Goal: Task Accomplishment & Management: Use online tool/utility

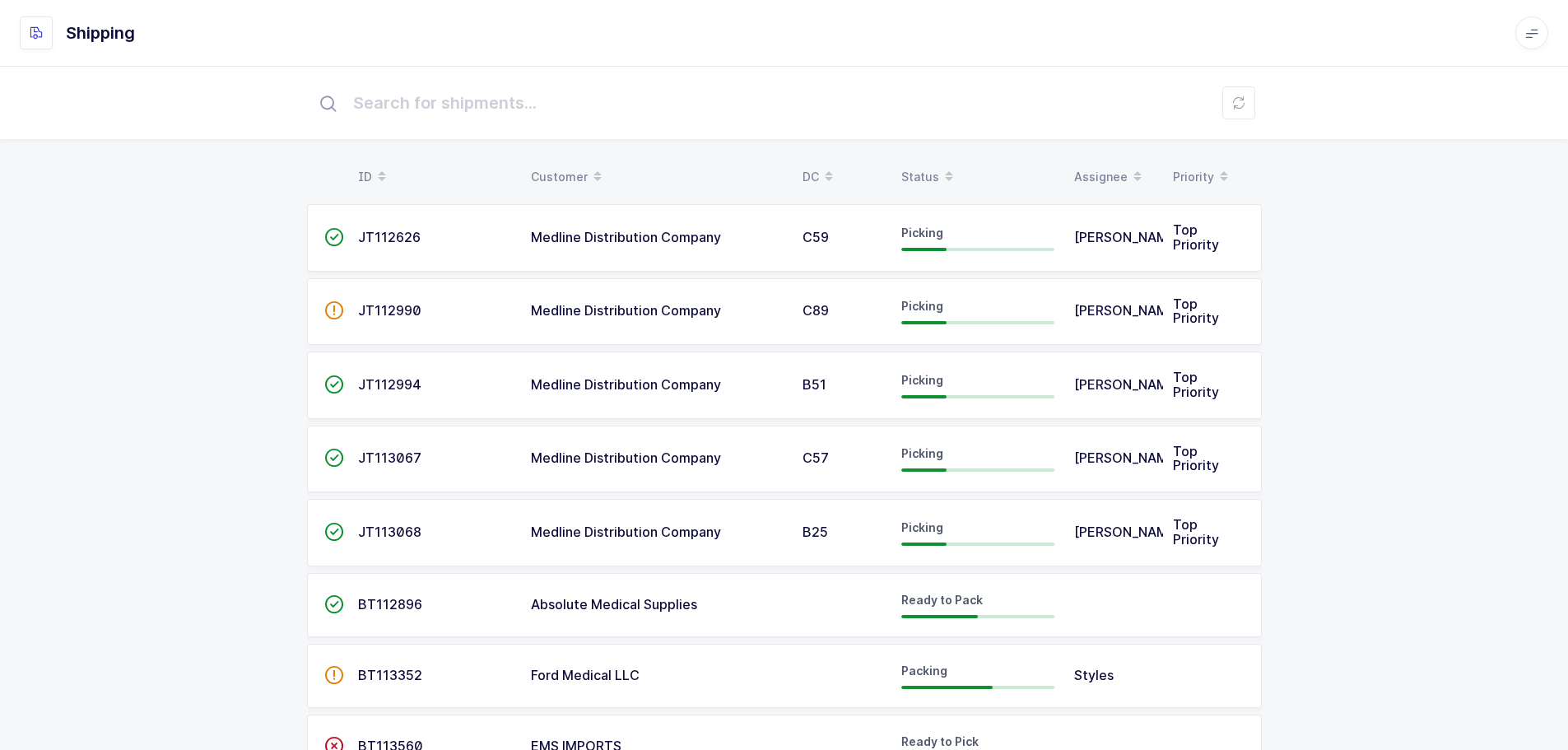
click at [924, 168] on div "Status" at bounding box center [978, 177] width 153 height 28
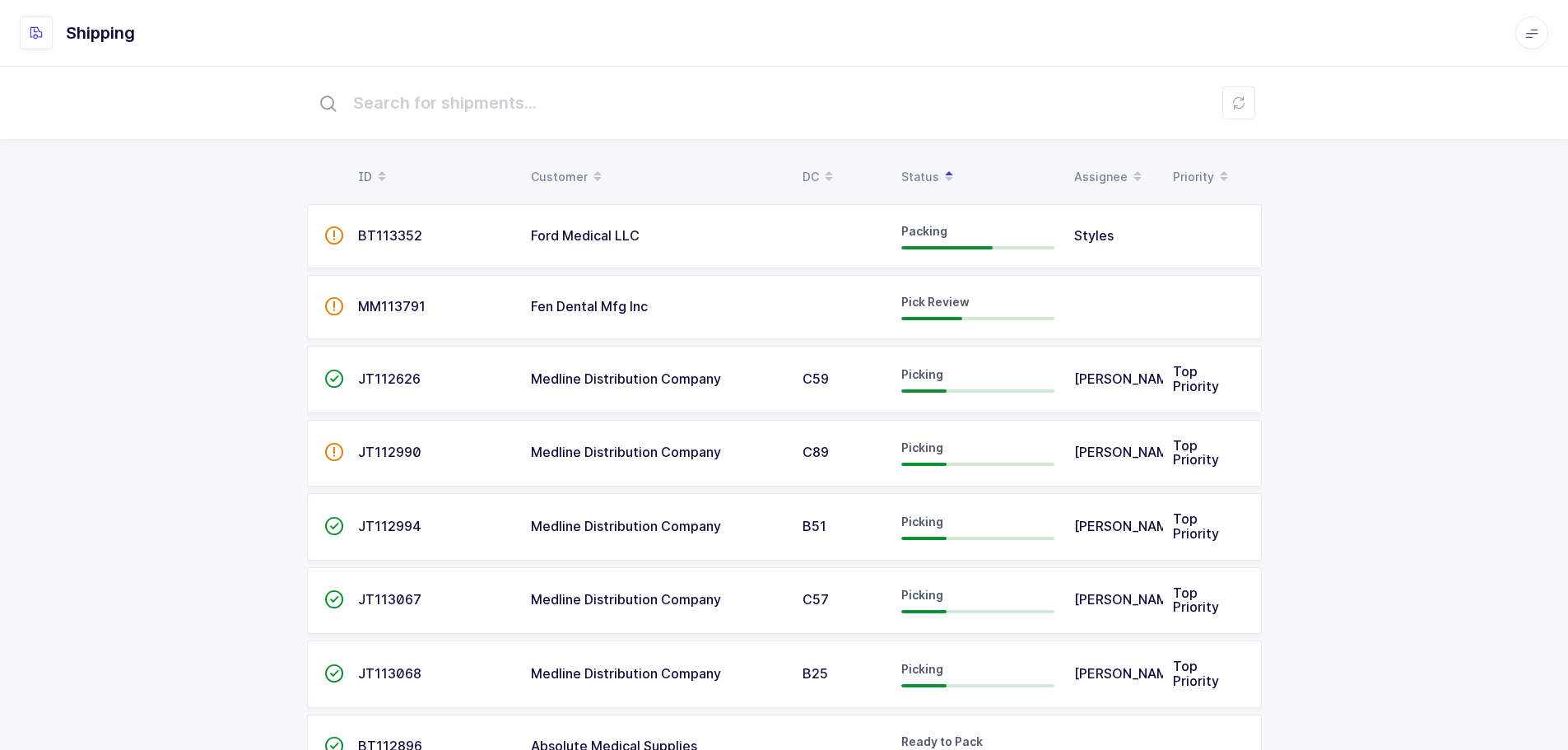
click at [517, 305] on td "MM113791" at bounding box center [434, 307] width 173 height 64
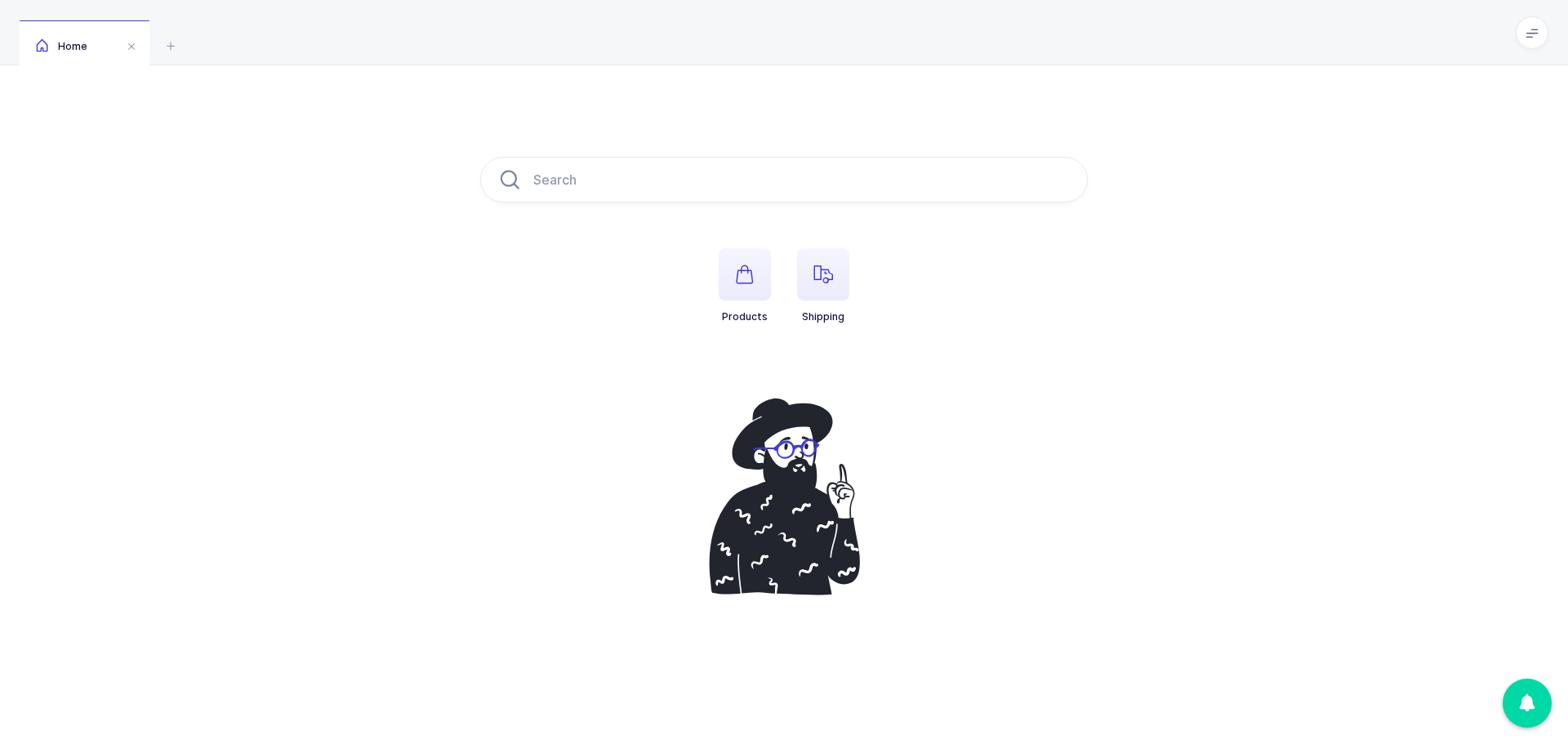
click at [824, 279] on icon "button" at bounding box center [823, 274] width 20 height 20
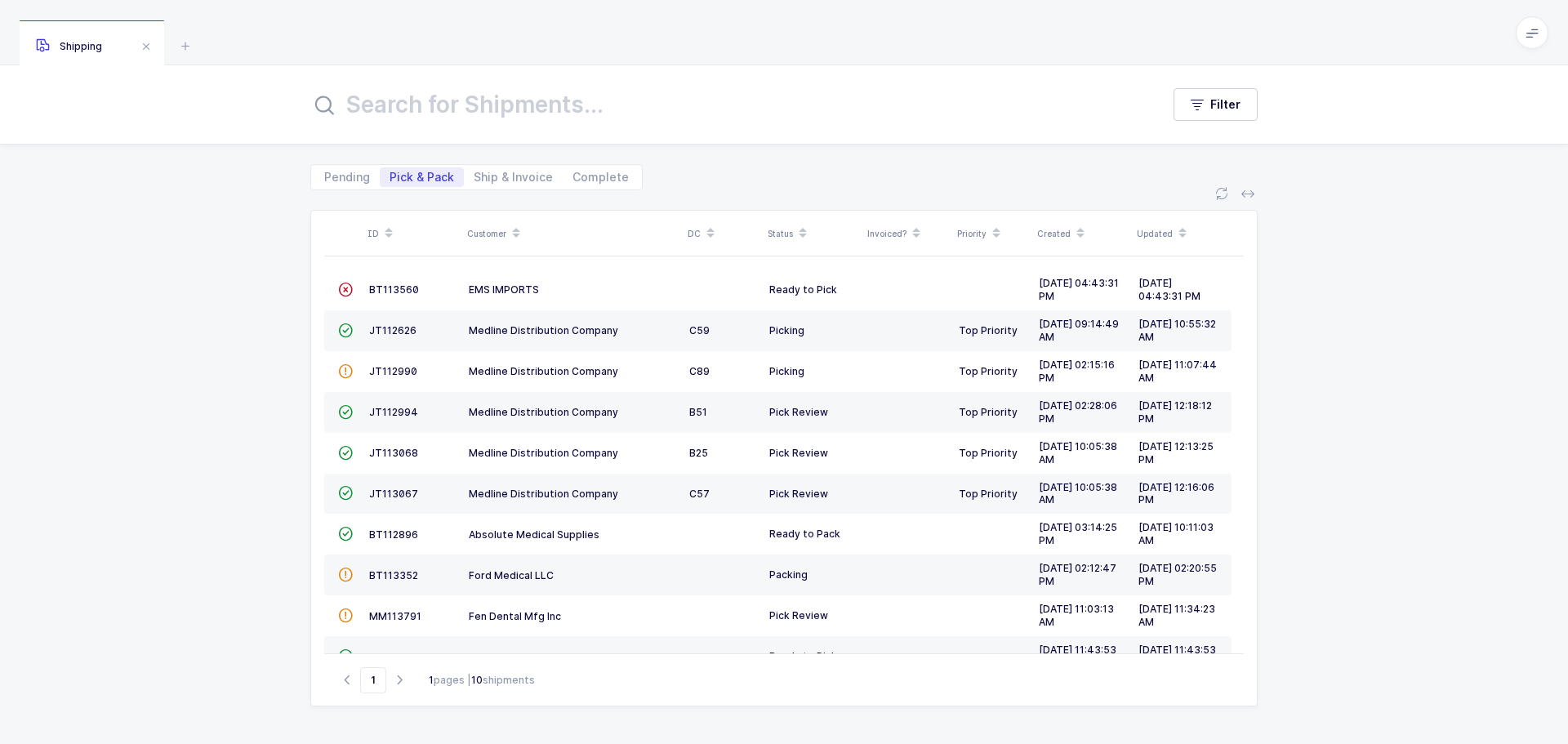
click at [412, 611] on span "MM113791" at bounding box center [396, 616] width 53 height 13
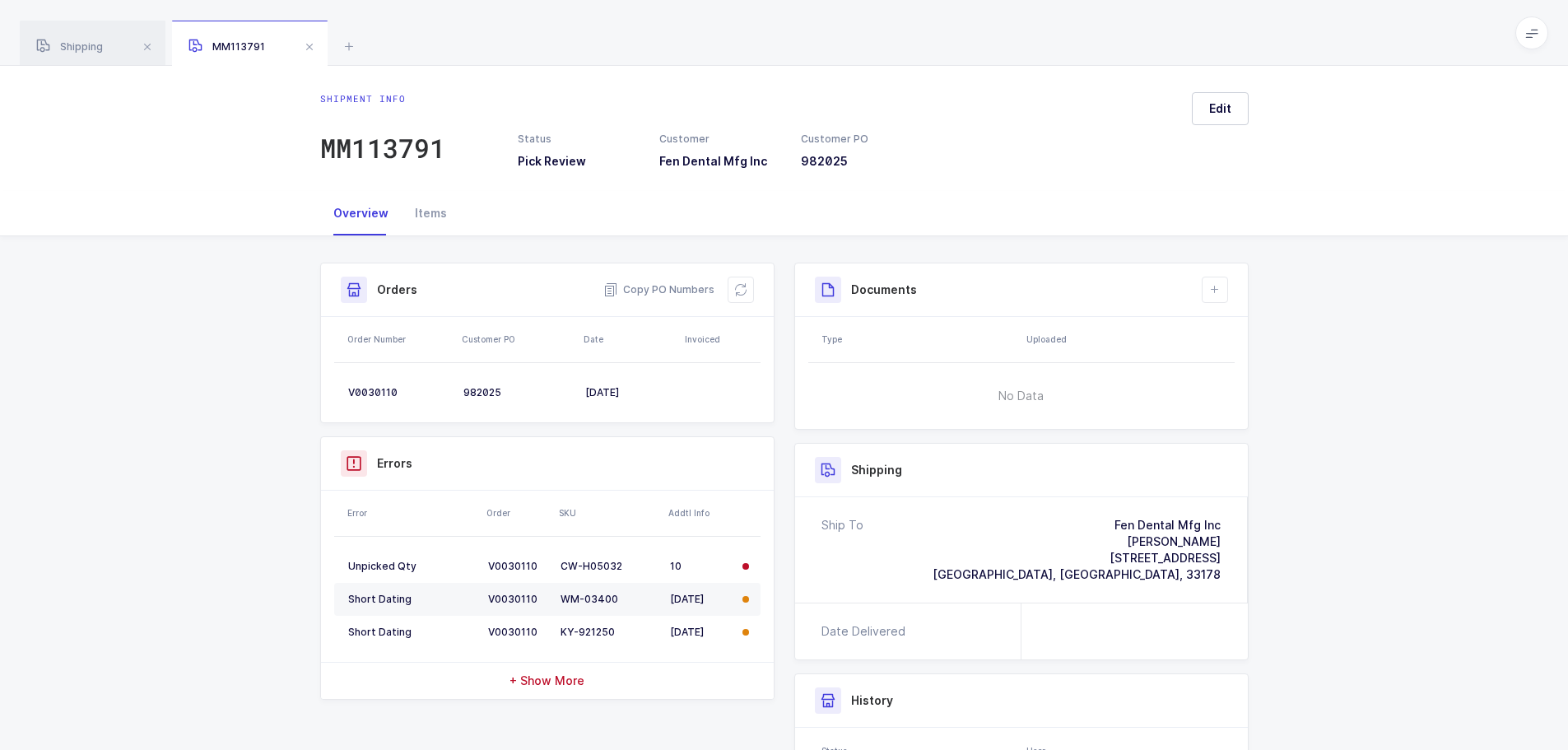
drag, startPoint x: 742, startPoint y: 274, endPoint x: 774, endPoint y: 276, distance: 32.1
click at [740, 276] on div "Orders Copy PO Numbers" at bounding box center [547, 290] width 453 height 53
click at [738, 283] on icon at bounding box center [740, 289] width 13 height 13
click at [1356, 215] on div "Overview Items" at bounding box center [784, 213] width 1568 height 45
click at [1470, 222] on div "Overview Items" at bounding box center [784, 213] width 1568 height 45
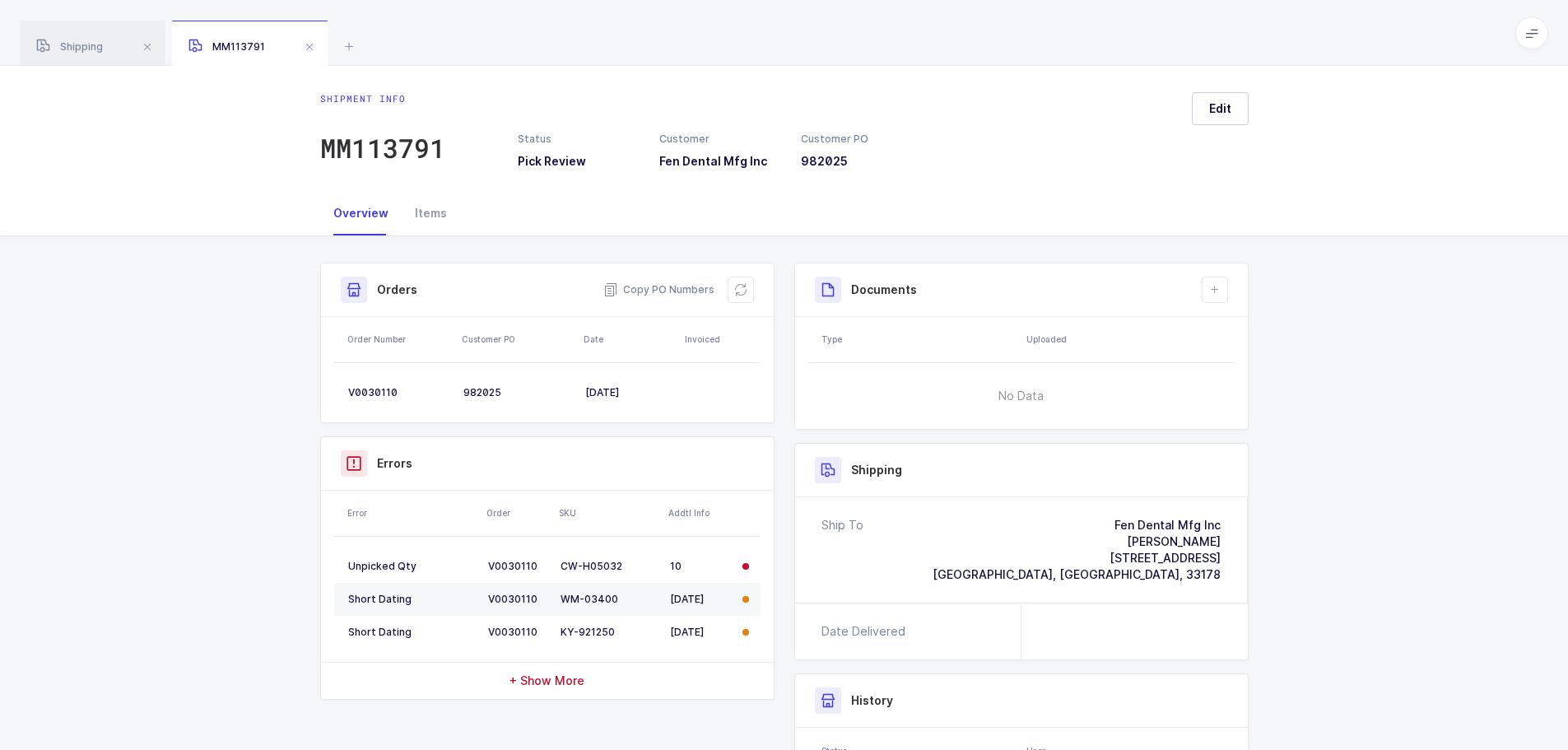
click at [1376, 242] on div "Shipment Info Shipment Number MM113791 Status Pick Review Customer Fen Dental M…" at bounding box center [784, 594] width 1568 height 717
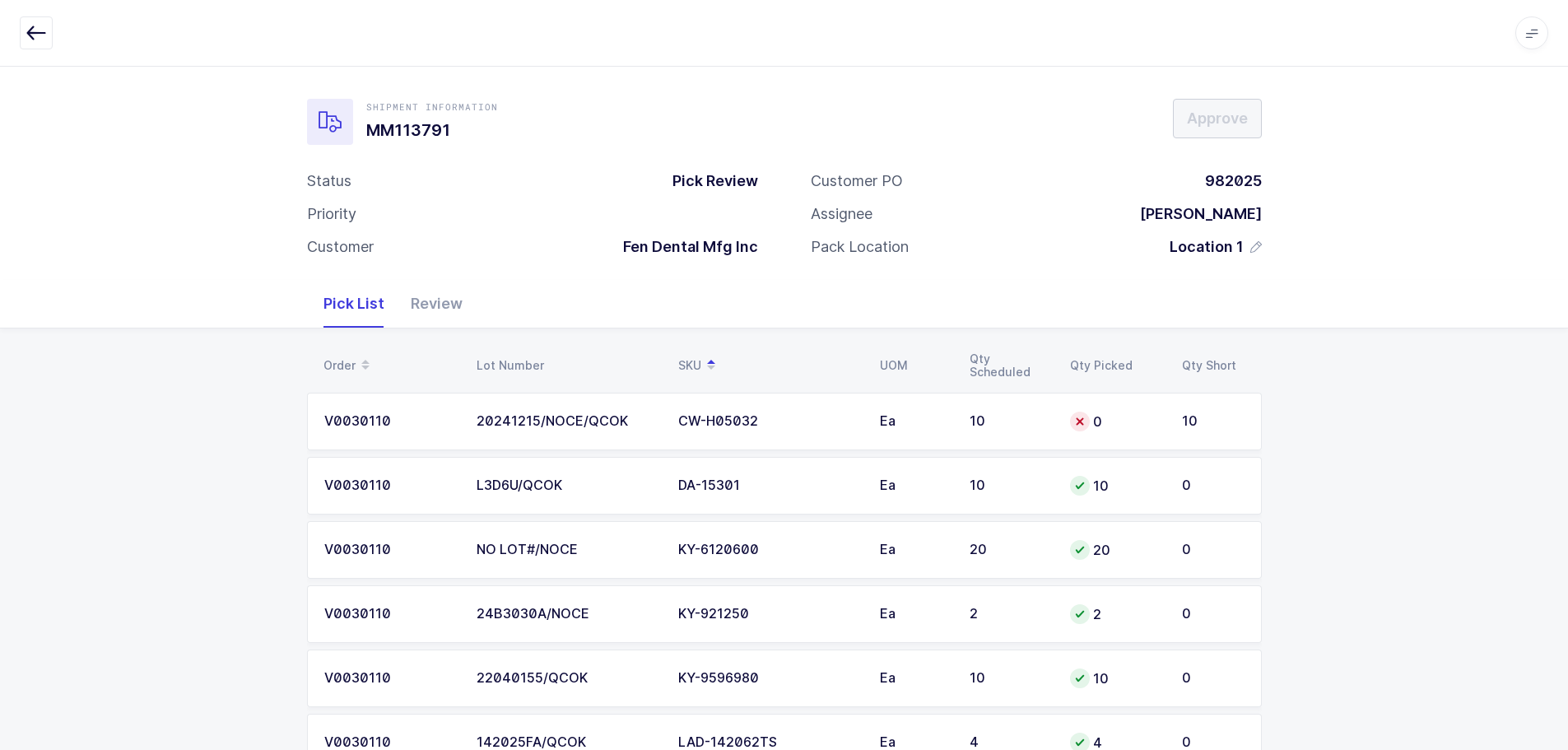
click at [1080, 413] on div at bounding box center [1080, 422] width 20 height 20
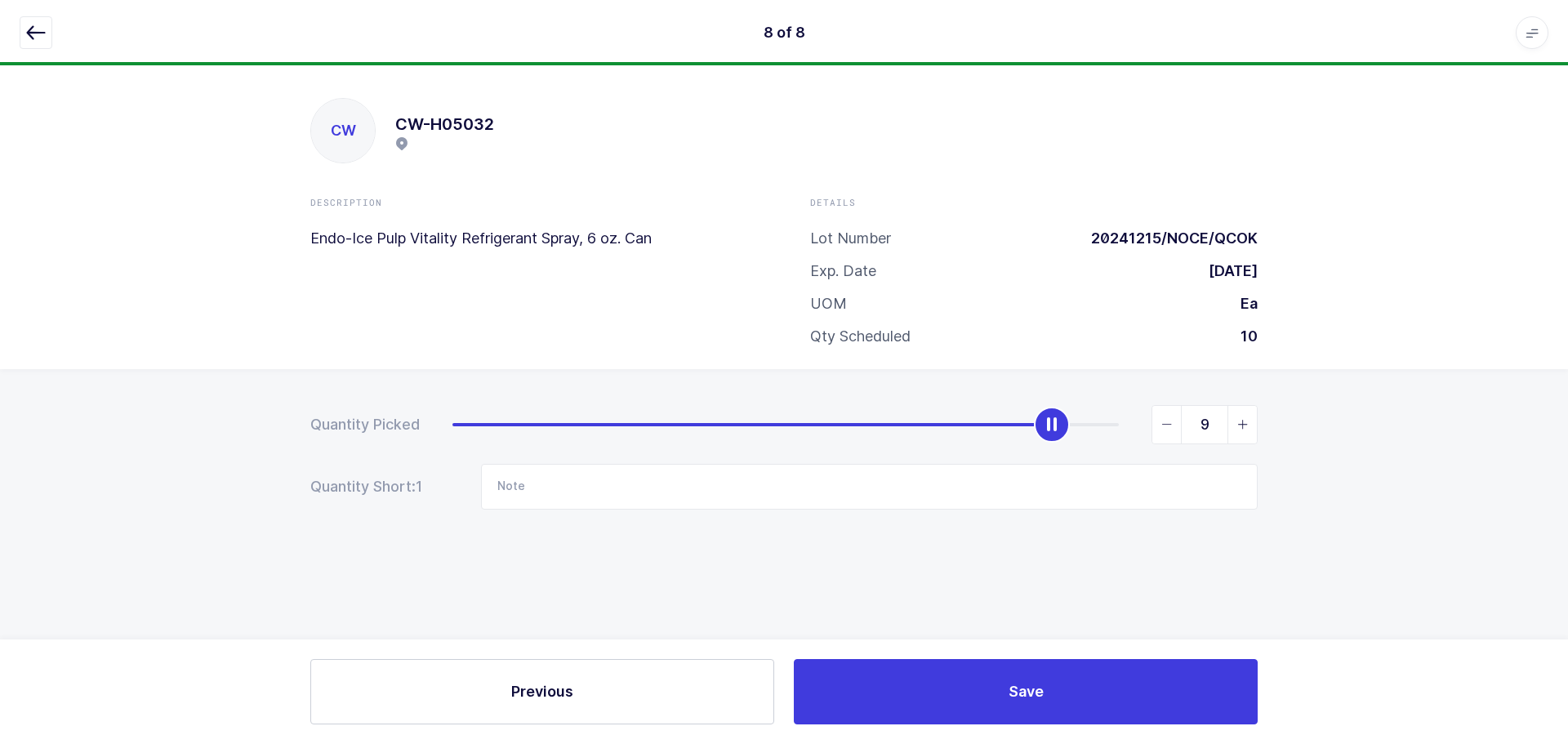
type input "10"
drag, startPoint x: 451, startPoint y: 429, endPoint x: 1164, endPoint y: 410, distance: 713.3
click at [1164, 410] on div "10" at bounding box center [855, 424] width 805 height 39
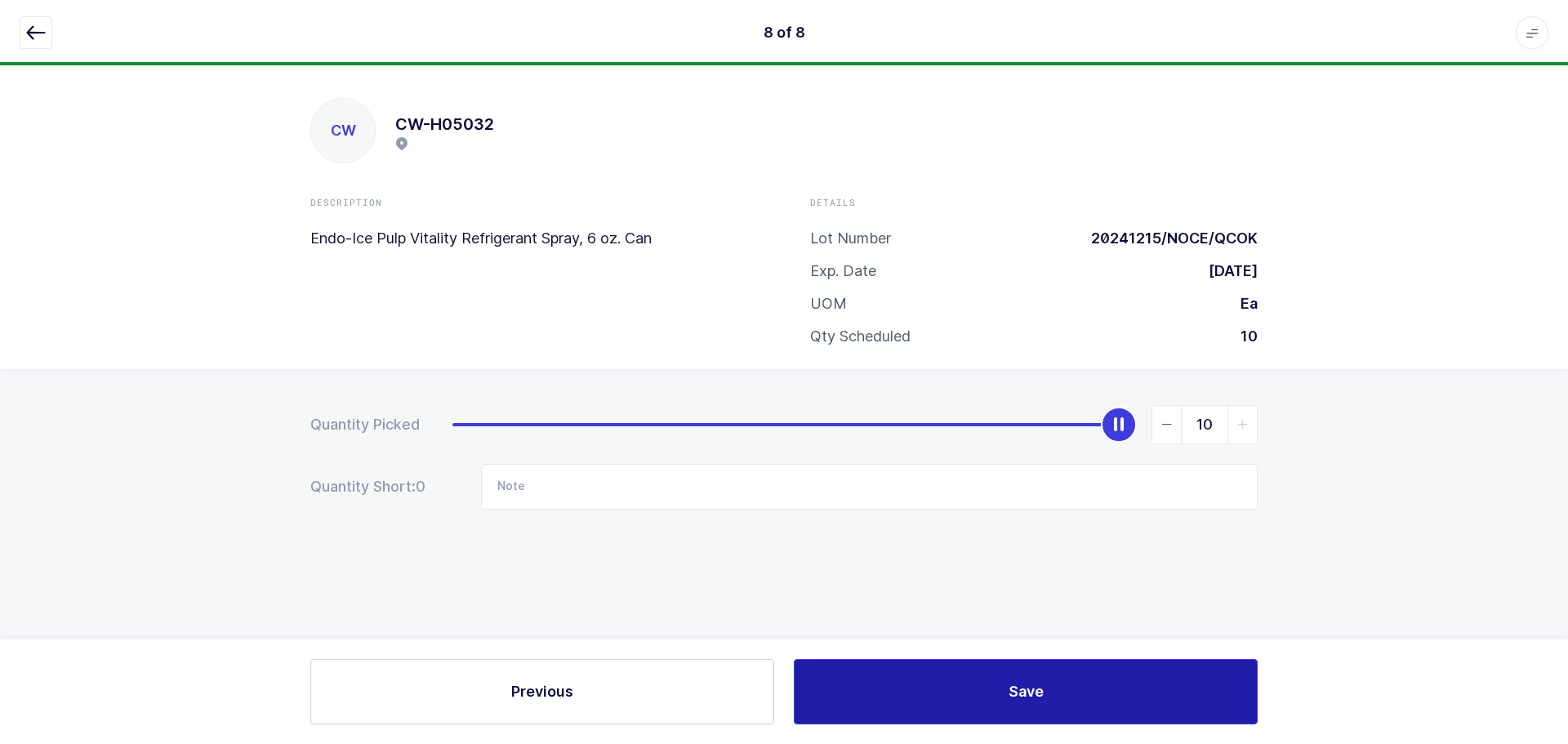
click at [1037, 701] on span "Save" at bounding box center [1026, 691] width 35 height 20
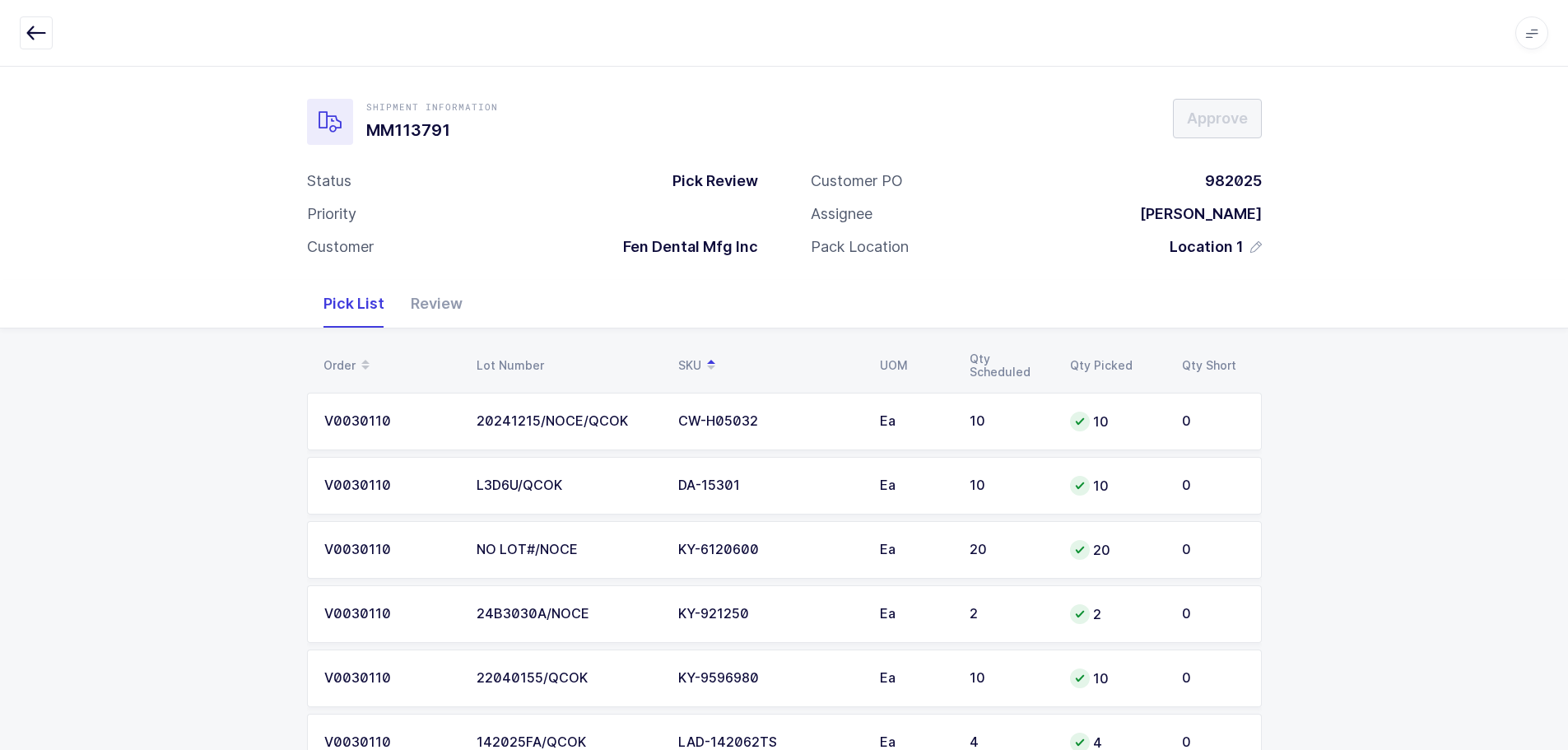
click at [435, 298] on div "Review" at bounding box center [437, 304] width 79 height 48
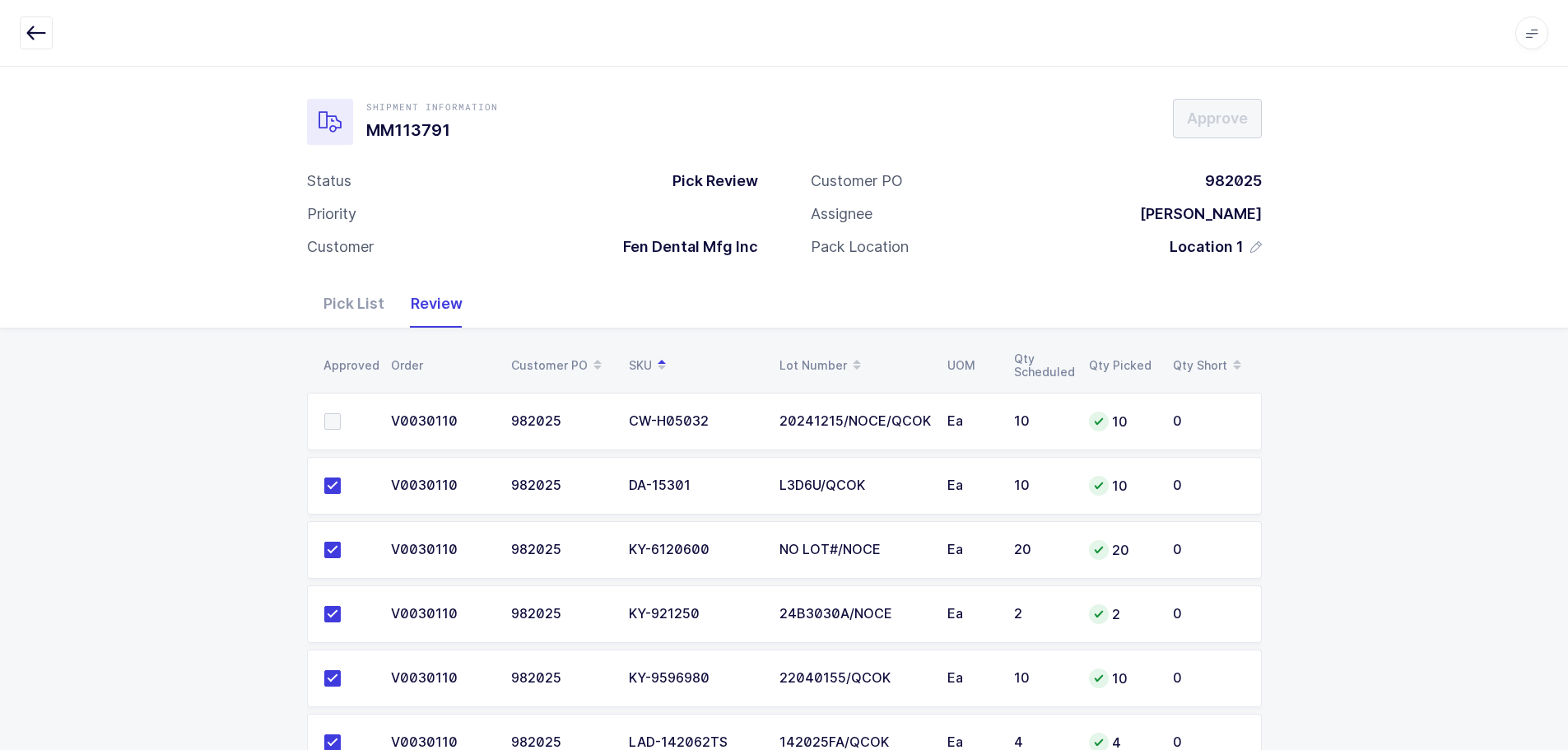
click at [325, 418] on span at bounding box center [332, 421] width 17 height 17
click at [341, 413] on input "checkbox" at bounding box center [341, 413] width 0 height 0
click at [1173, 112] on button "Approve" at bounding box center [1217, 119] width 88 height 39
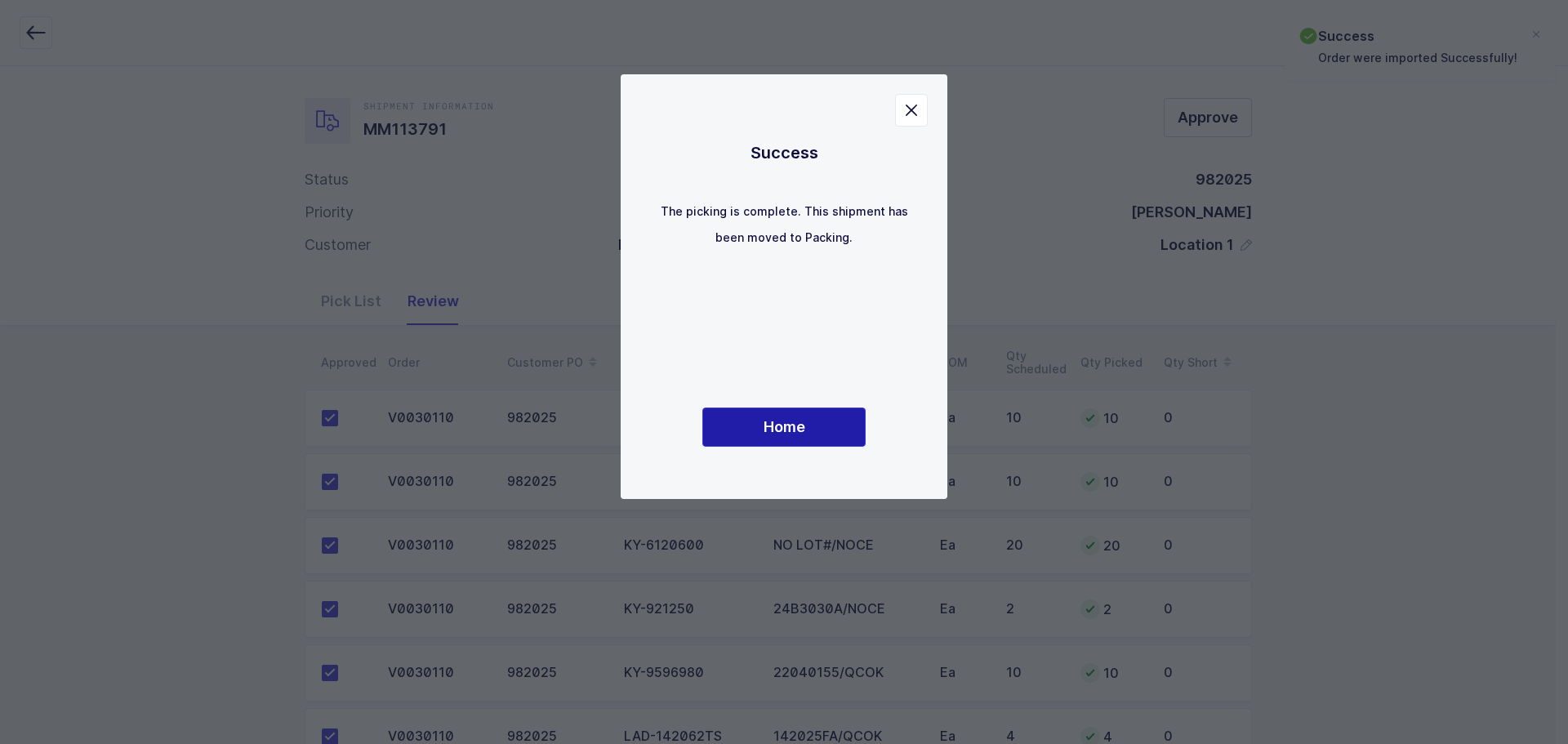
click at [828, 420] on button "Home" at bounding box center [784, 427] width 164 height 39
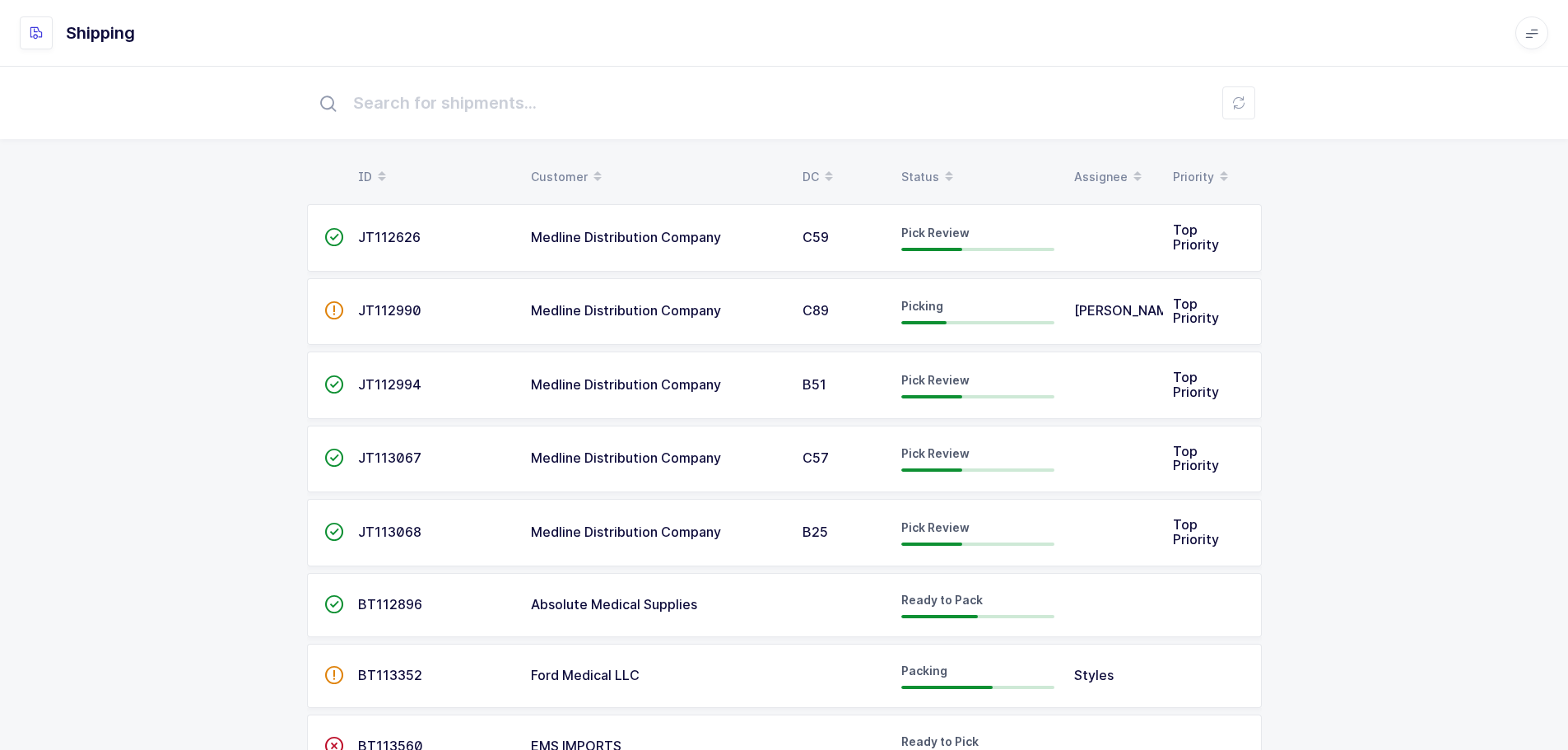
click at [924, 169] on div "Status" at bounding box center [978, 177] width 153 height 28
click at [924, 168] on div "Status" at bounding box center [978, 177] width 153 height 28
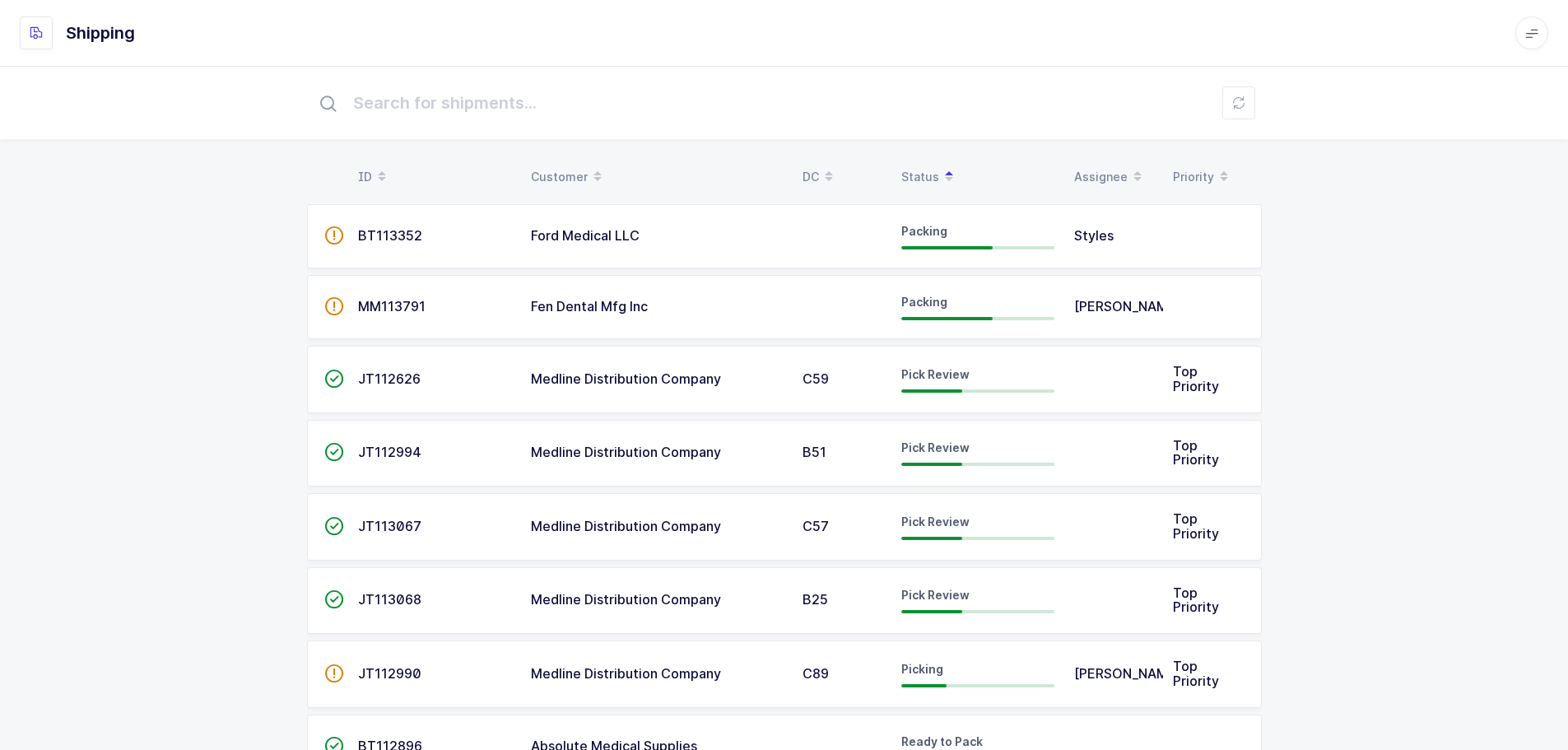
click at [954, 387] on div "Pick Review" at bounding box center [978, 379] width 153 height 27
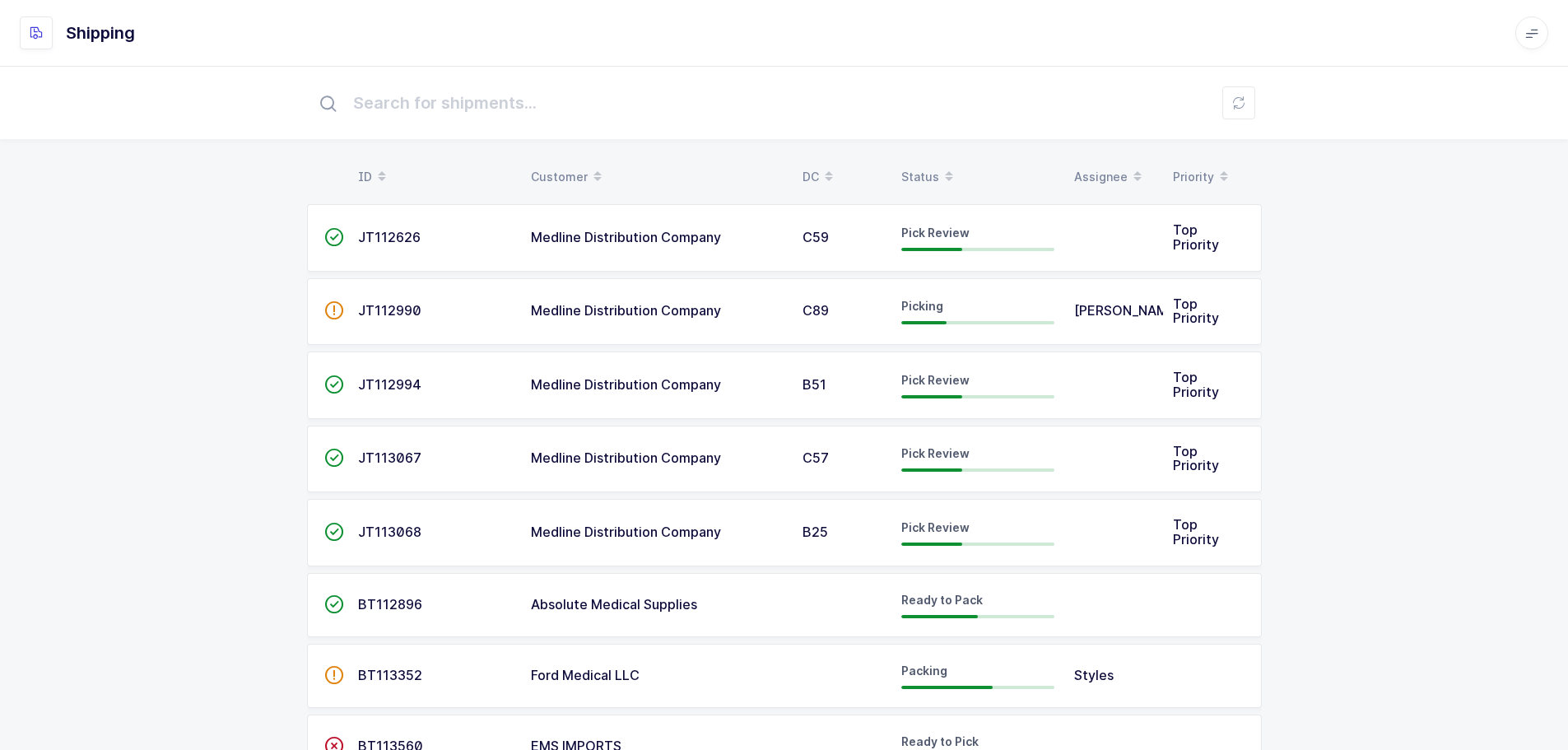
click at [915, 174] on div "Status" at bounding box center [978, 177] width 153 height 28
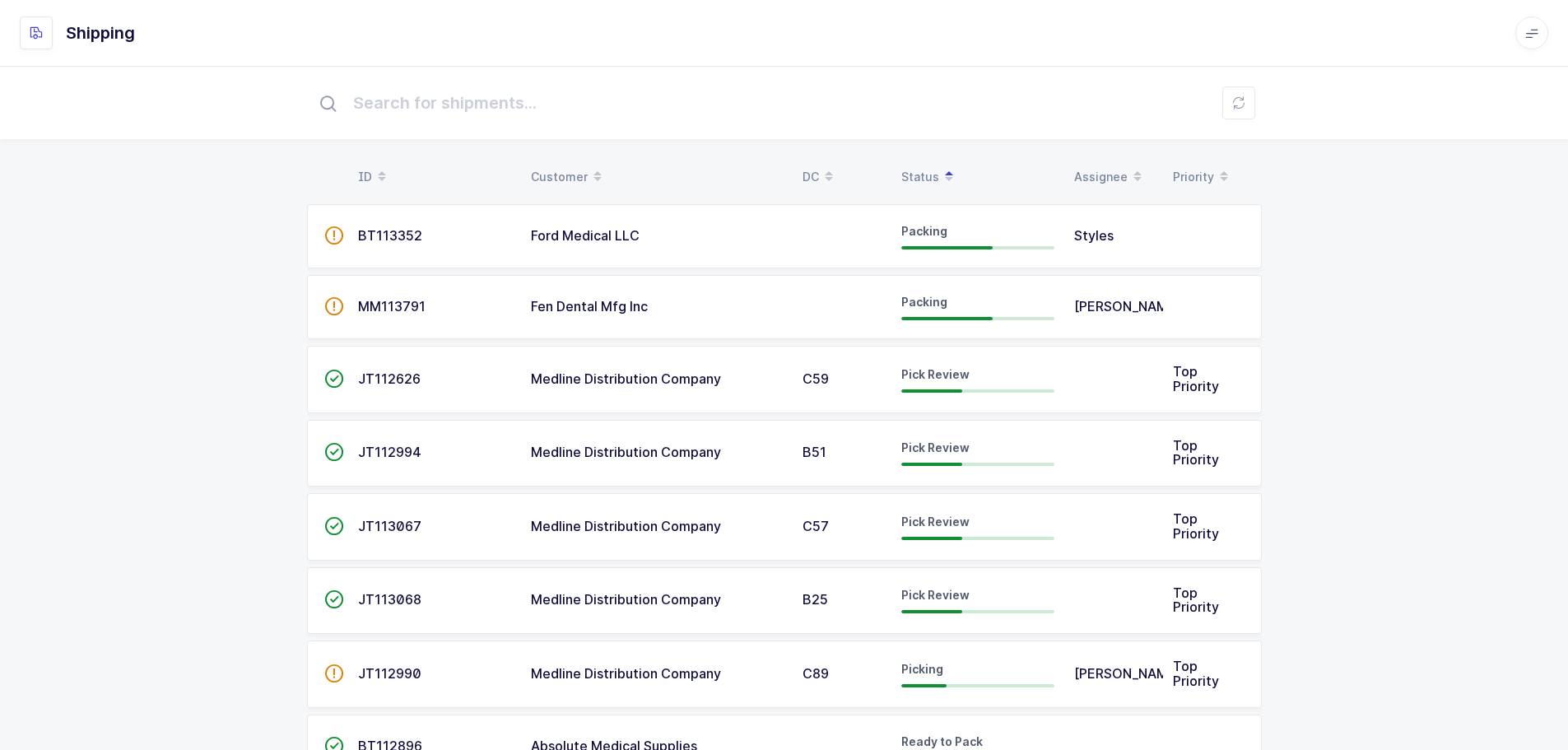
click at [983, 453] on div "Pick Review" at bounding box center [978, 452] width 153 height 27
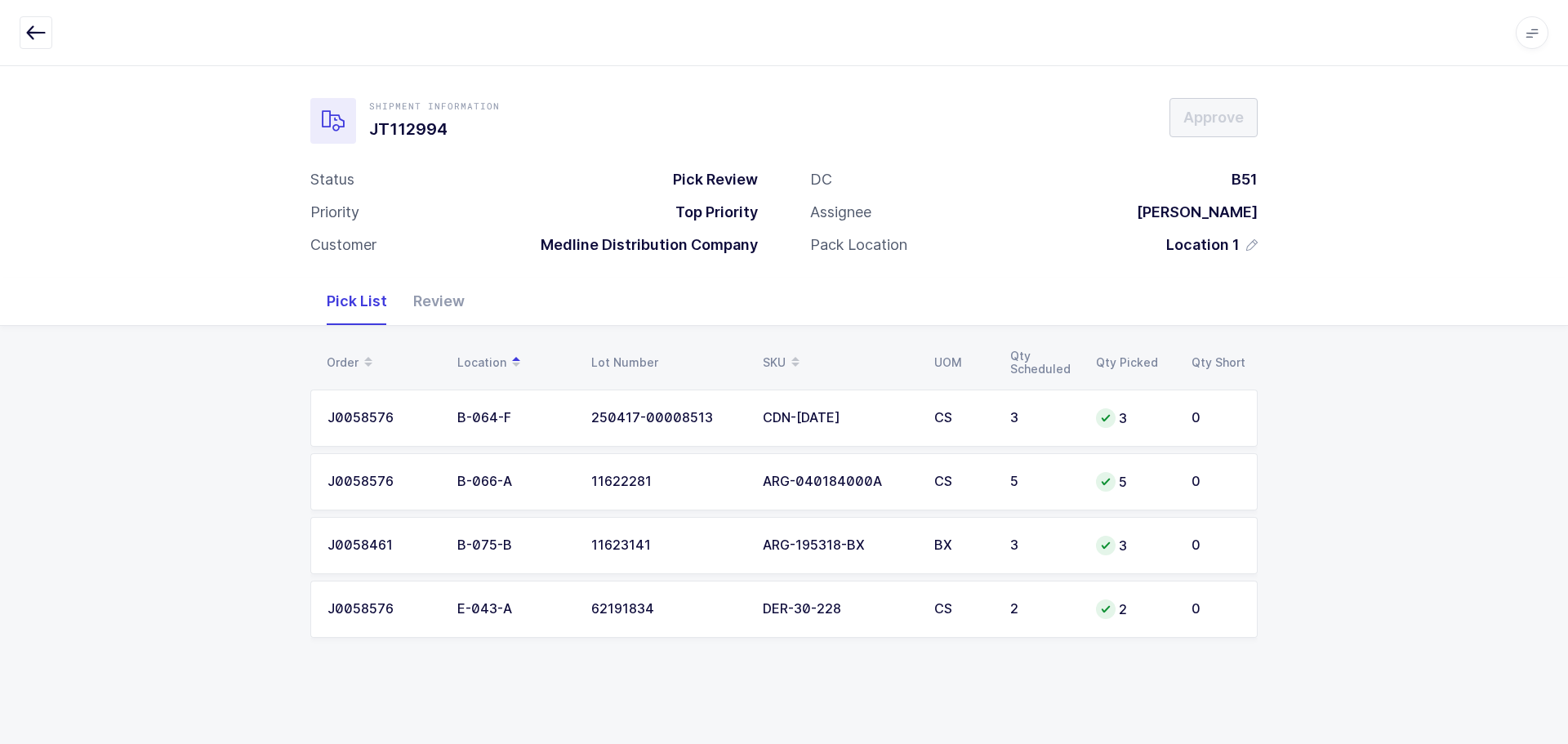
click at [38, 35] on icon "button" at bounding box center [36, 32] width 20 height 20
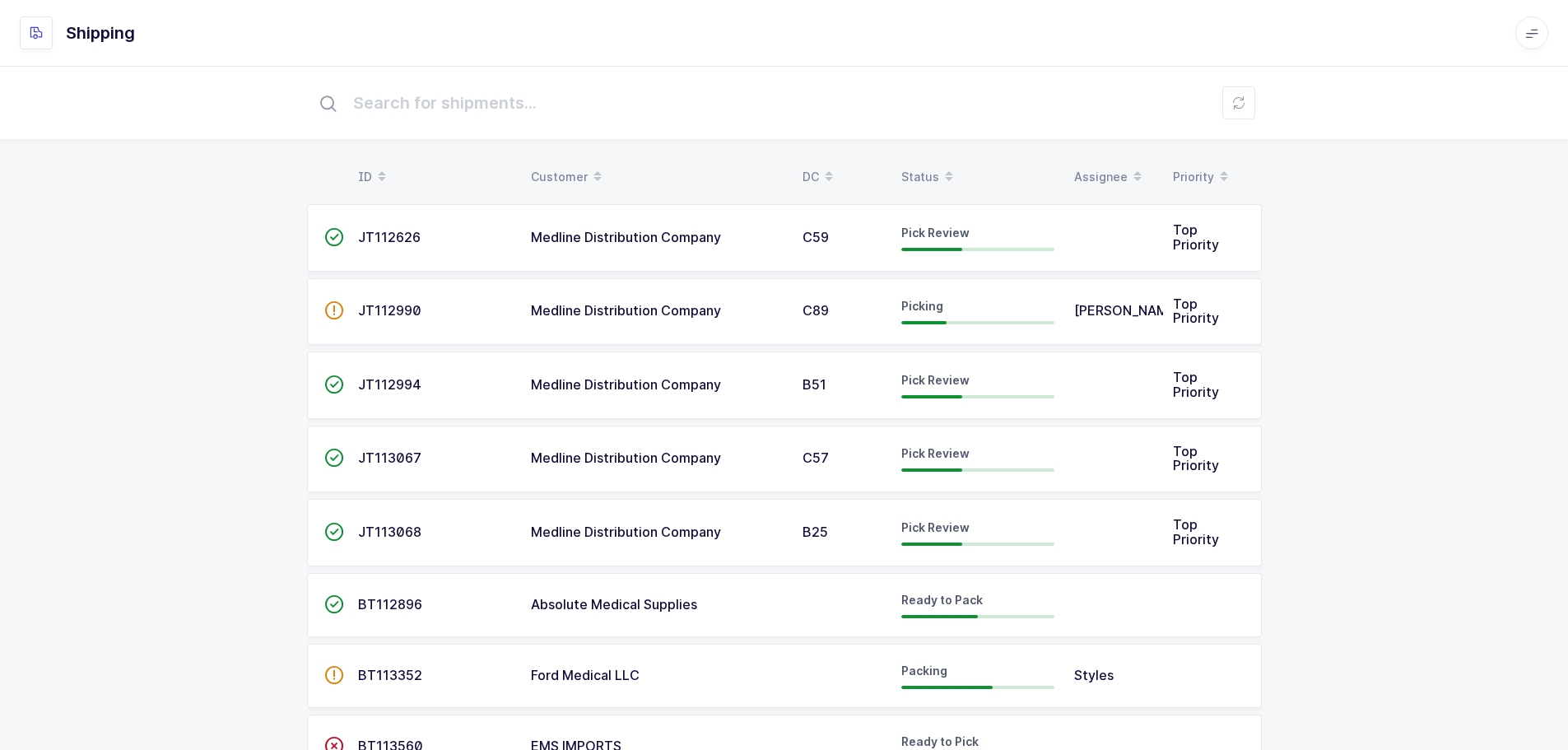
click at [909, 172] on div "Status" at bounding box center [978, 177] width 153 height 28
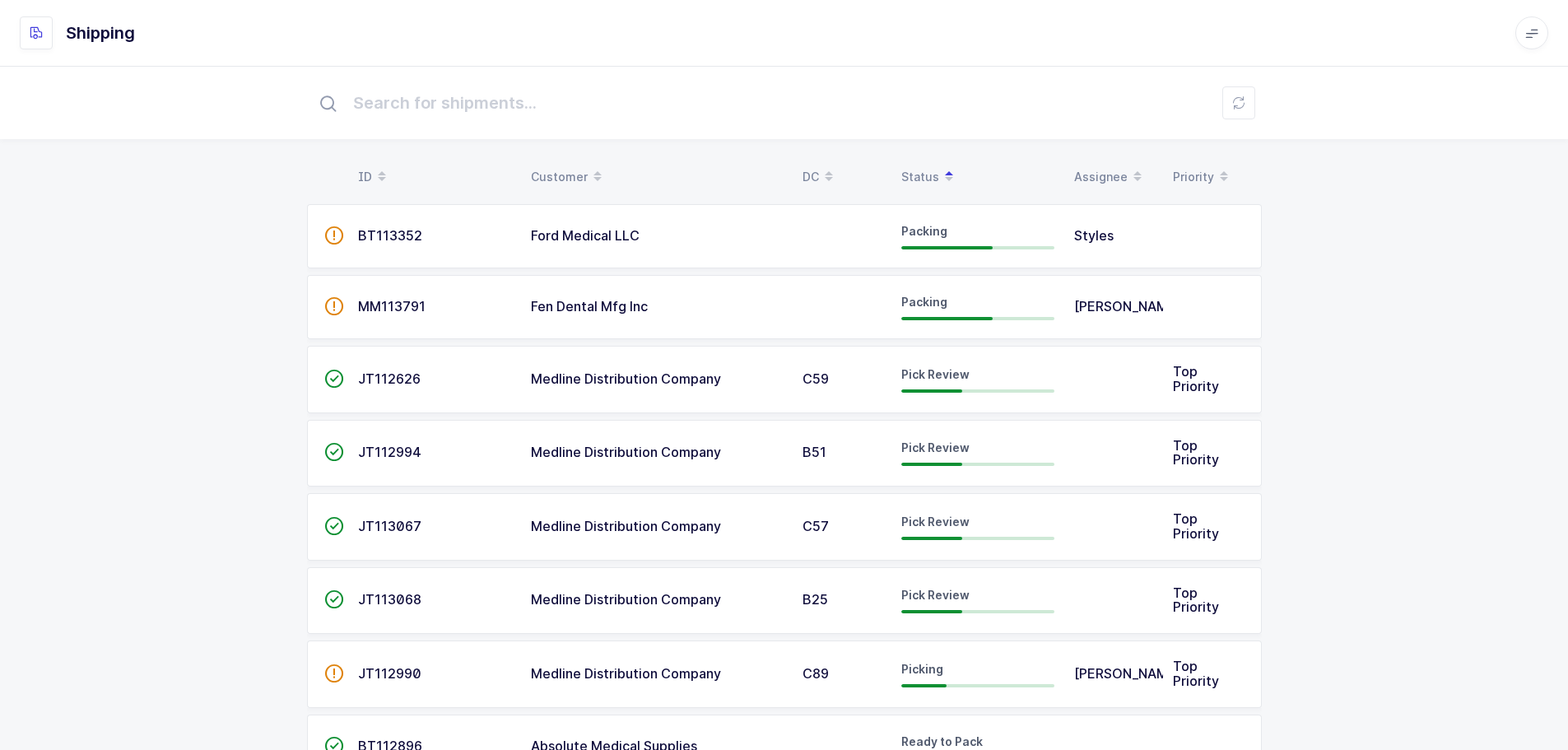
click at [392, 387] on span "JT112626" at bounding box center [389, 378] width 63 height 17
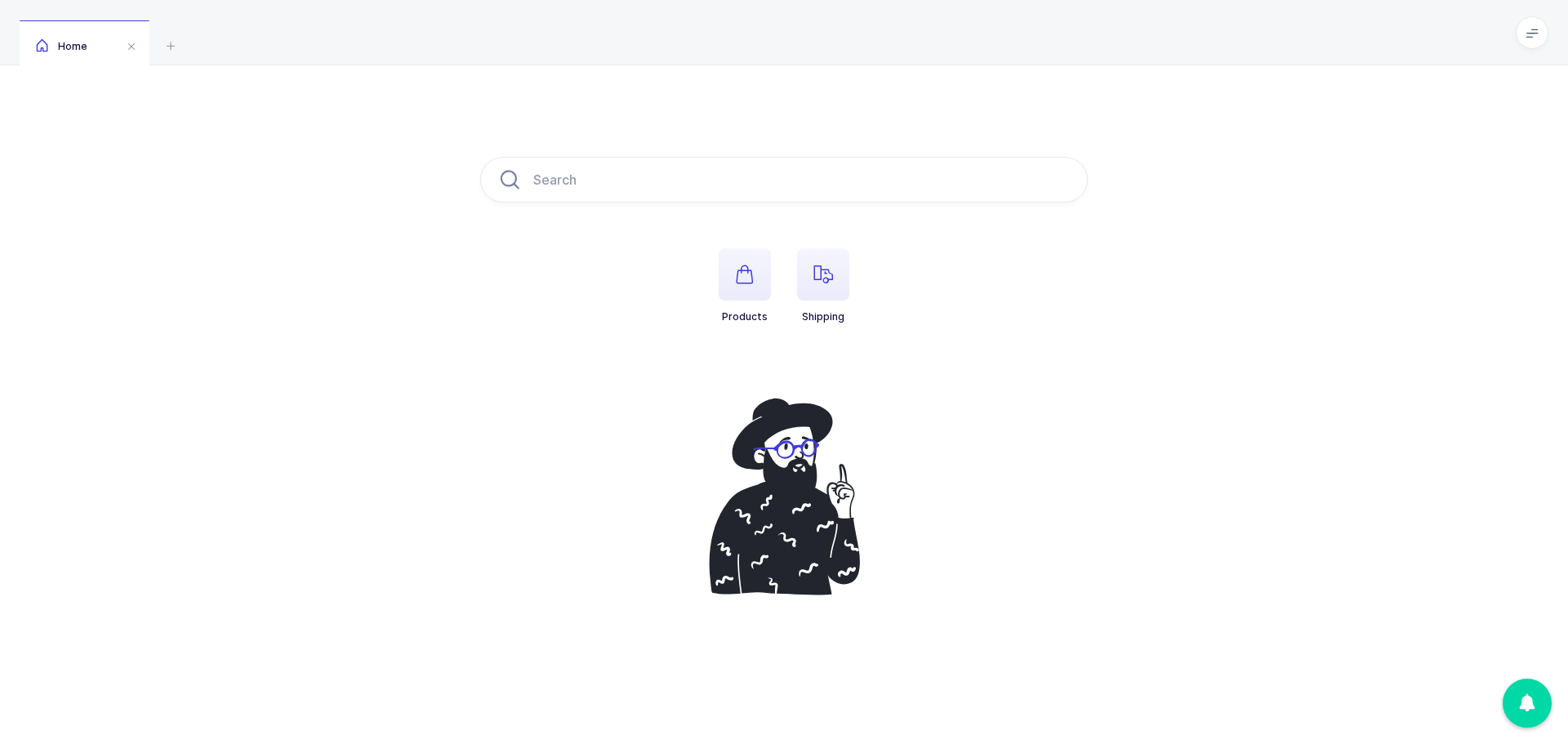
click at [839, 271] on span "button" at bounding box center [823, 275] width 53 height 53
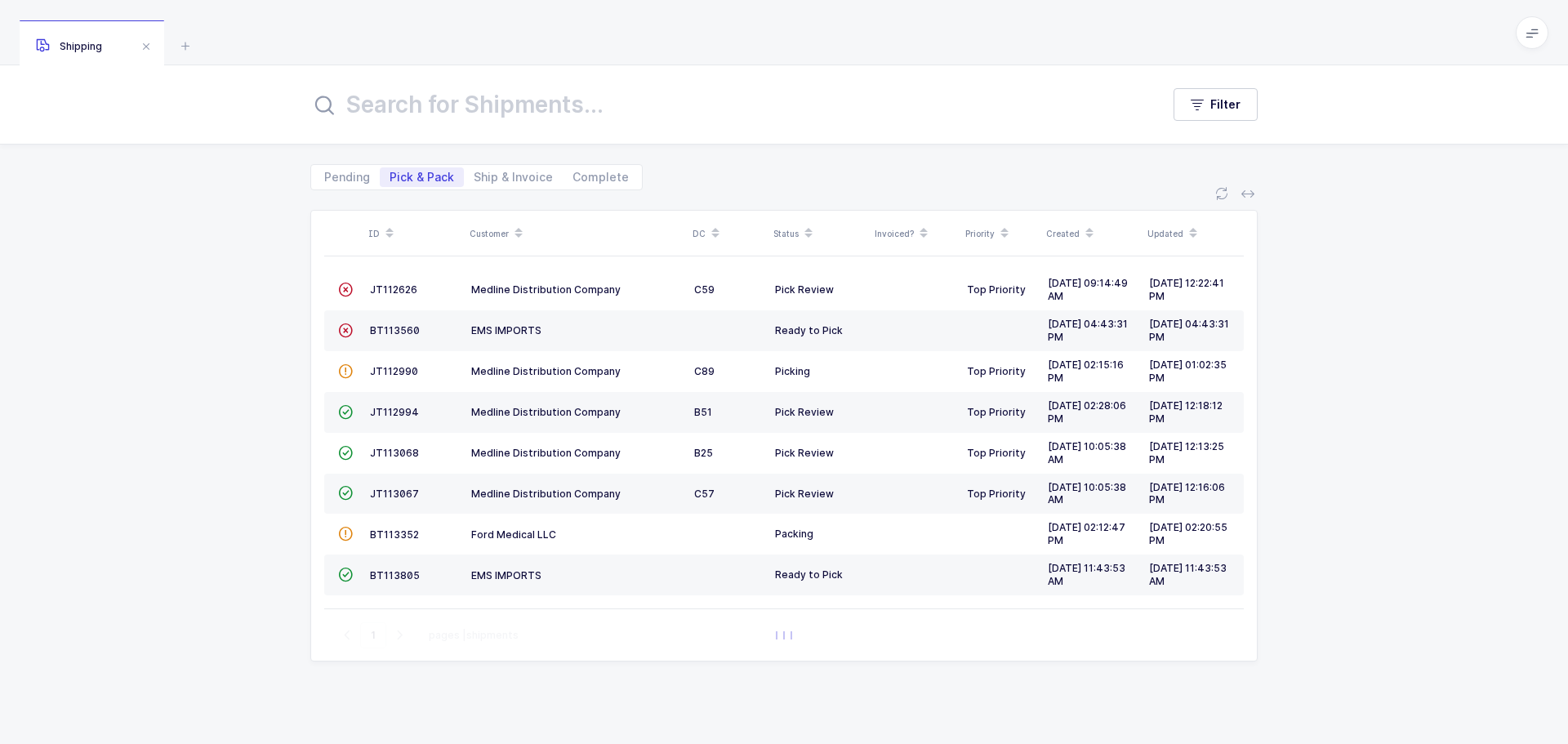
click at [386, 285] on span "JT112626" at bounding box center [393, 290] width 48 height 13
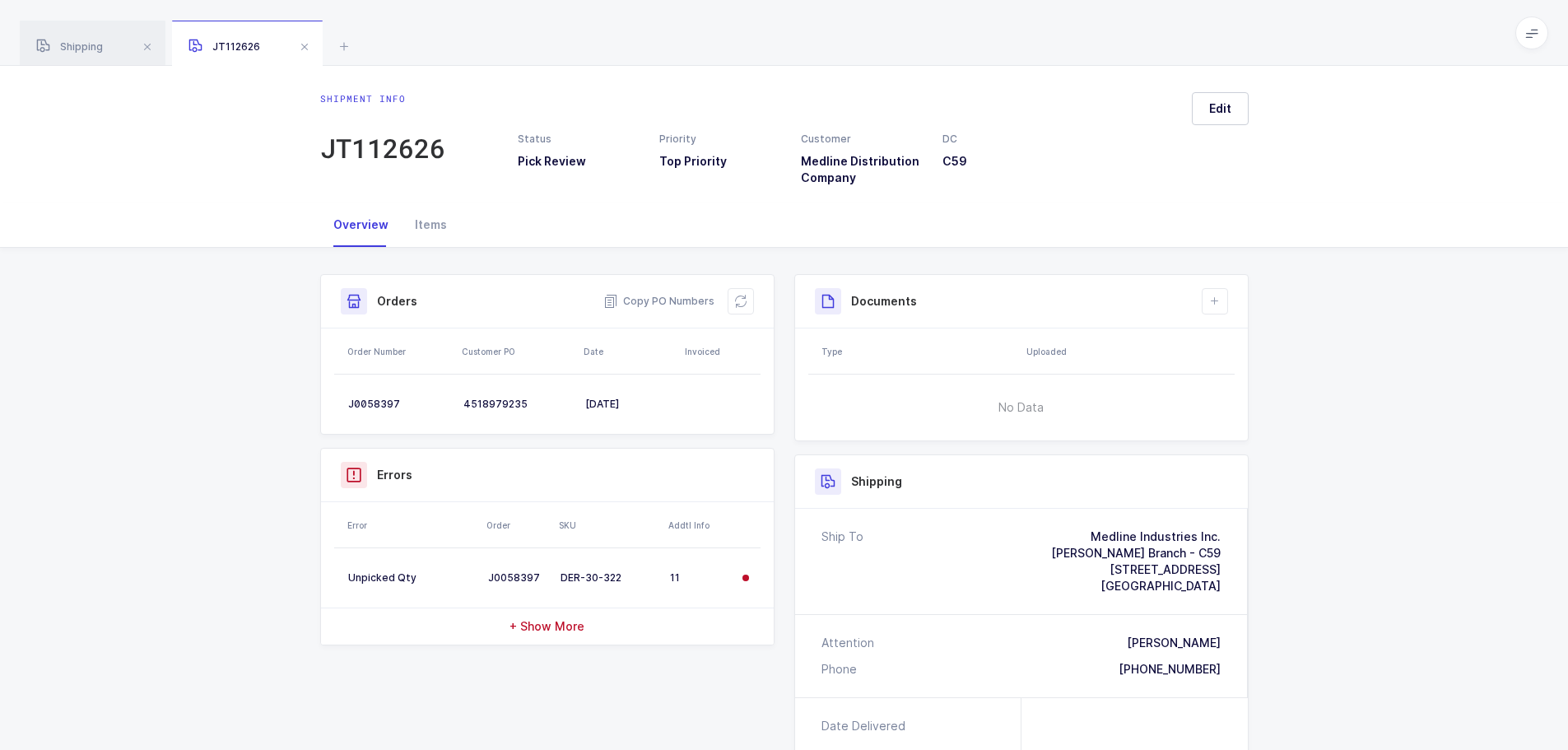
click at [737, 294] on button at bounding box center [740, 301] width 27 height 27
click at [305, 42] on span at bounding box center [305, 47] width 20 height 20
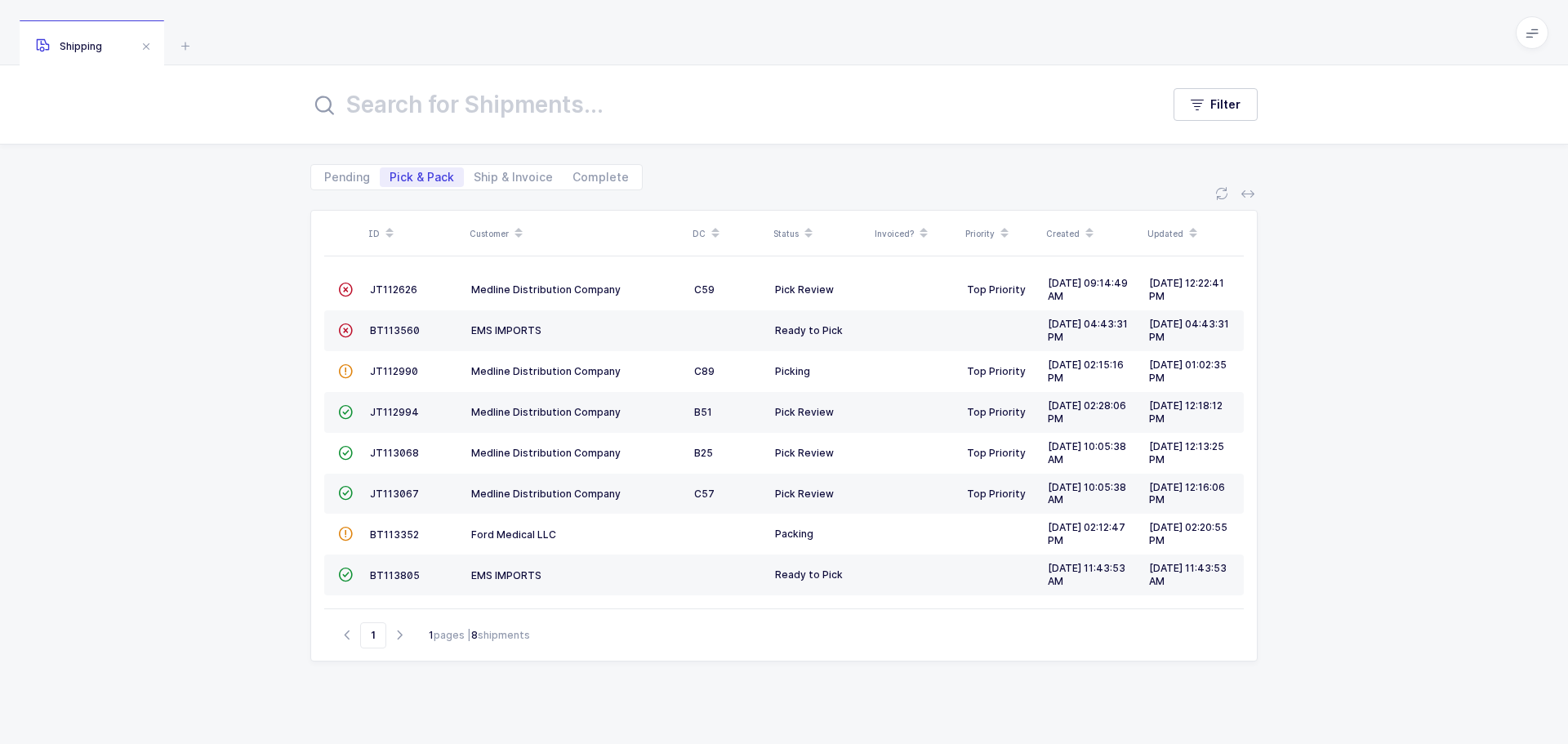
click at [397, 454] on span "JT113068" at bounding box center [394, 452] width 49 height 13
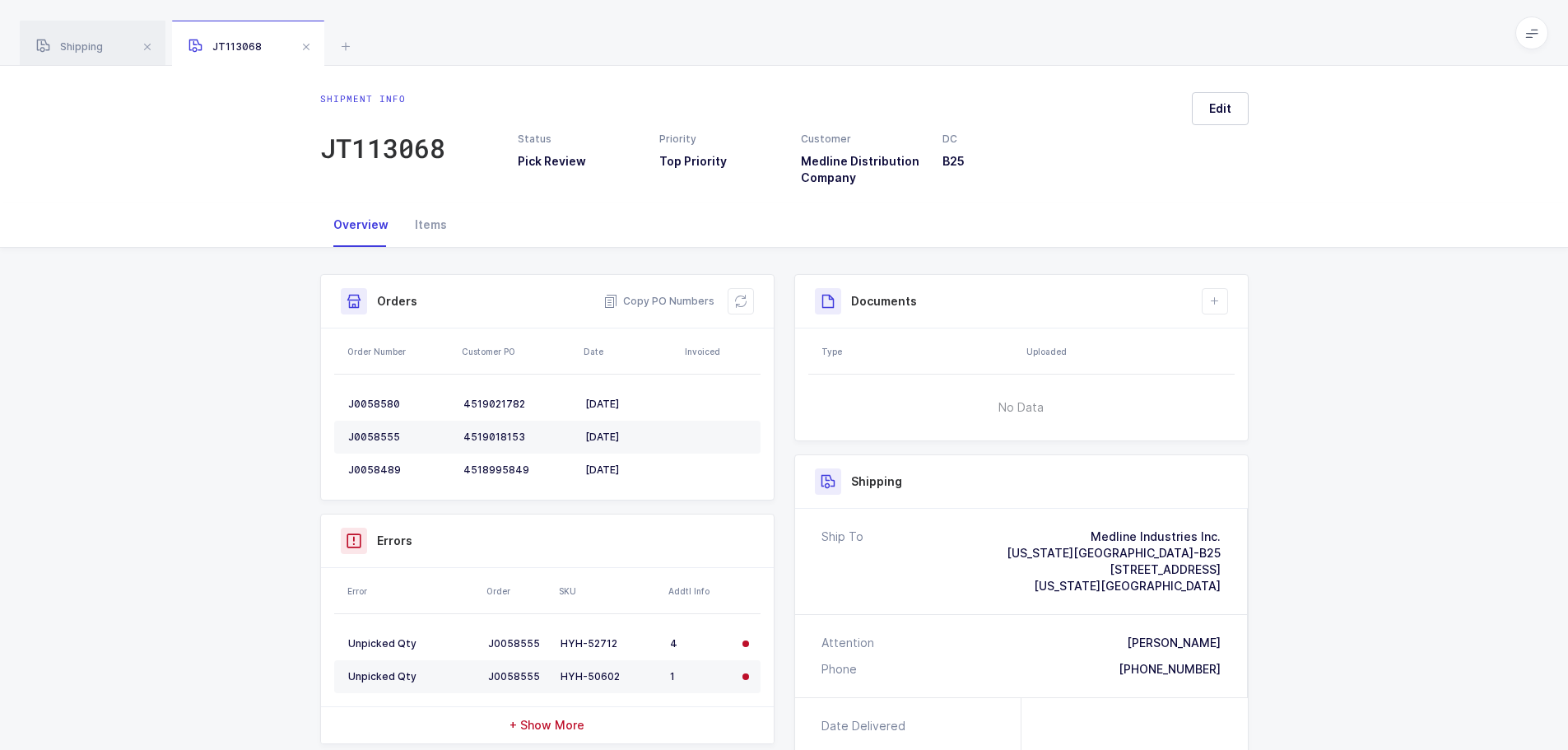
click at [742, 309] on button at bounding box center [740, 301] width 27 height 27
drag, startPoint x: 742, startPoint y: 308, endPoint x: 658, endPoint y: 286, distance: 86.8
drag, startPoint x: 658, startPoint y: 286, endPoint x: 212, endPoint y: -23, distance: 542.6
click at [312, 49] on span at bounding box center [307, 47] width 20 height 20
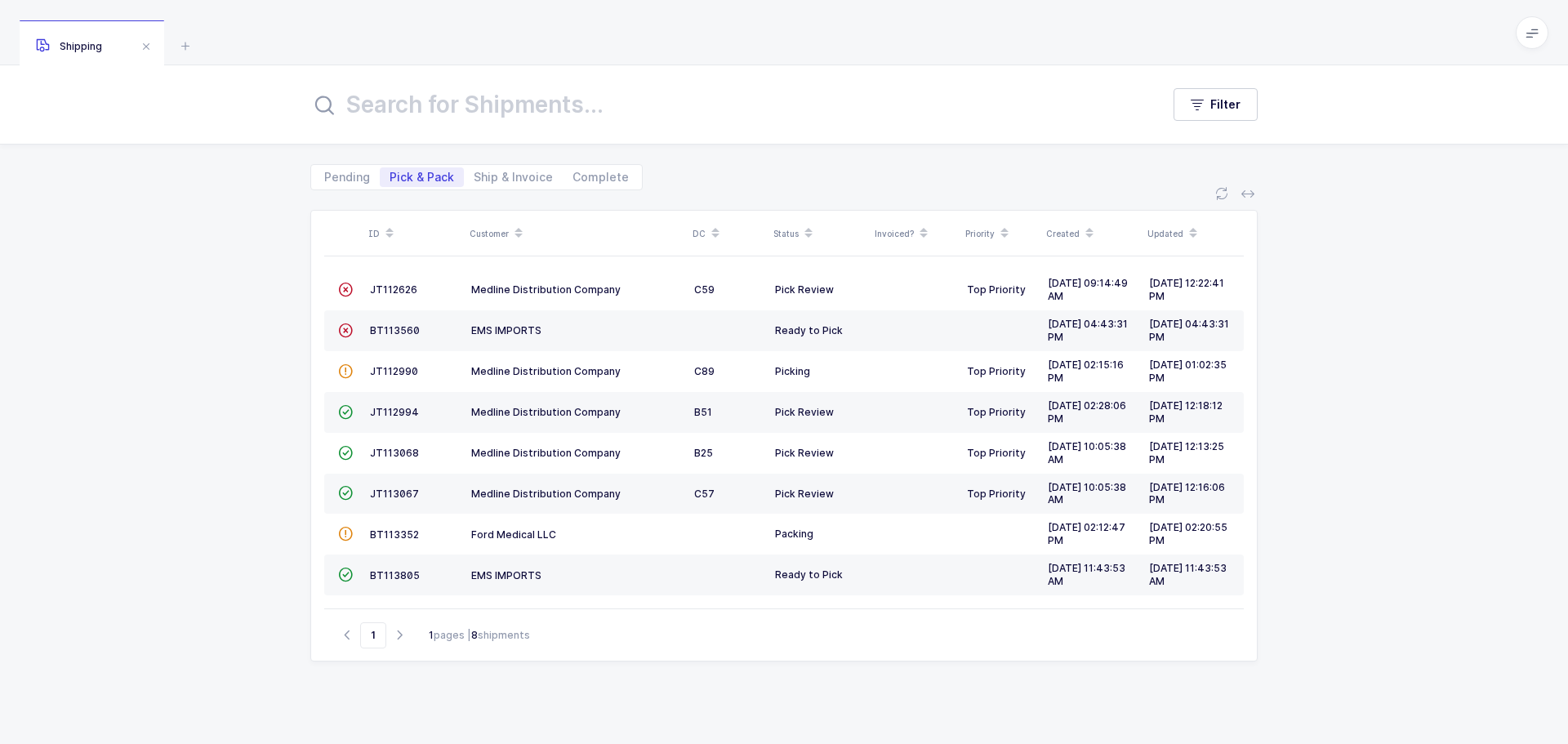
click at [385, 499] on link "JT113067" at bounding box center [394, 493] width 49 height 13
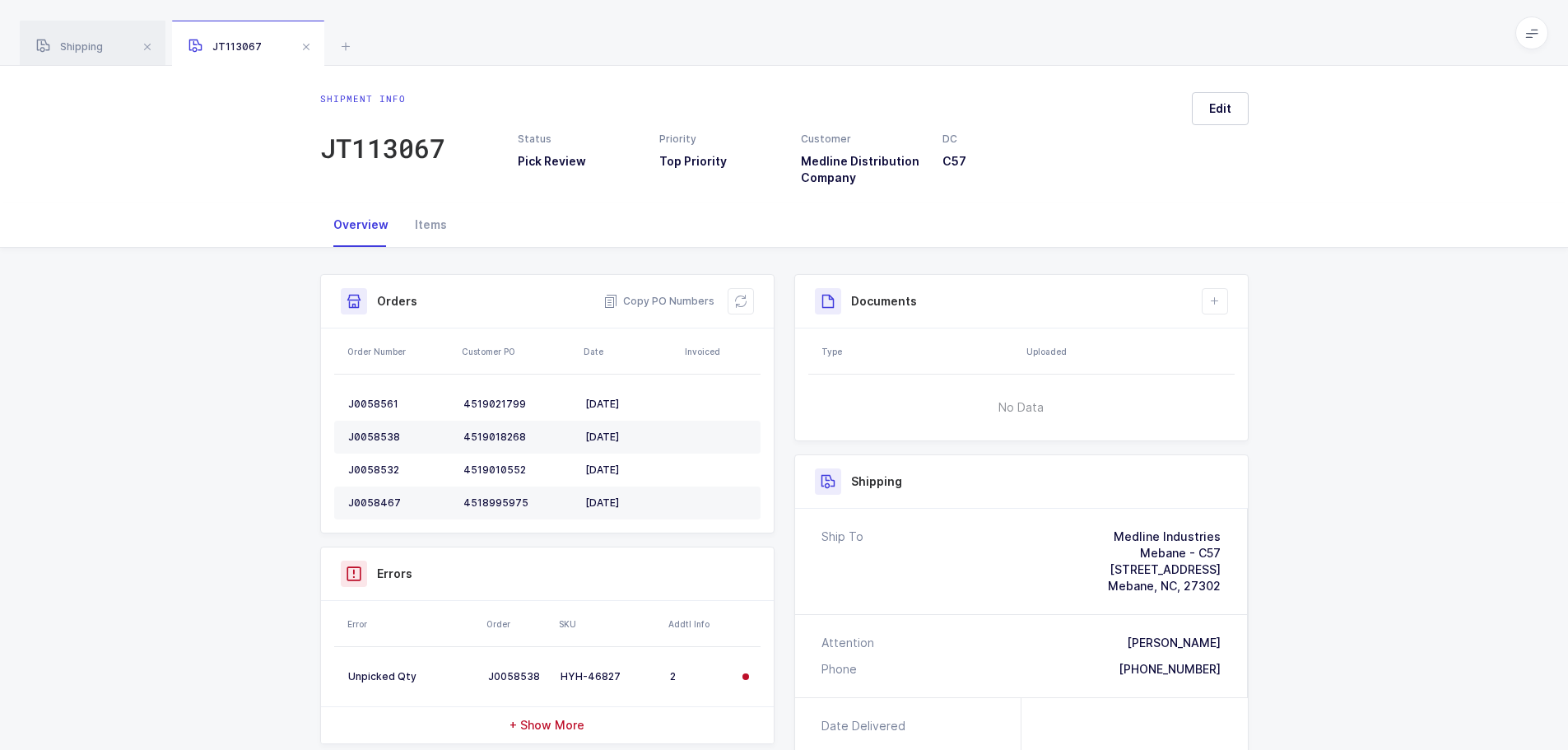
click at [745, 300] on icon at bounding box center [740, 301] width 13 height 13
click at [737, 297] on icon at bounding box center [740, 301] width 13 height 13
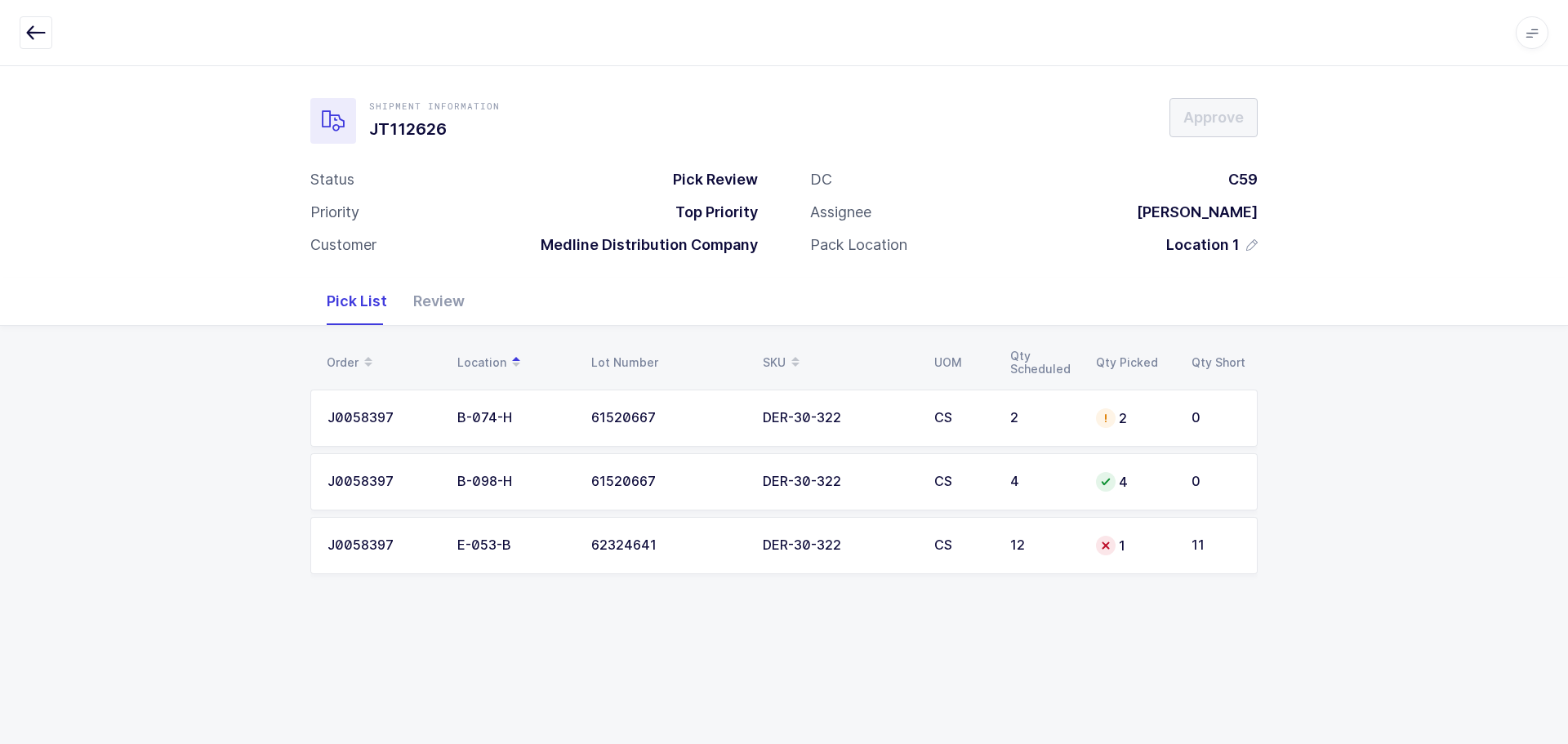
click at [1178, 550] on td "1" at bounding box center [1134, 545] width 96 height 58
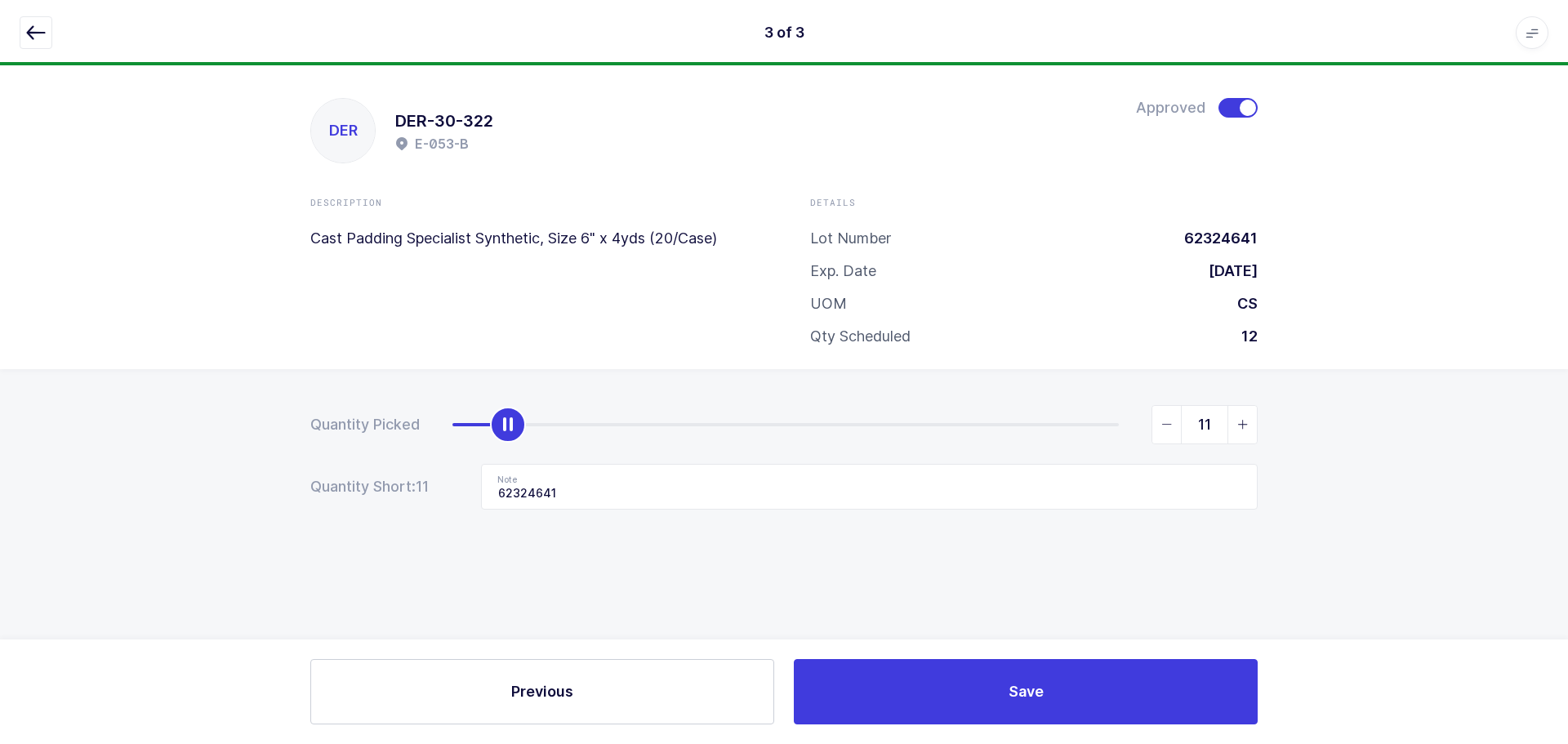
type input "12"
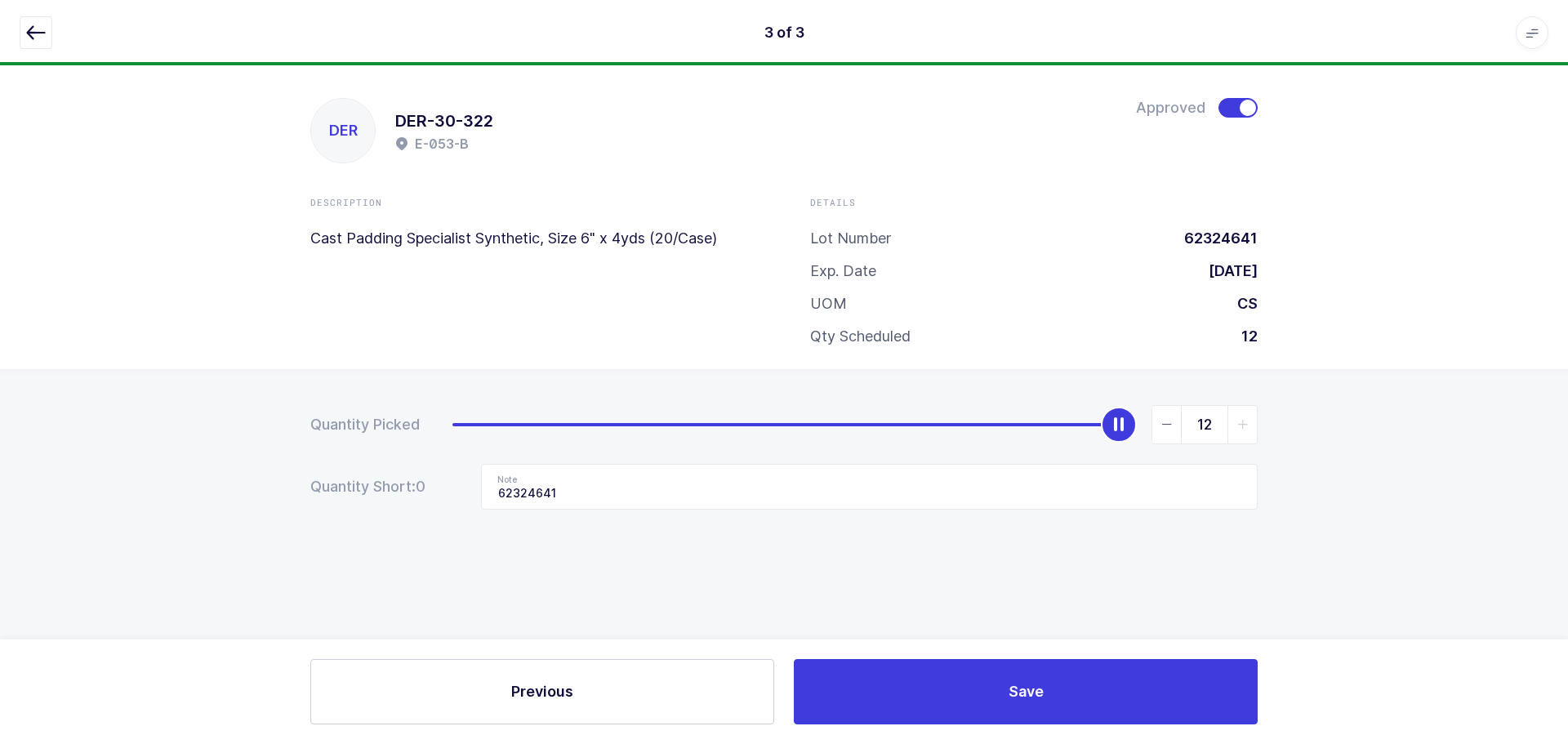
drag, startPoint x: 525, startPoint y: 424, endPoint x: 1473, endPoint y: 408, distance: 948.1
click at [1473, 408] on div "Quantity Picked 12 Quantity Short: 0 Note 62324641" at bounding box center [784, 515] width 1568 height 291
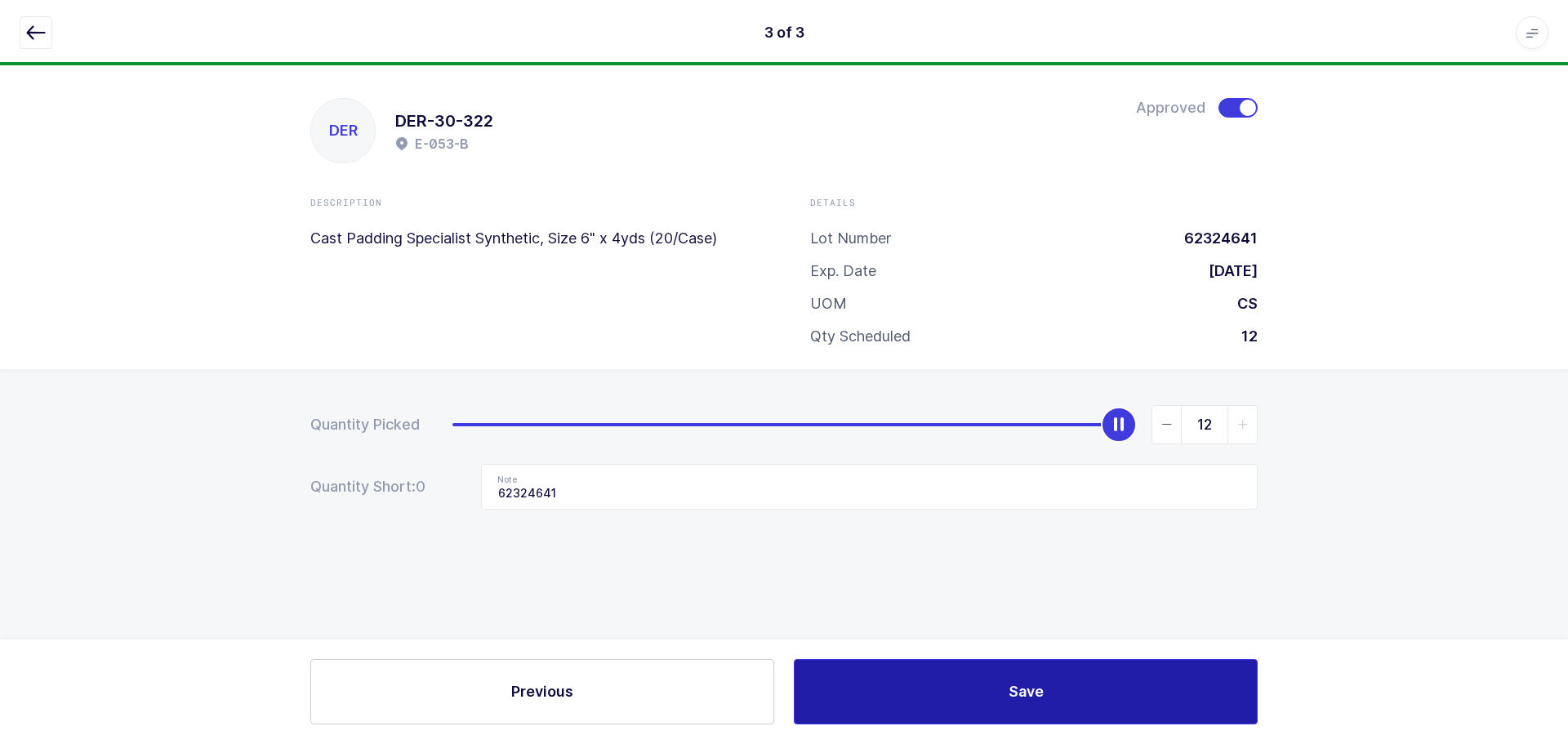
click at [1057, 679] on button "Save" at bounding box center [1026, 691] width 464 height 65
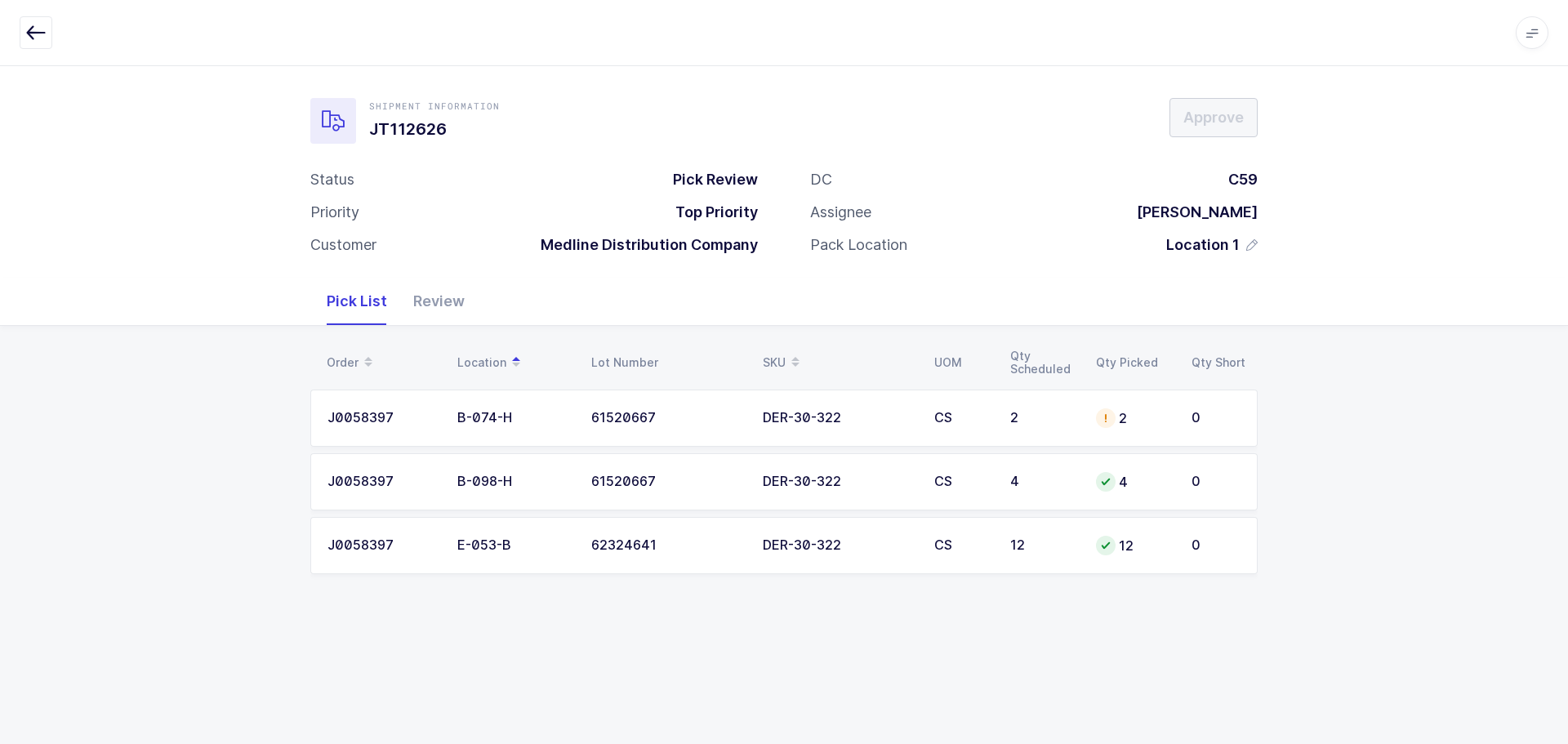
click at [1094, 411] on td "2" at bounding box center [1134, 418] width 96 height 58
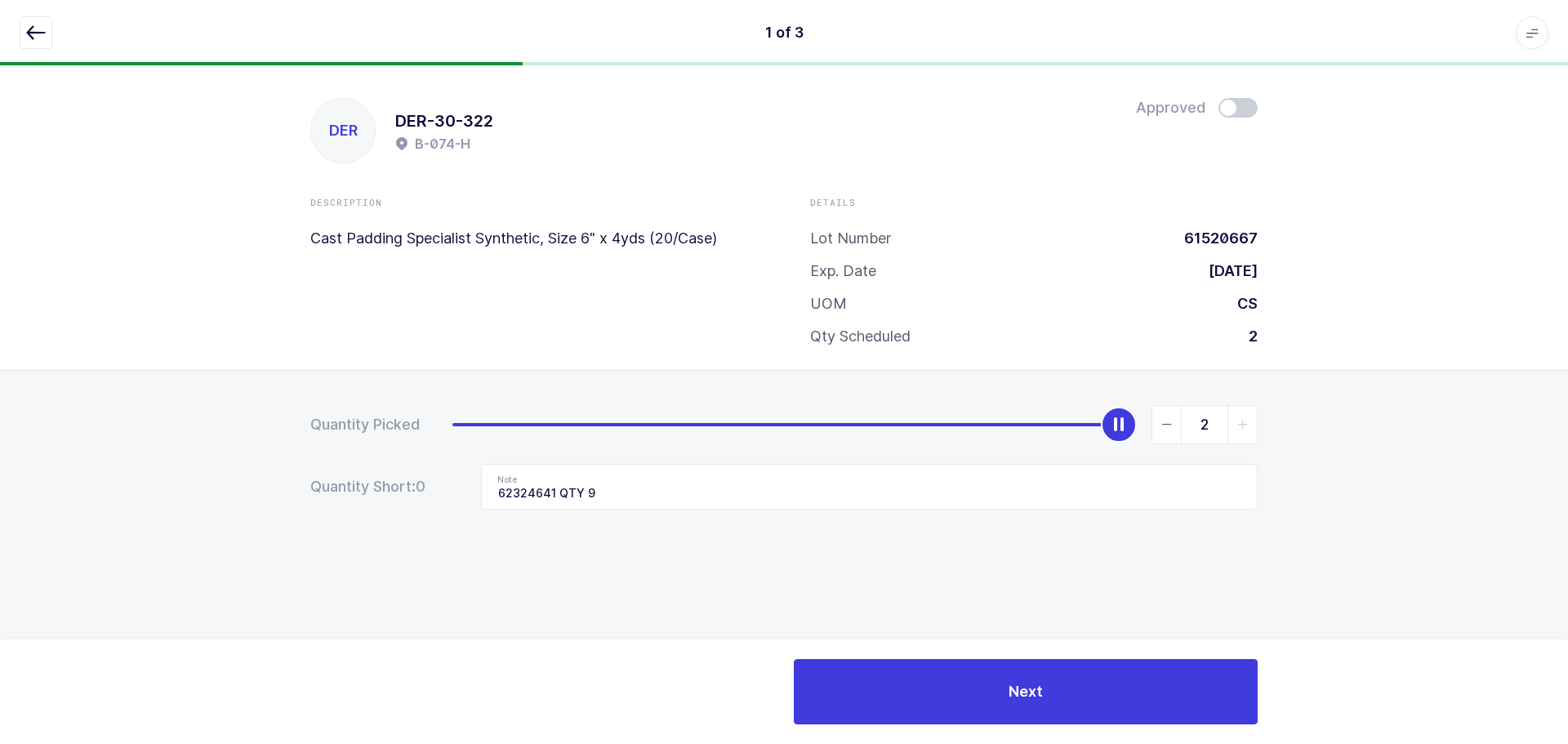
click at [1239, 106] on span at bounding box center [1238, 108] width 39 height 20
click at [38, 33] on icon "button" at bounding box center [36, 32] width 20 height 20
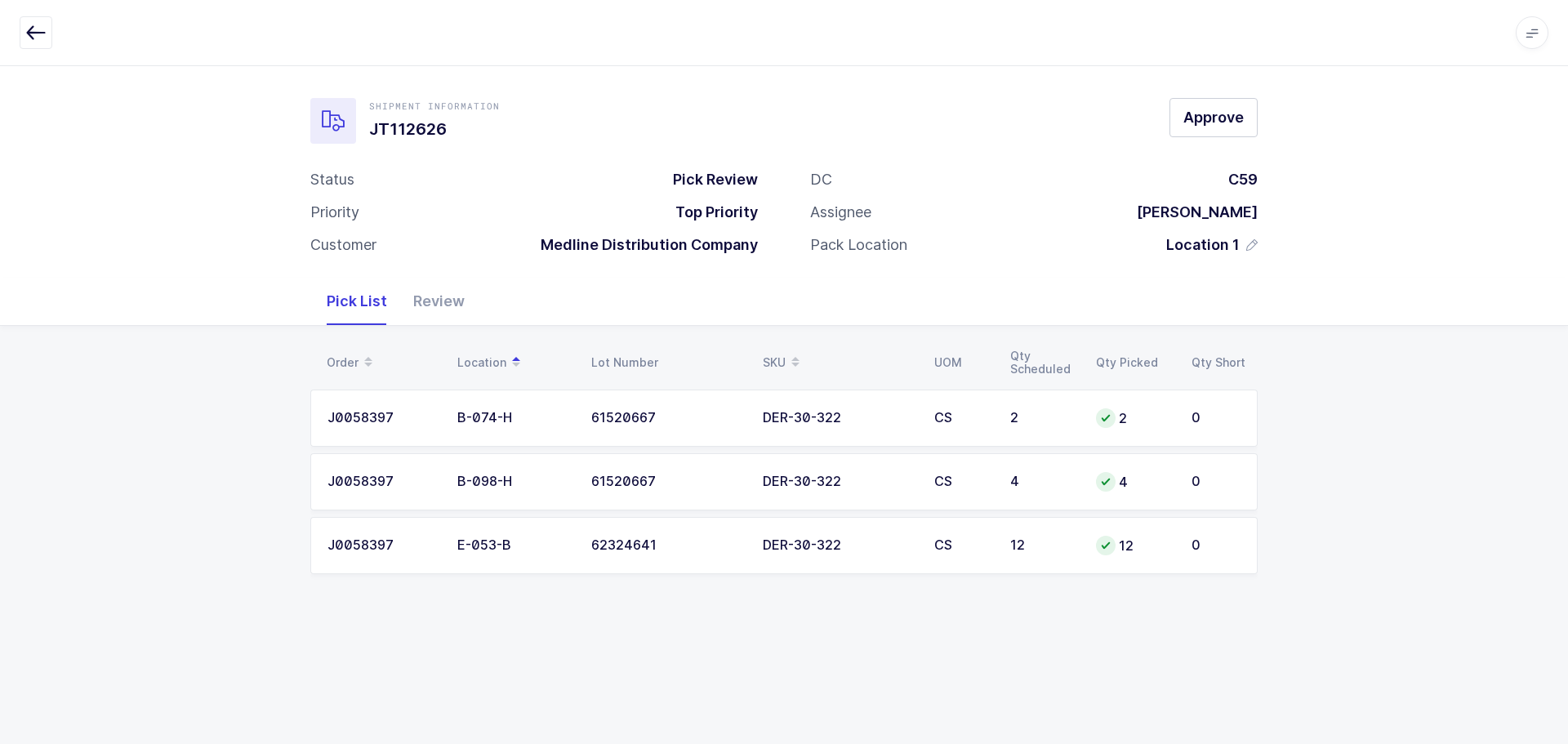
click at [445, 300] on div "Review" at bounding box center [439, 301] width 78 height 48
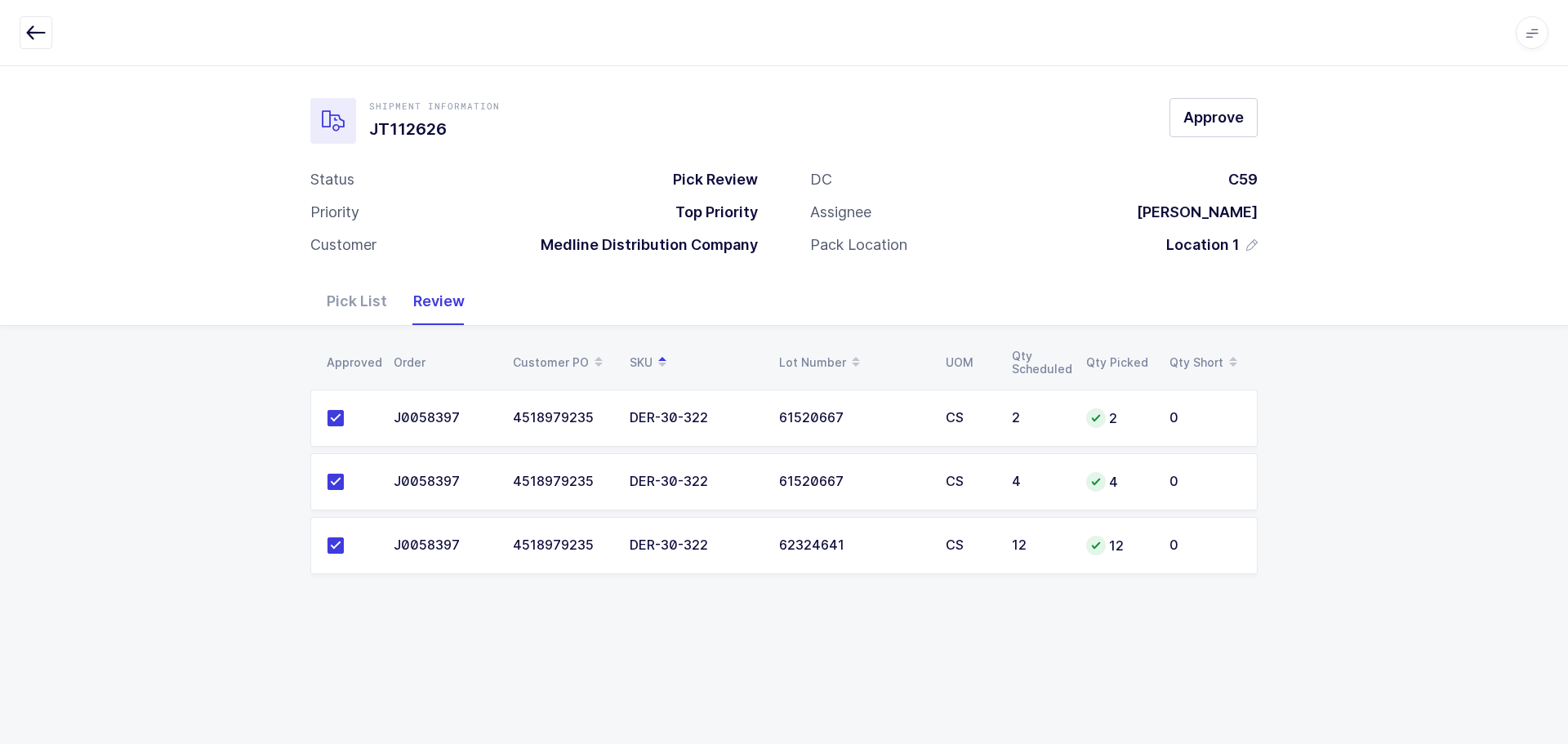
click at [1236, 98] on div "Shipment Information JT112626 Approve Status Pick Review Priority Top Priority …" at bounding box center [784, 172] width 1568 height 213
click at [1229, 117] on span "Approve" at bounding box center [1214, 117] width 60 height 20
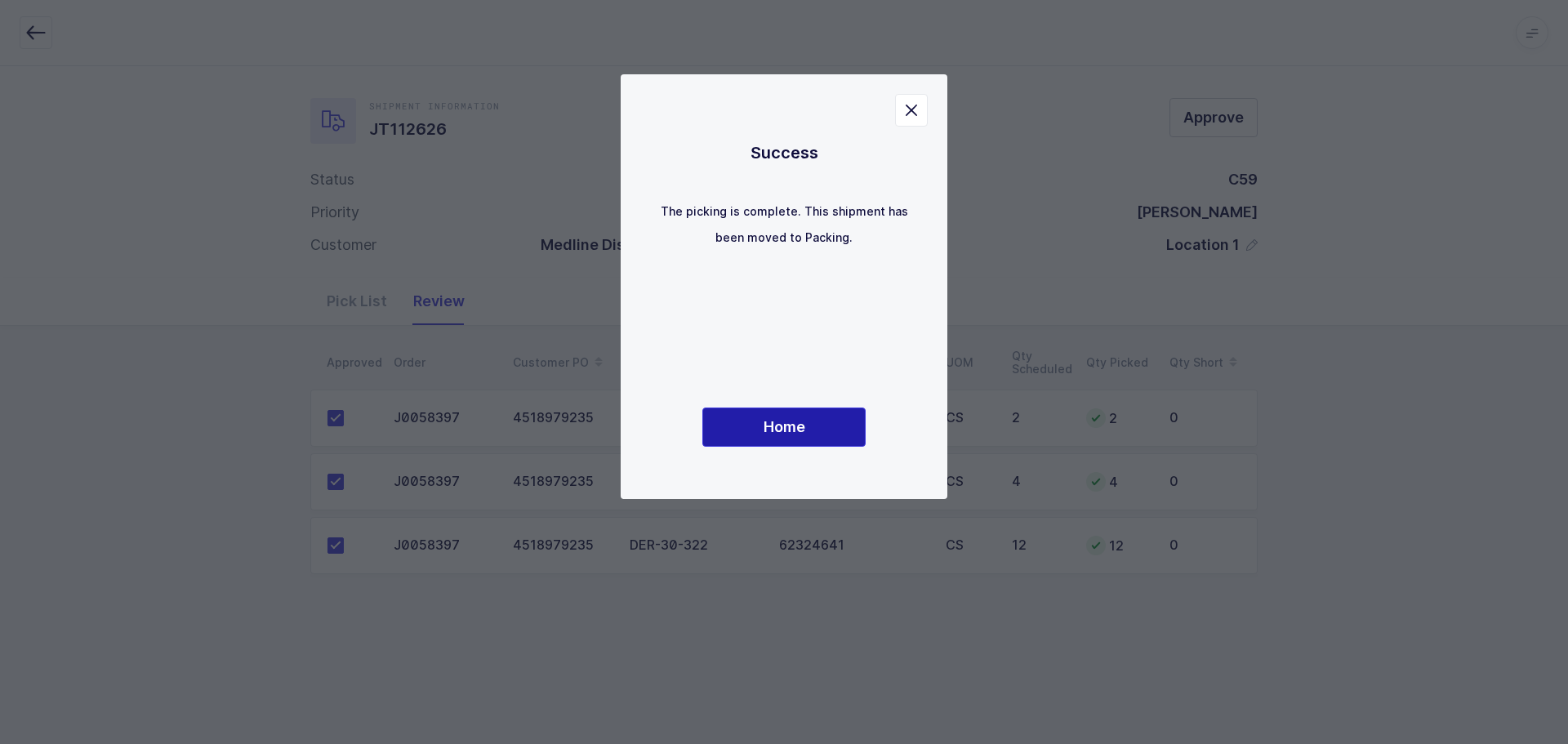
click at [836, 427] on button "Home" at bounding box center [784, 427] width 164 height 39
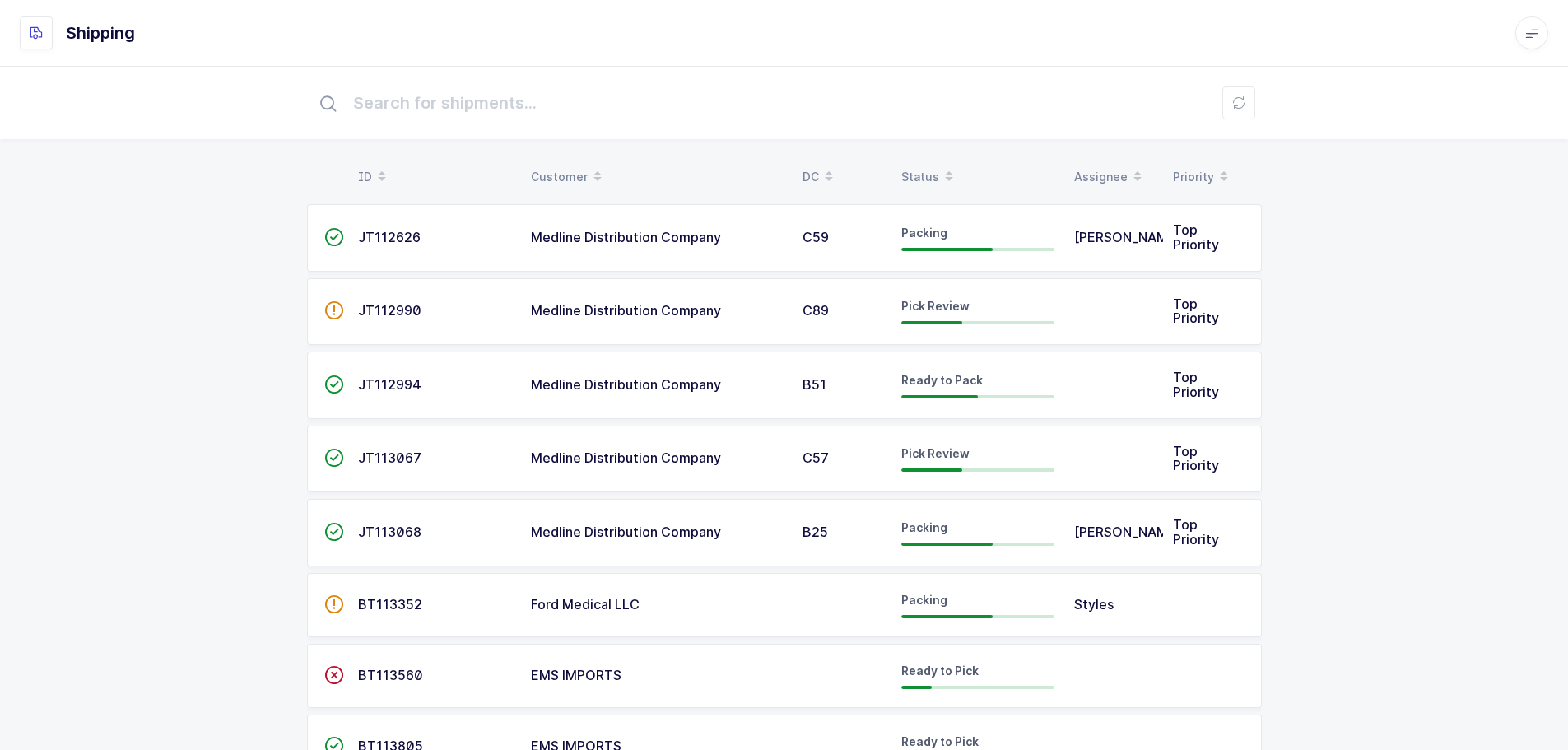
click at [399, 307] on span "JT112990" at bounding box center [389, 310] width 63 height 17
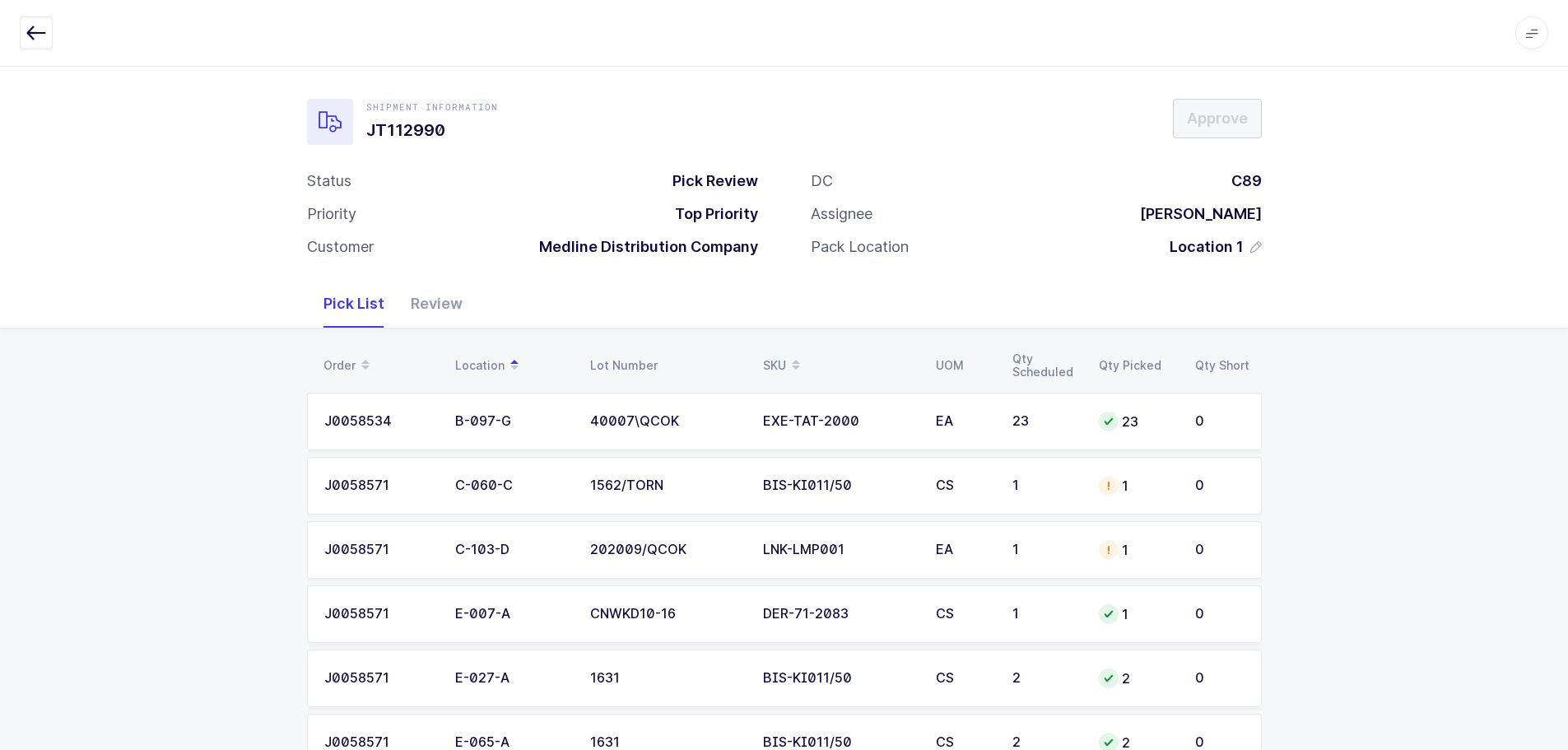
click at [420, 302] on div "Review" at bounding box center [437, 304] width 79 height 48
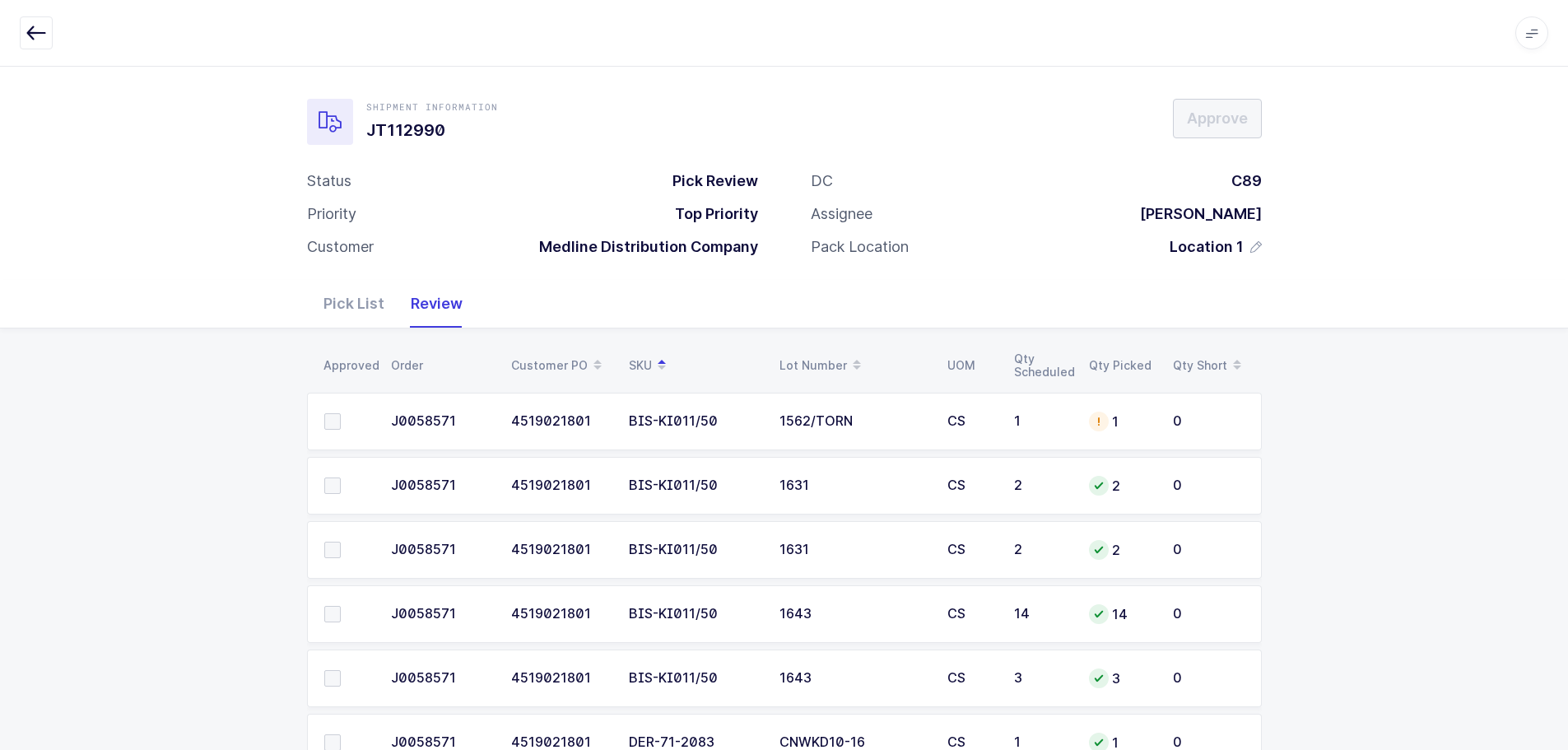
click at [28, 24] on icon "button" at bounding box center [36, 32] width 20 height 20
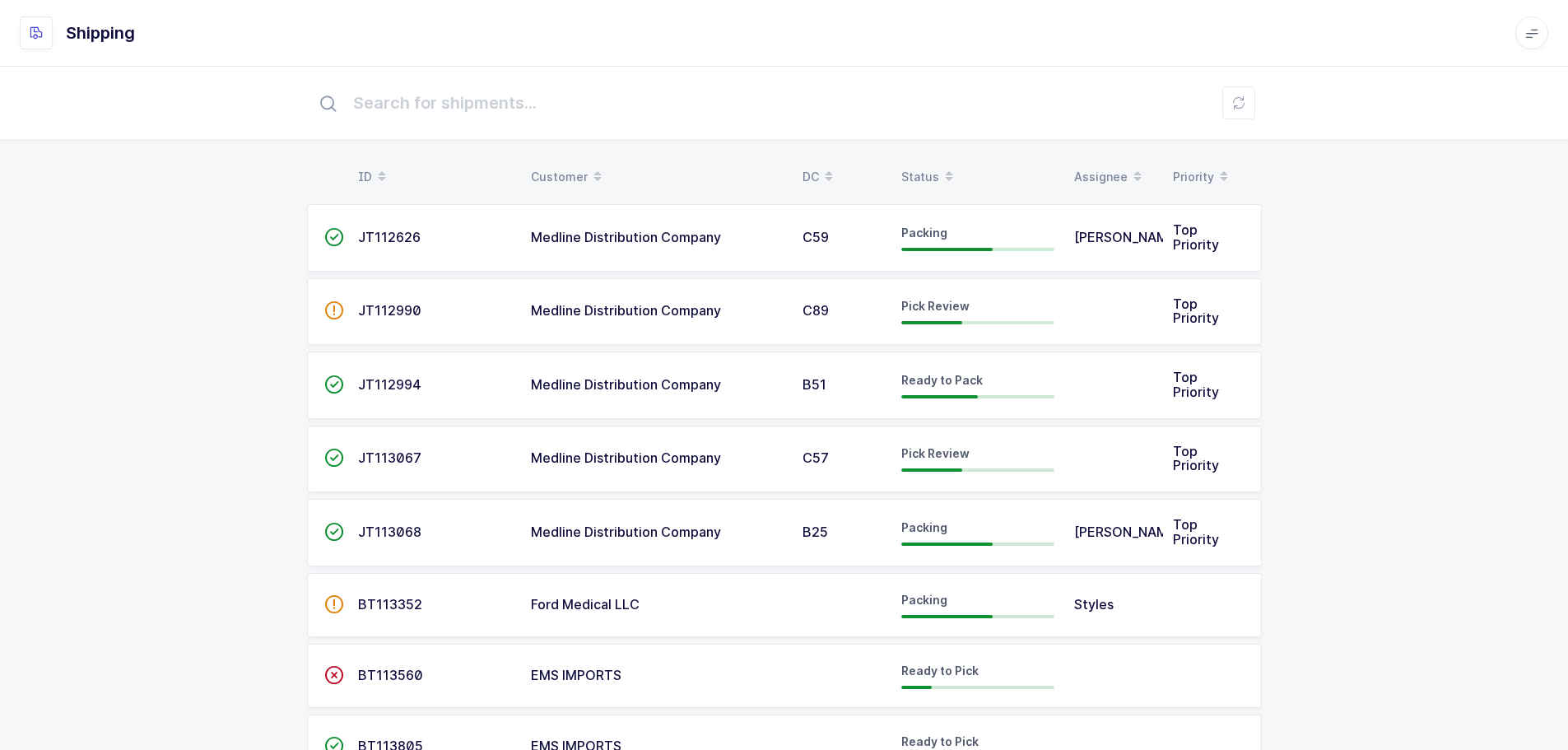
click at [924, 174] on div "Status" at bounding box center [978, 177] width 153 height 28
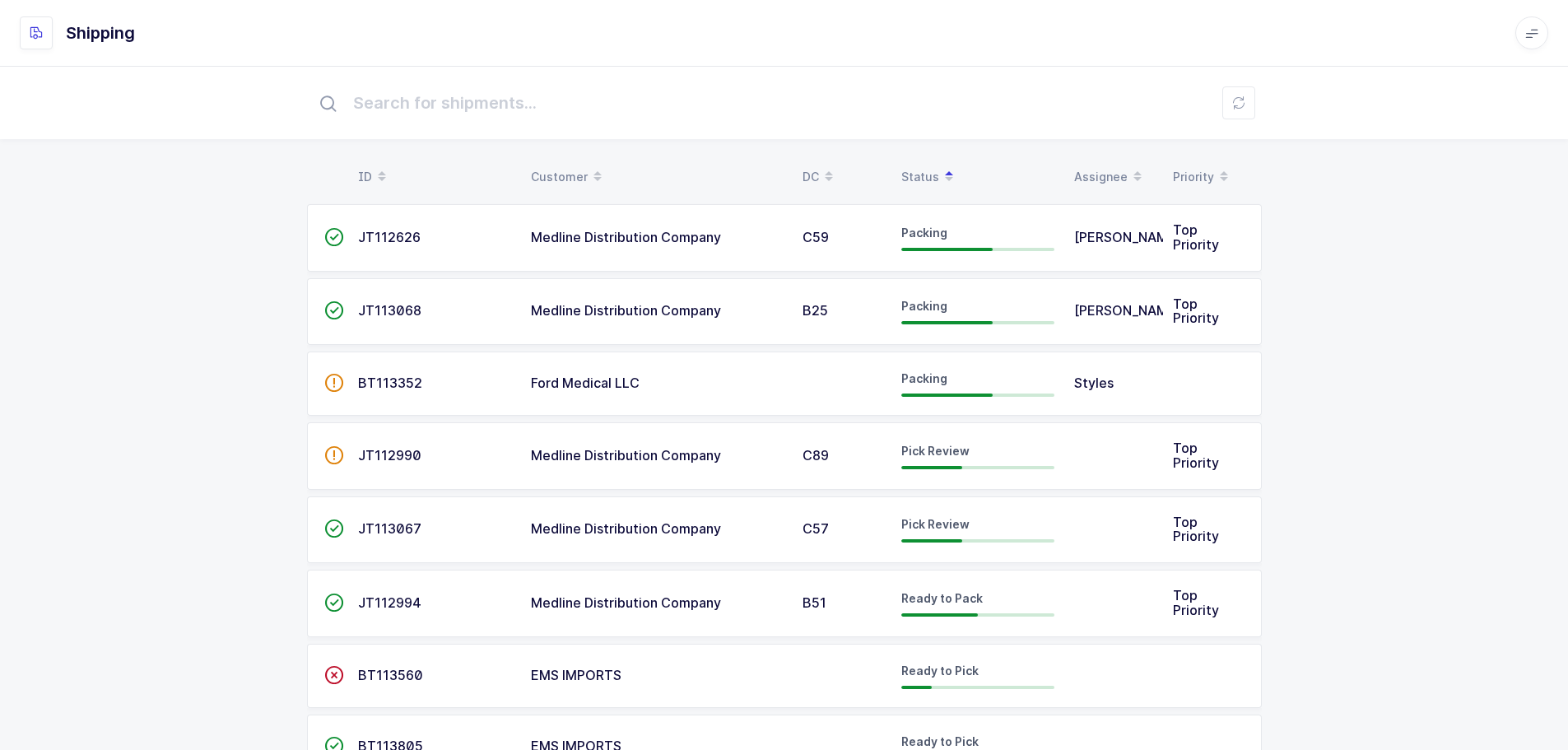
click at [329, 311] on span "" at bounding box center [334, 310] width 20 height 17
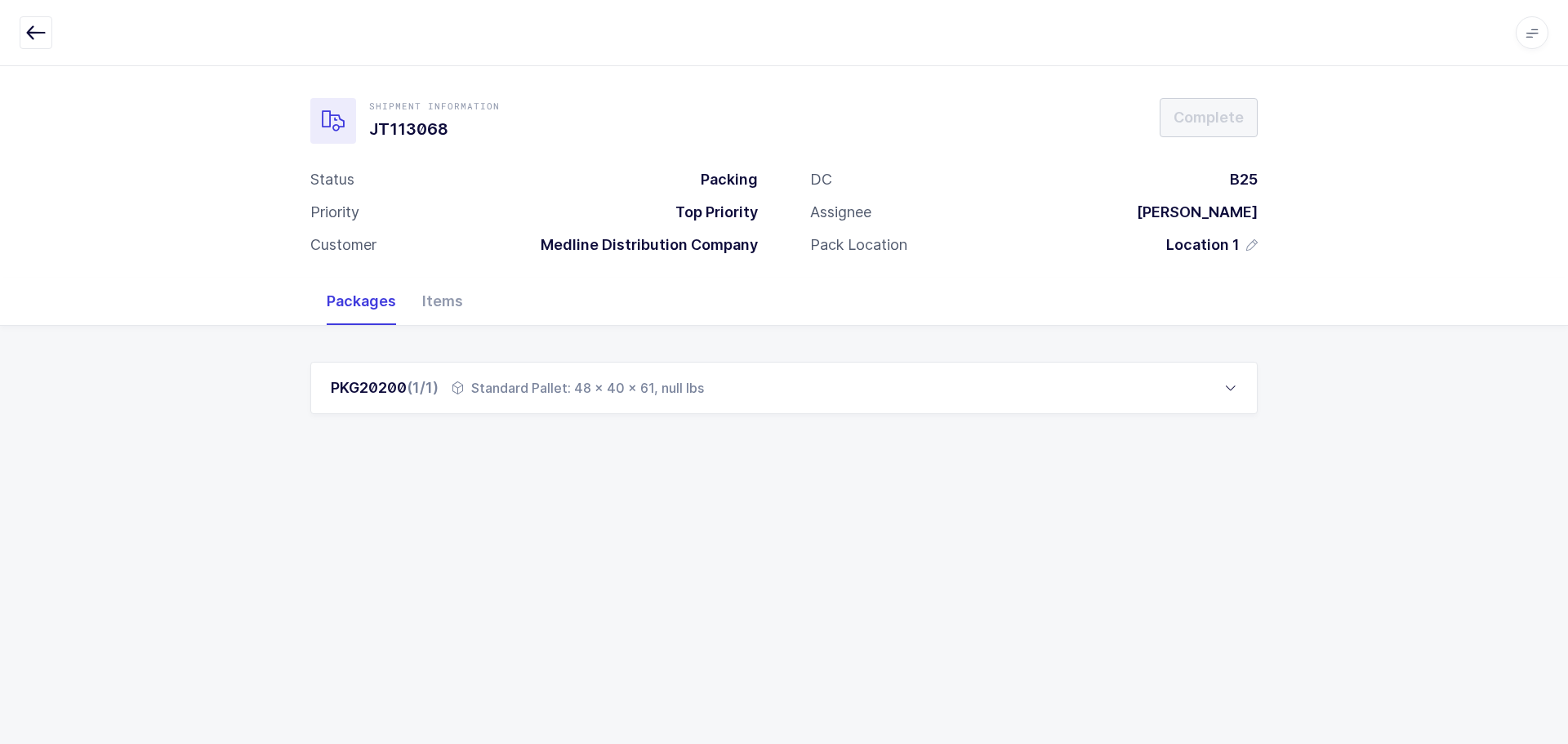
click at [33, 20] on button "button" at bounding box center [36, 33] width 33 height 33
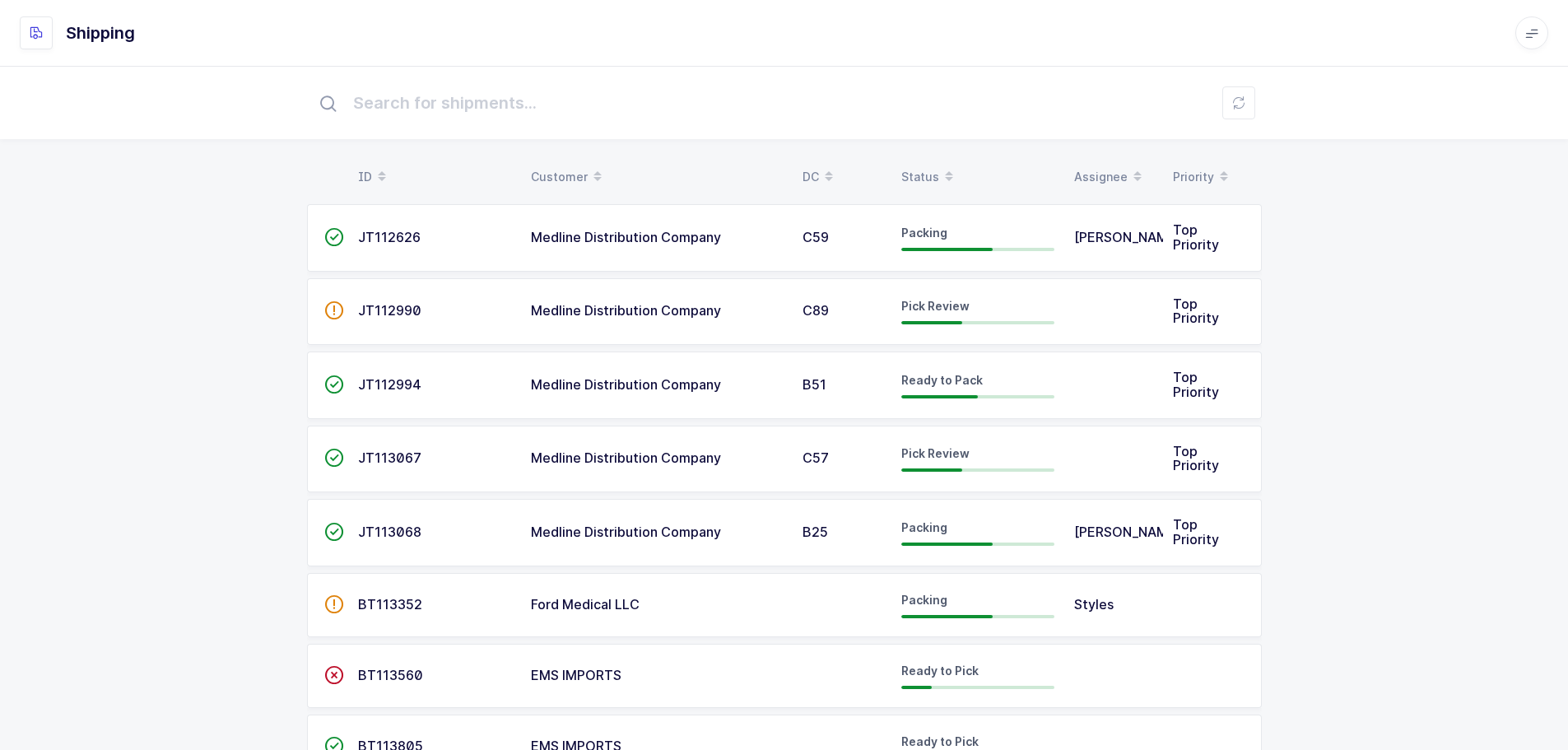
click at [939, 168] on span at bounding box center [949, 177] width 20 height 28
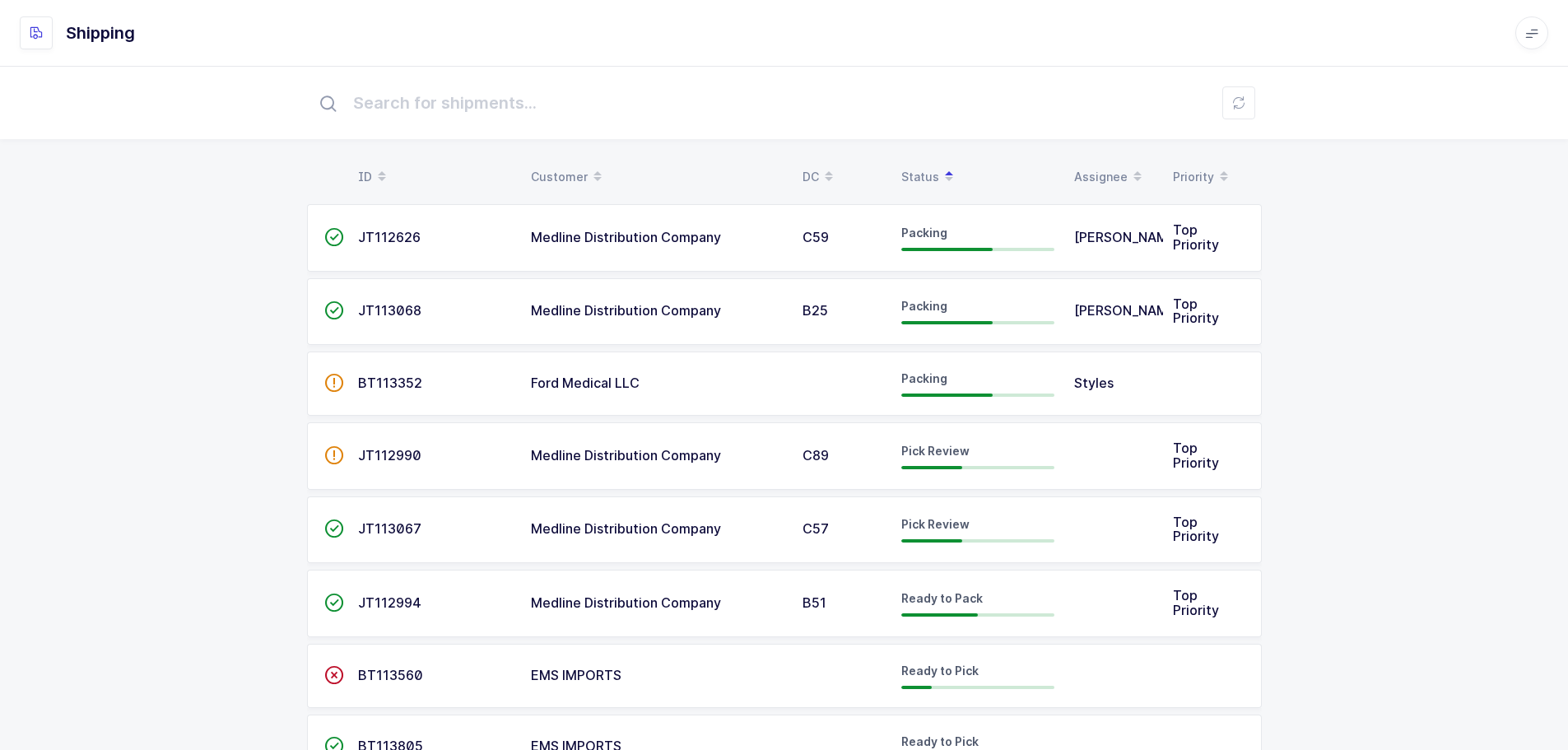
click at [365, 461] on span "JT112990" at bounding box center [389, 455] width 63 height 17
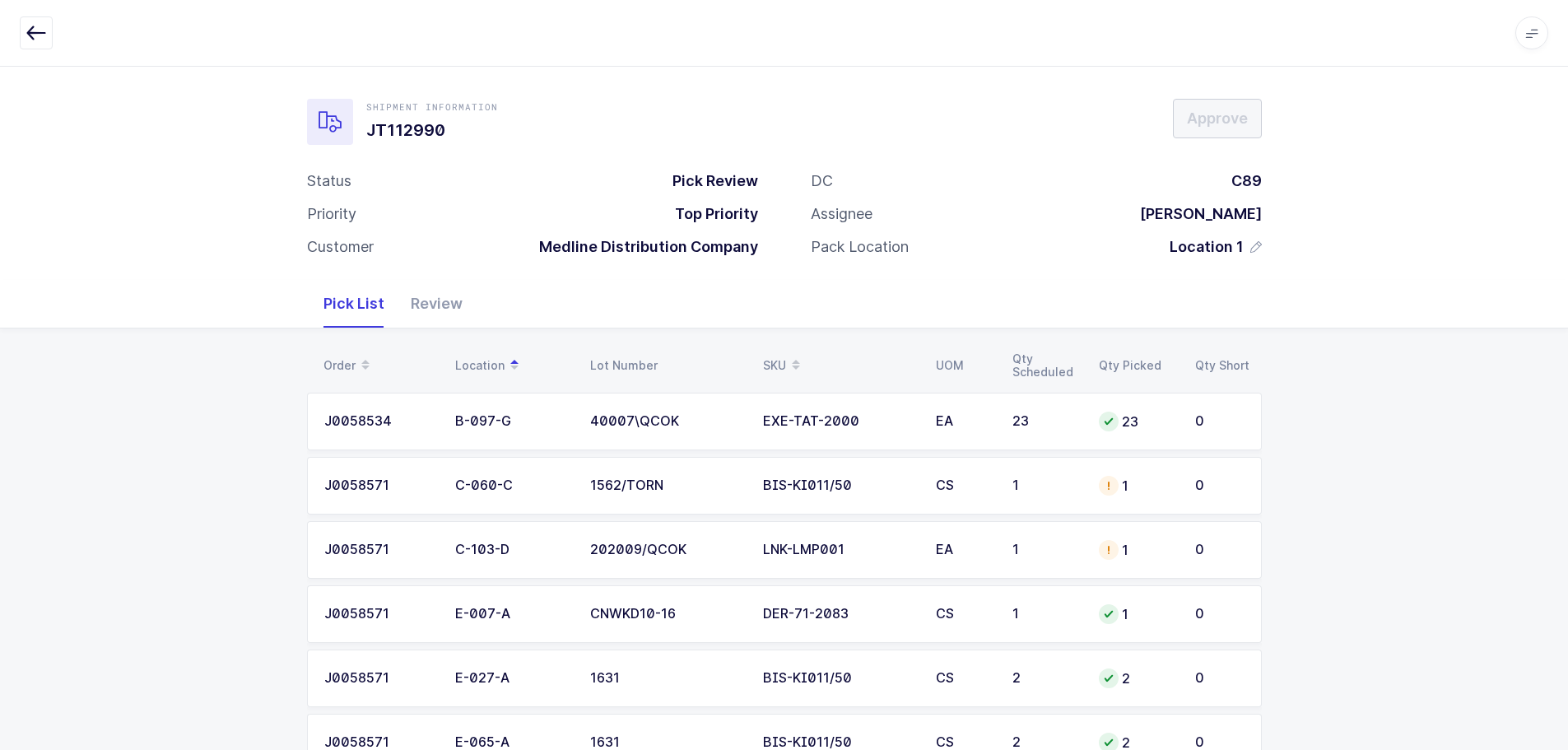
click at [422, 303] on div "Review" at bounding box center [437, 304] width 79 height 48
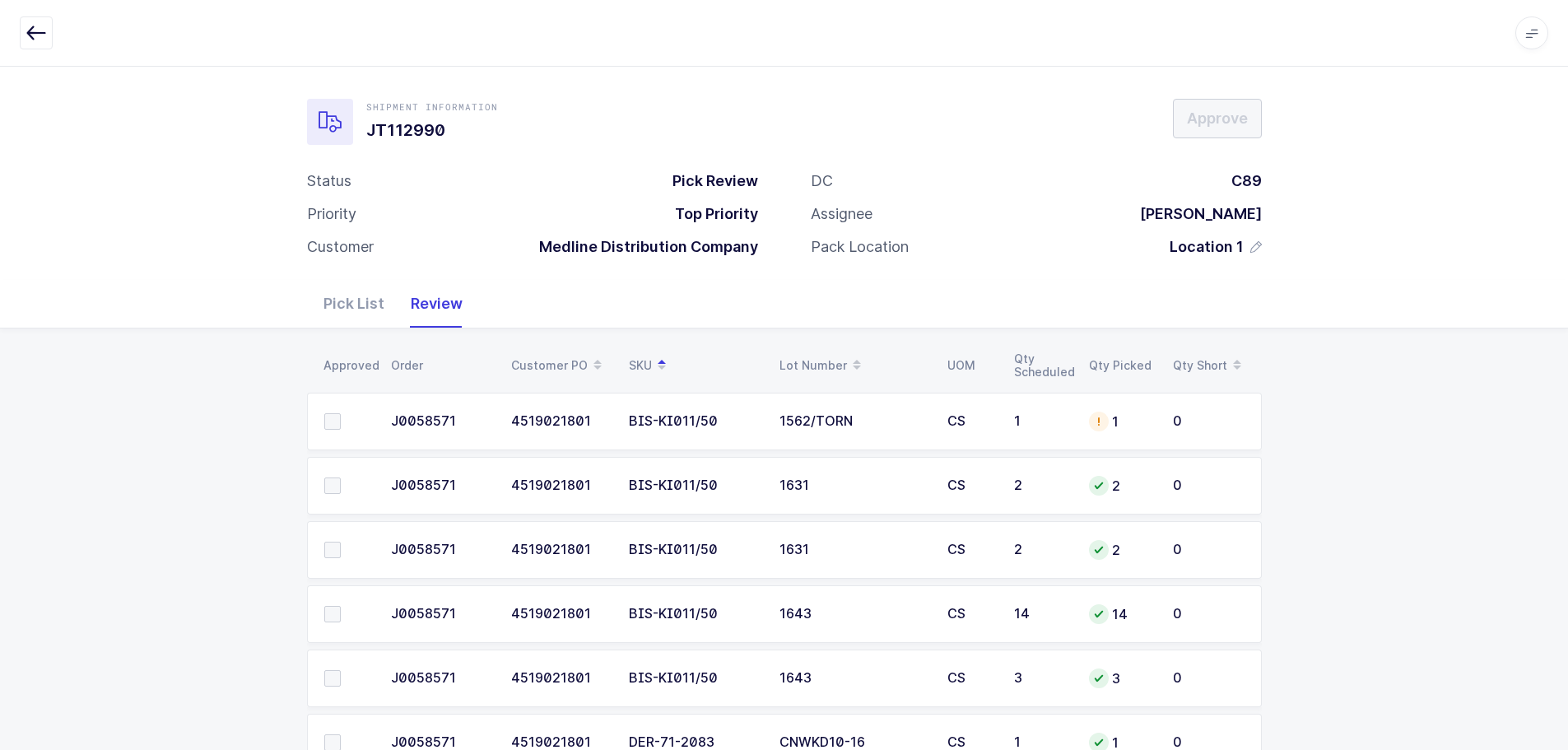
click at [40, 38] on icon "button" at bounding box center [36, 32] width 20 height 20
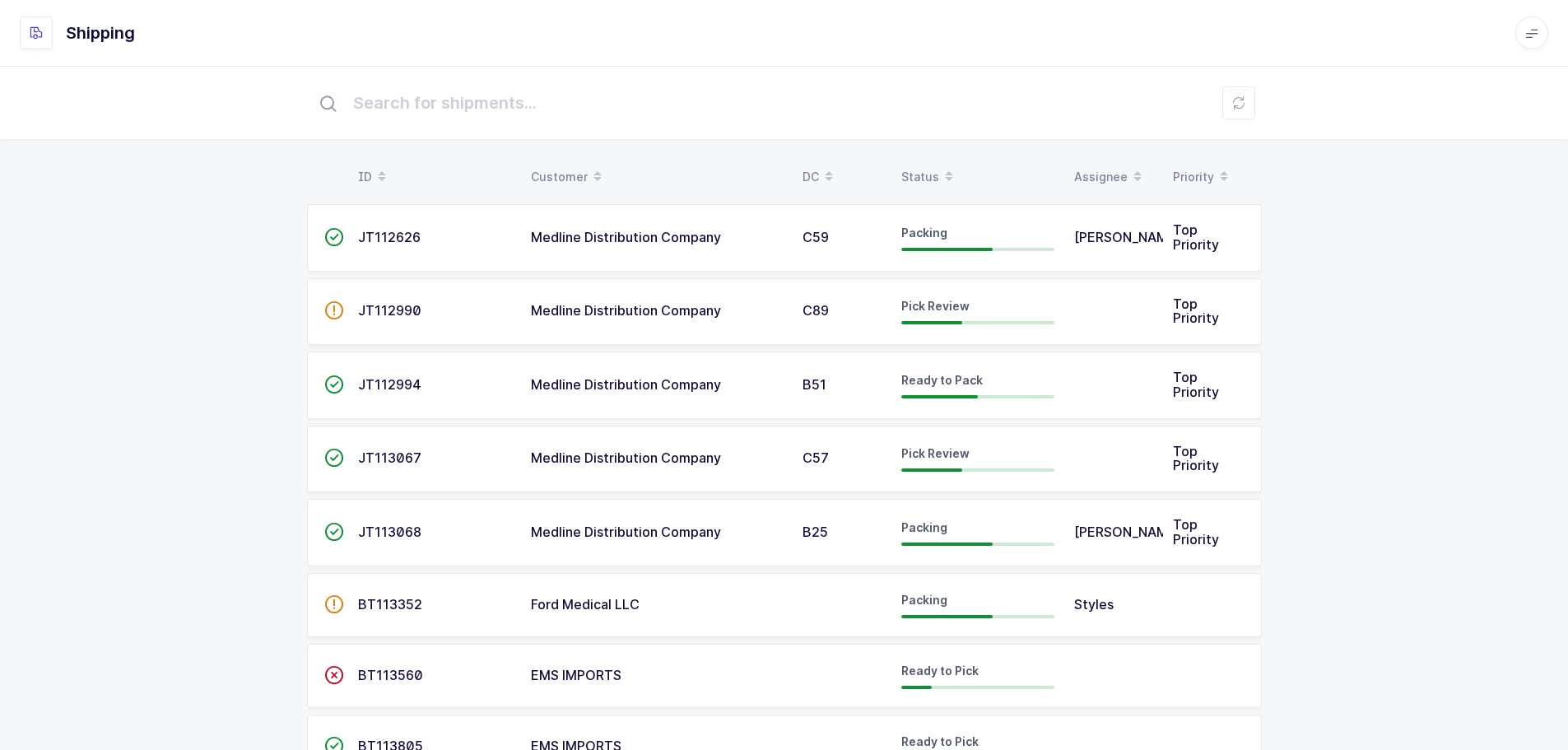
click at [940, 172] on span at bounding box center [949, 177] width 20 height 28
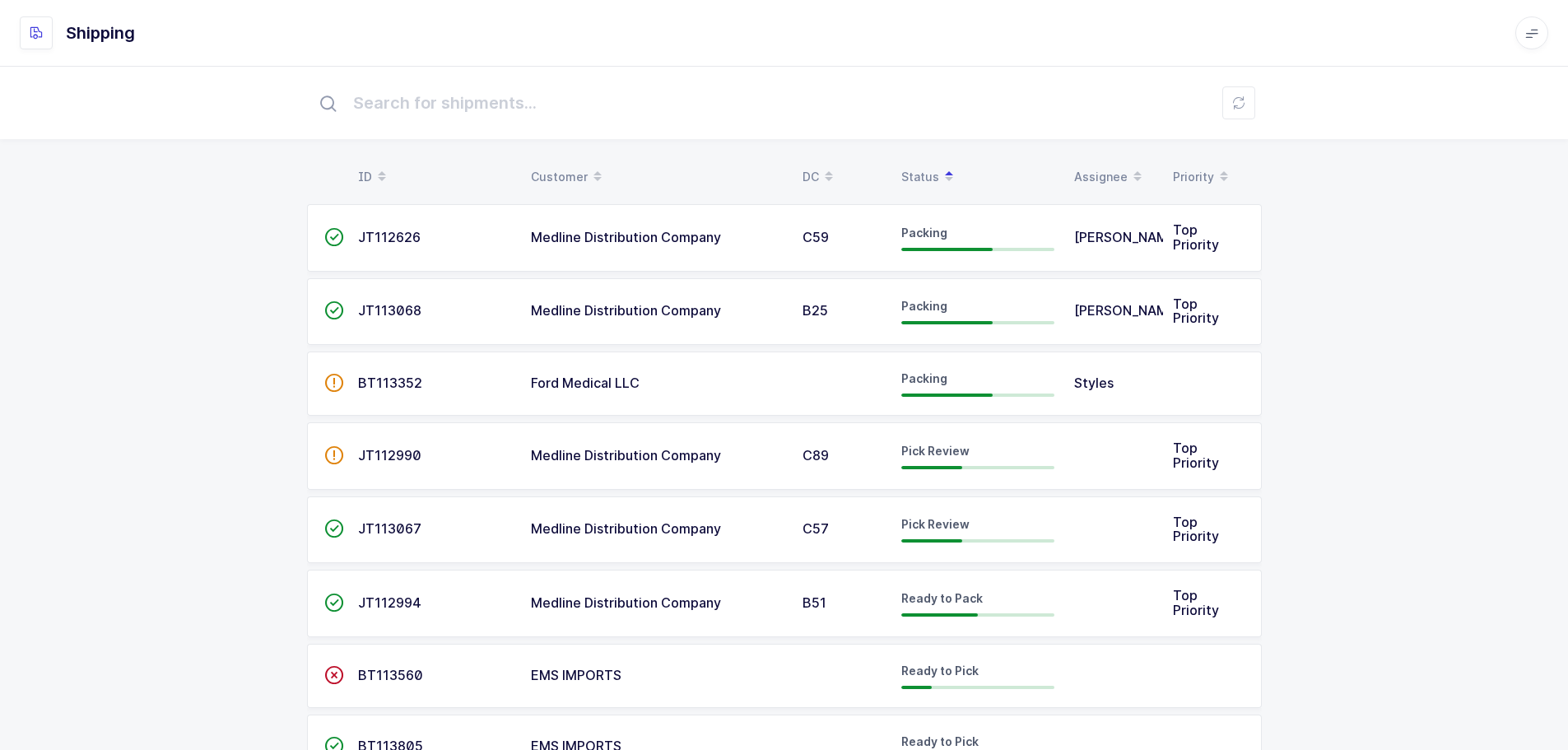
click at [393, 530] on span "JT113067" at bounding box center [389, 528] width 63 height 17
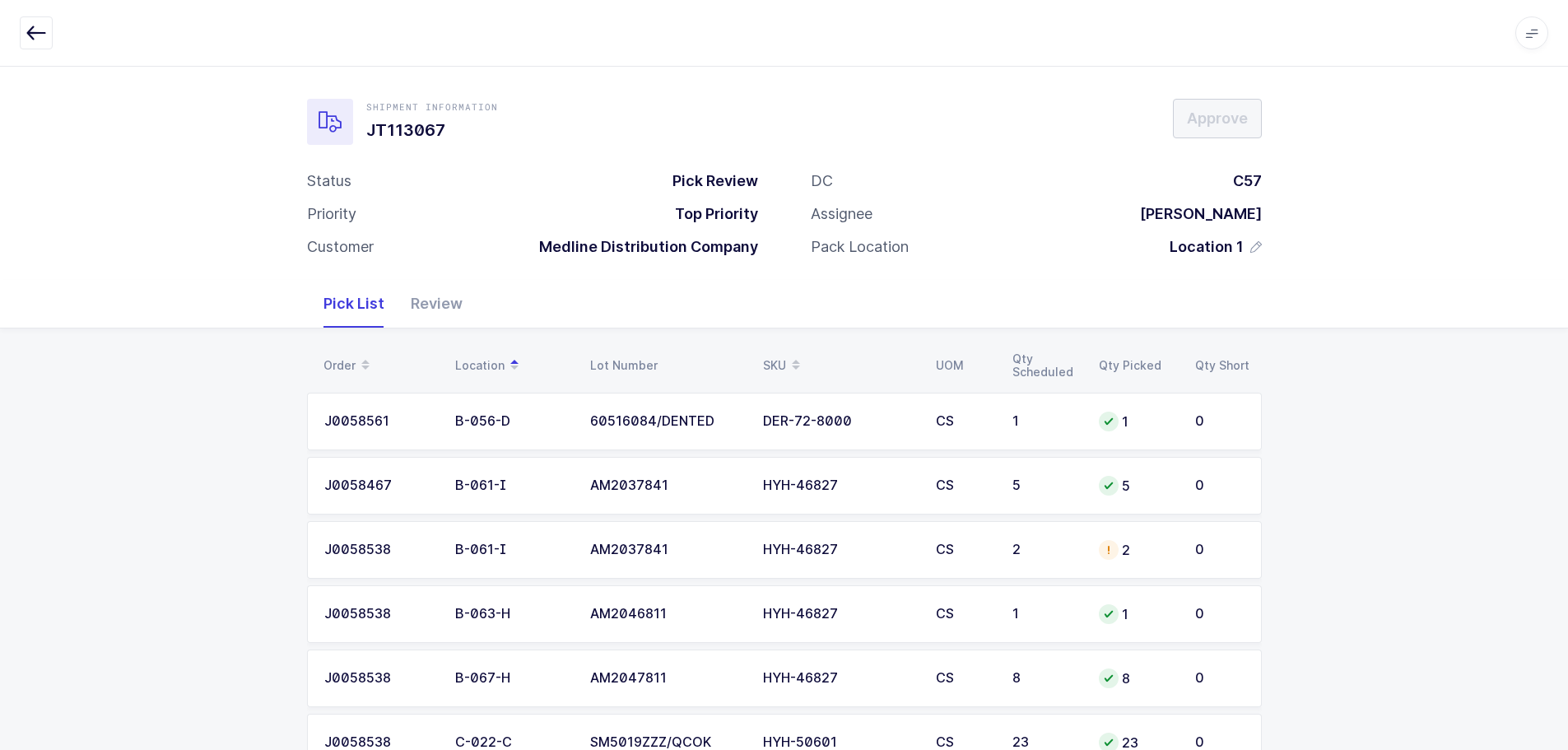
click at [443, 310] on div "Review" at bounding box center [437, 304] width 79 height 48
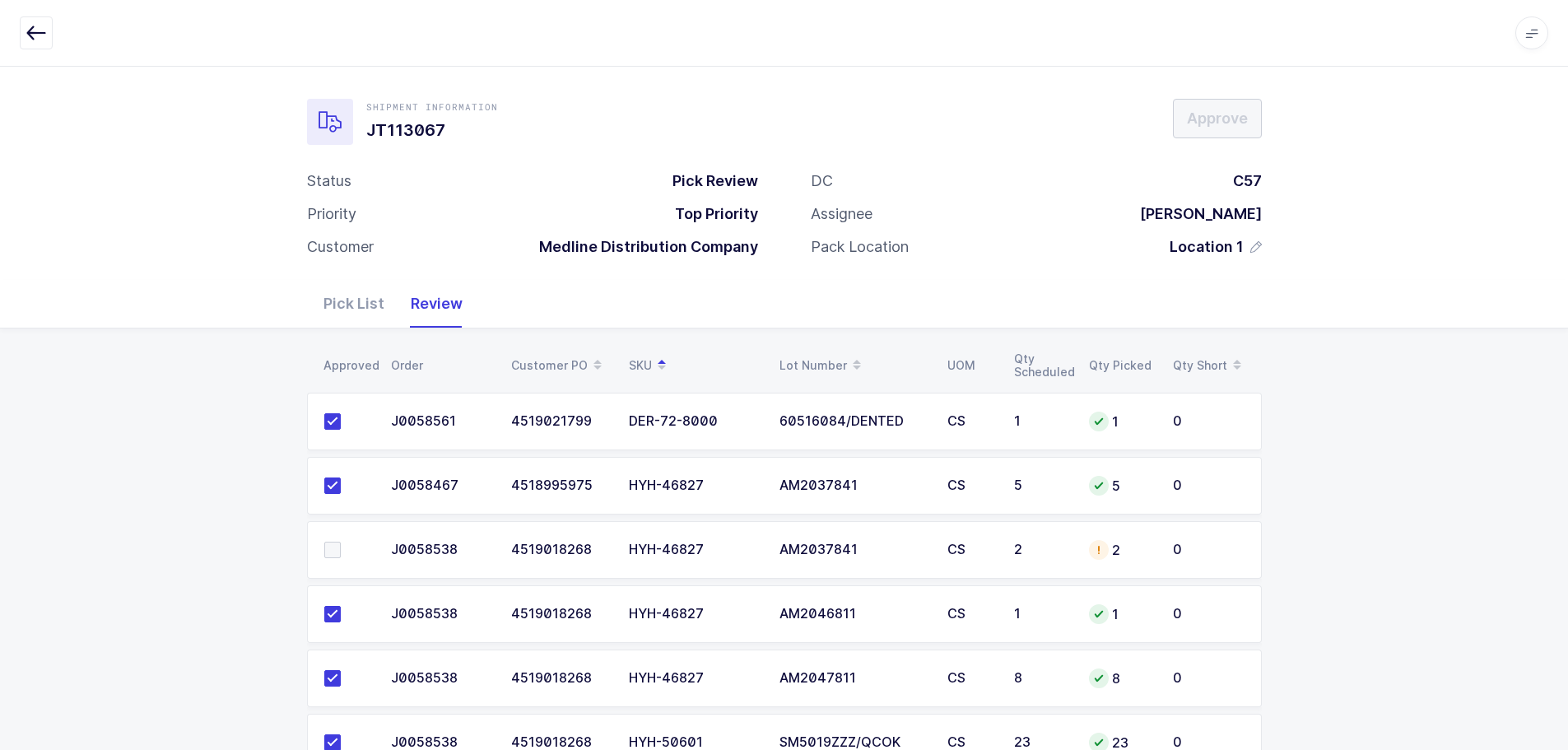
click at [1041, 543] on div "2" at bounding box center [1041, 549] width 55 height 15
click at [342, 300] on div "Pick List" at bounding box center [354, 304] width 87 height 48
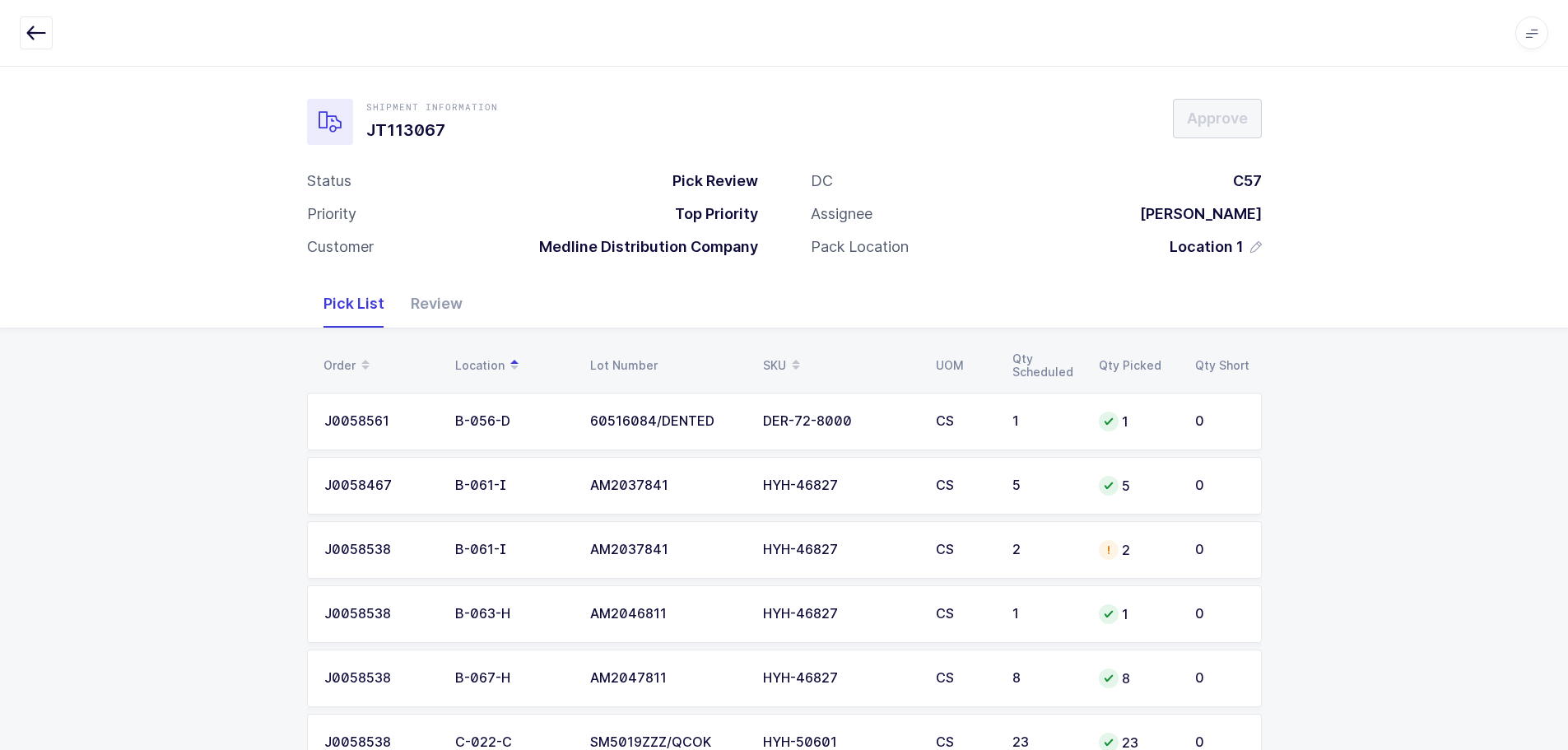
click at [932, 540] on td "CS" at bounding box center [964, 549] width 77 height 58
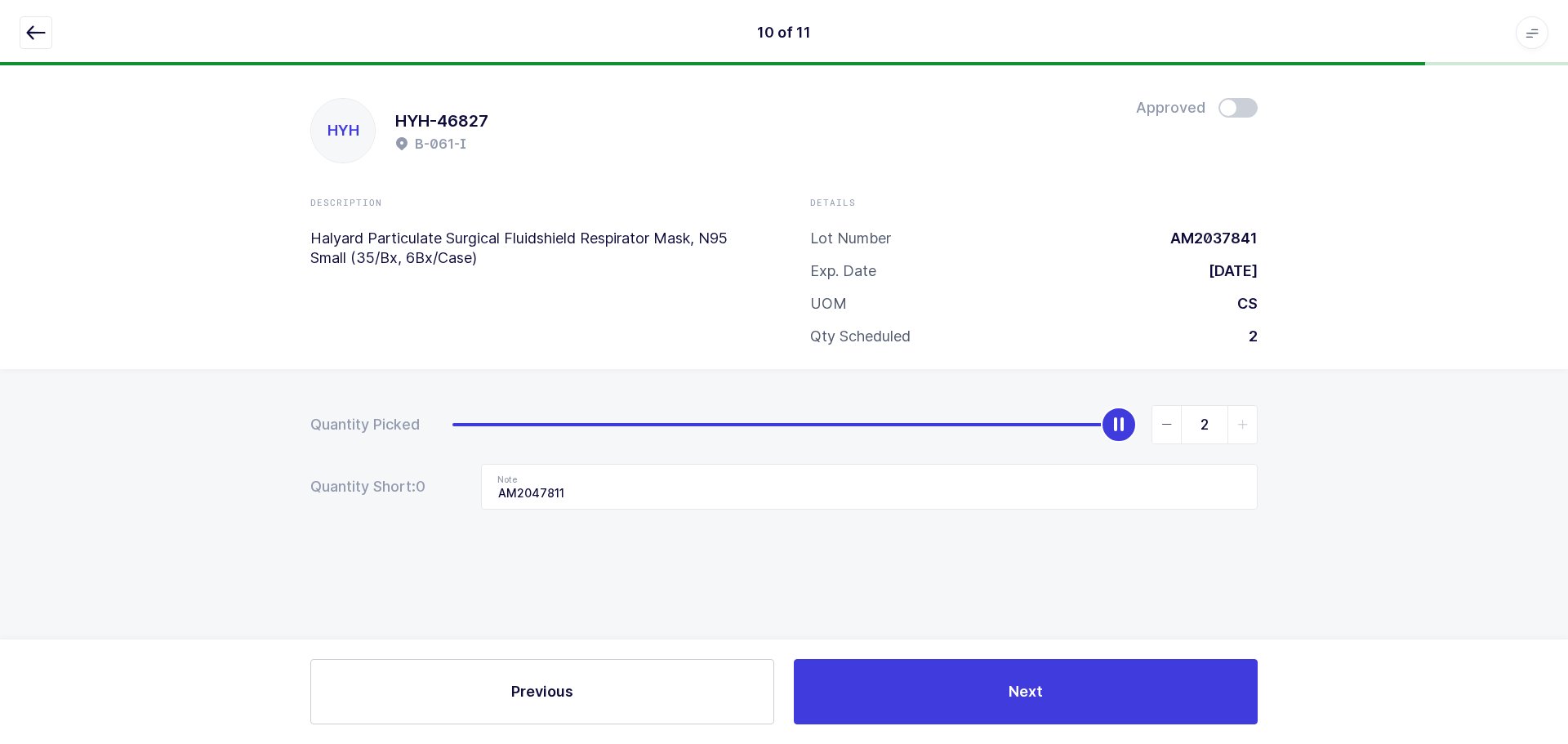
click at [27, 36] on icon "button" at bounding box center [36, 32] width 20 height 20
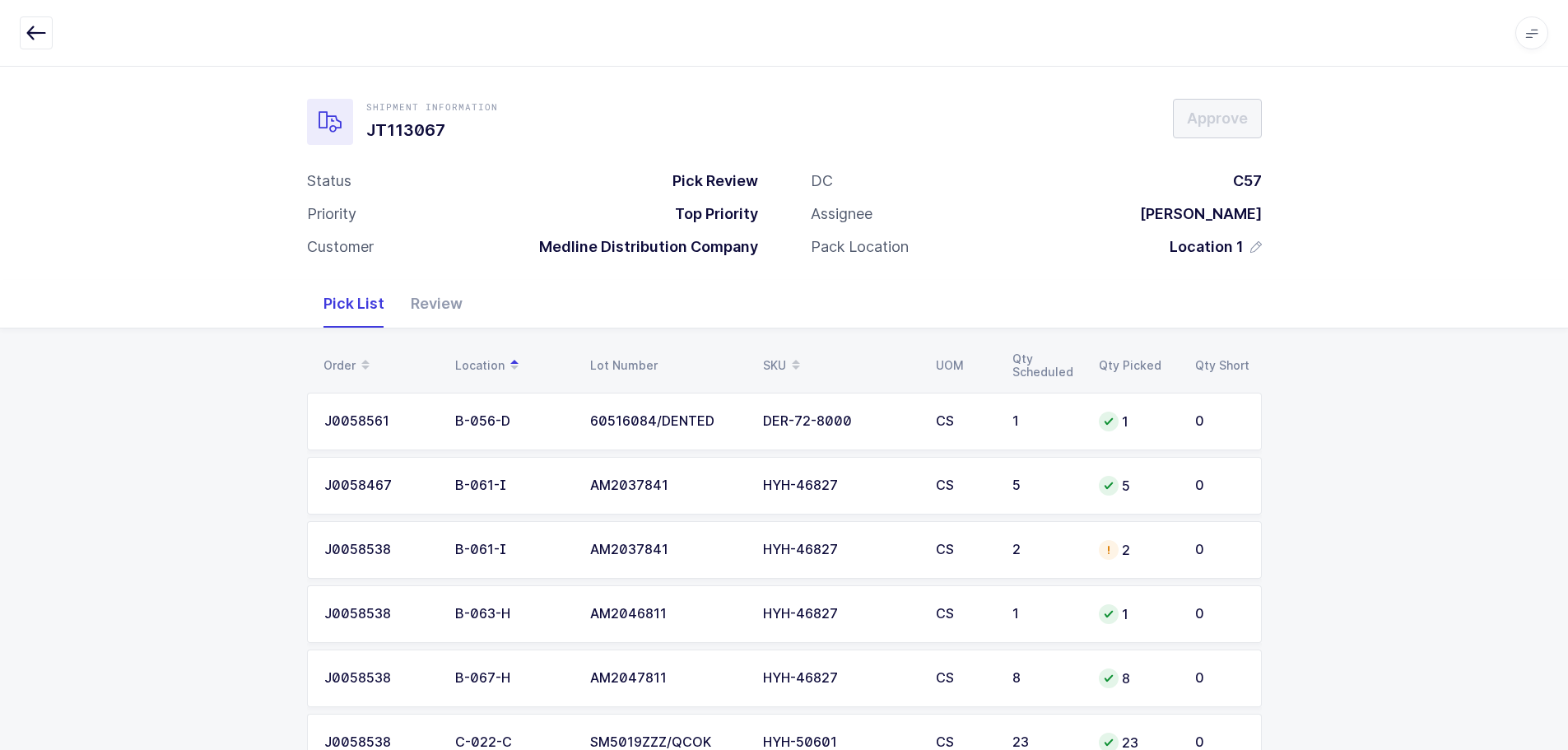
click at [1068, 536] on td "2" at bounding box center [1045, 549] width 86 height 58
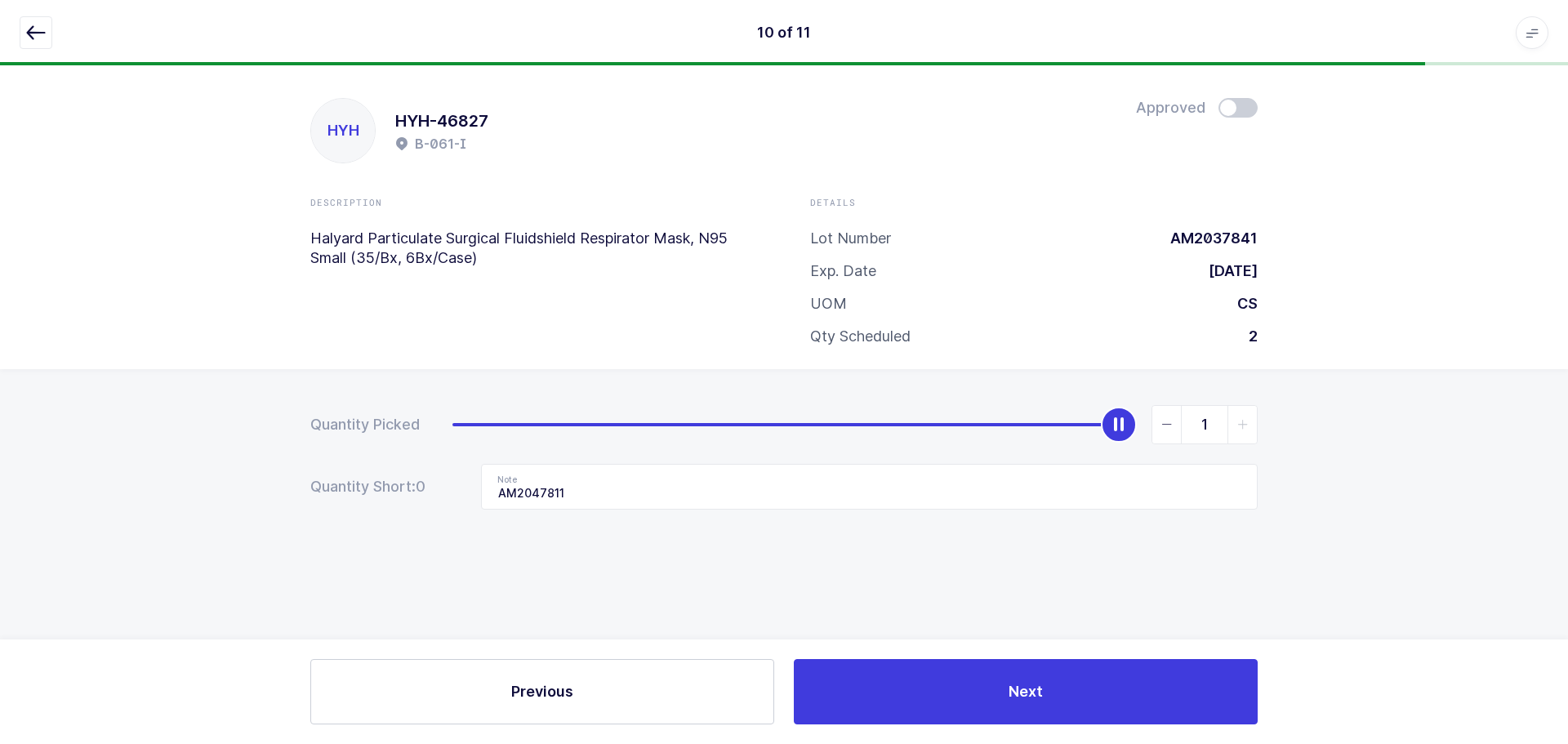
type input "0"
drag, startPoint x: 1125, startPoint y: 429, endPoint x: 93, endPoint y: 456, distance: 1032.4
click at [90, 459] on div "Quantity Picked 0 Quantity Short: 0 Note AM2047811" at bounding box center [784, 515] width 1568 height 291
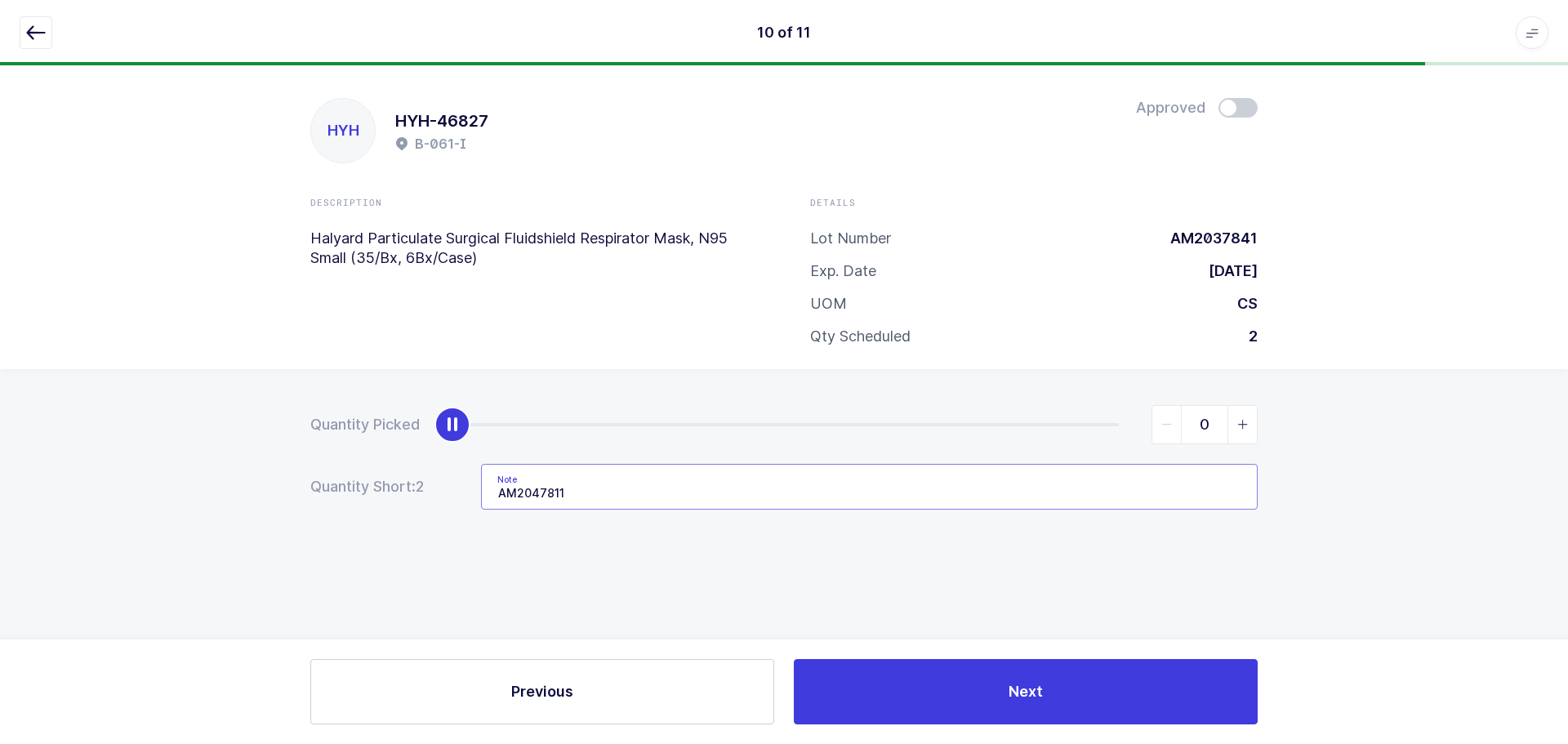
drag, startPoint x: 610, startPoint y: 490, endPoint x: 399, endPoint y: 490, distance: 211.0
click at [399, 490] on div "Quantity Short: 2 Note AM2047811" at bounding box center [784, 487] width 948 height 46
type input "\"
click at [21, 33] on button "button" at bounding box center [36, 33] width 33 height 33
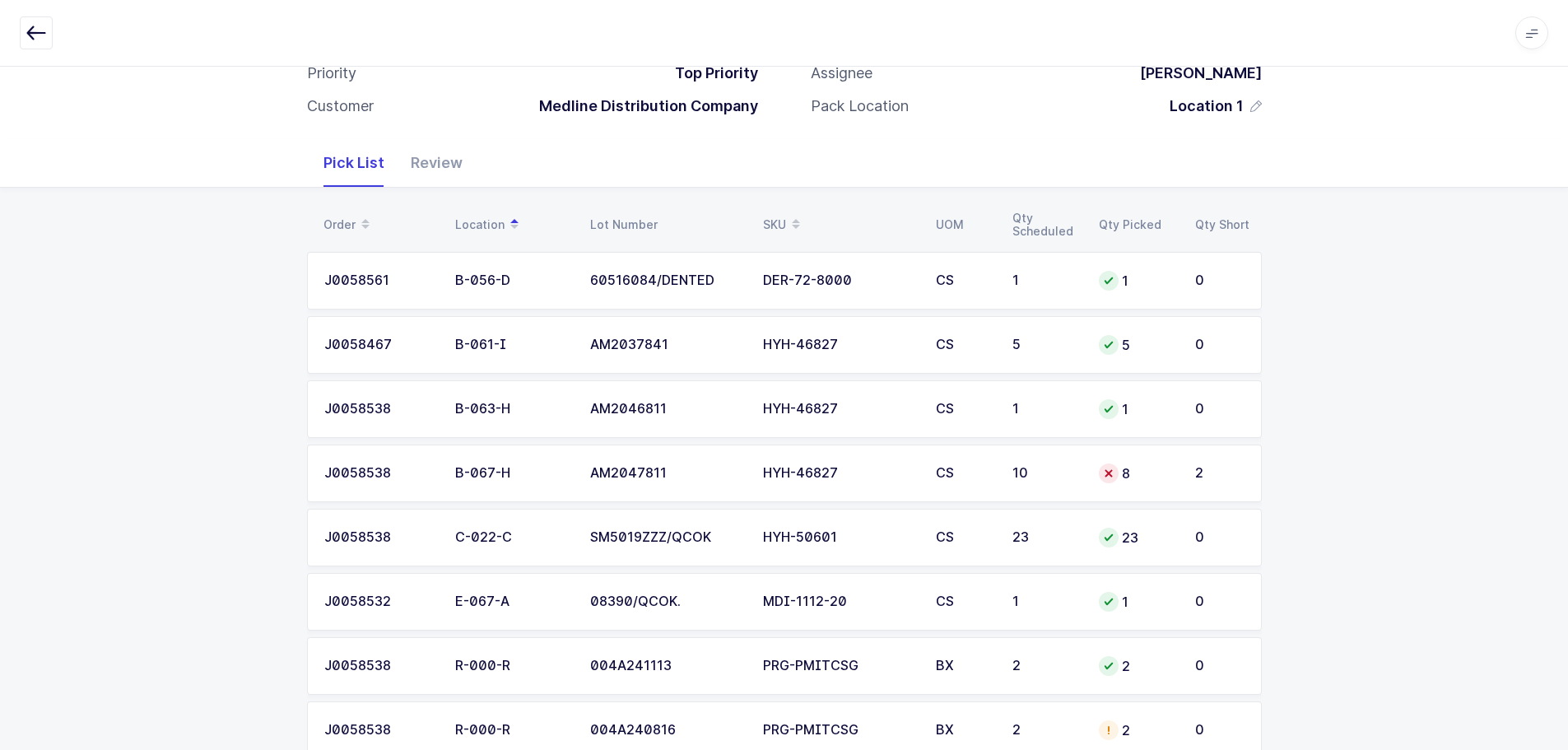
scroll to position [317, 0]
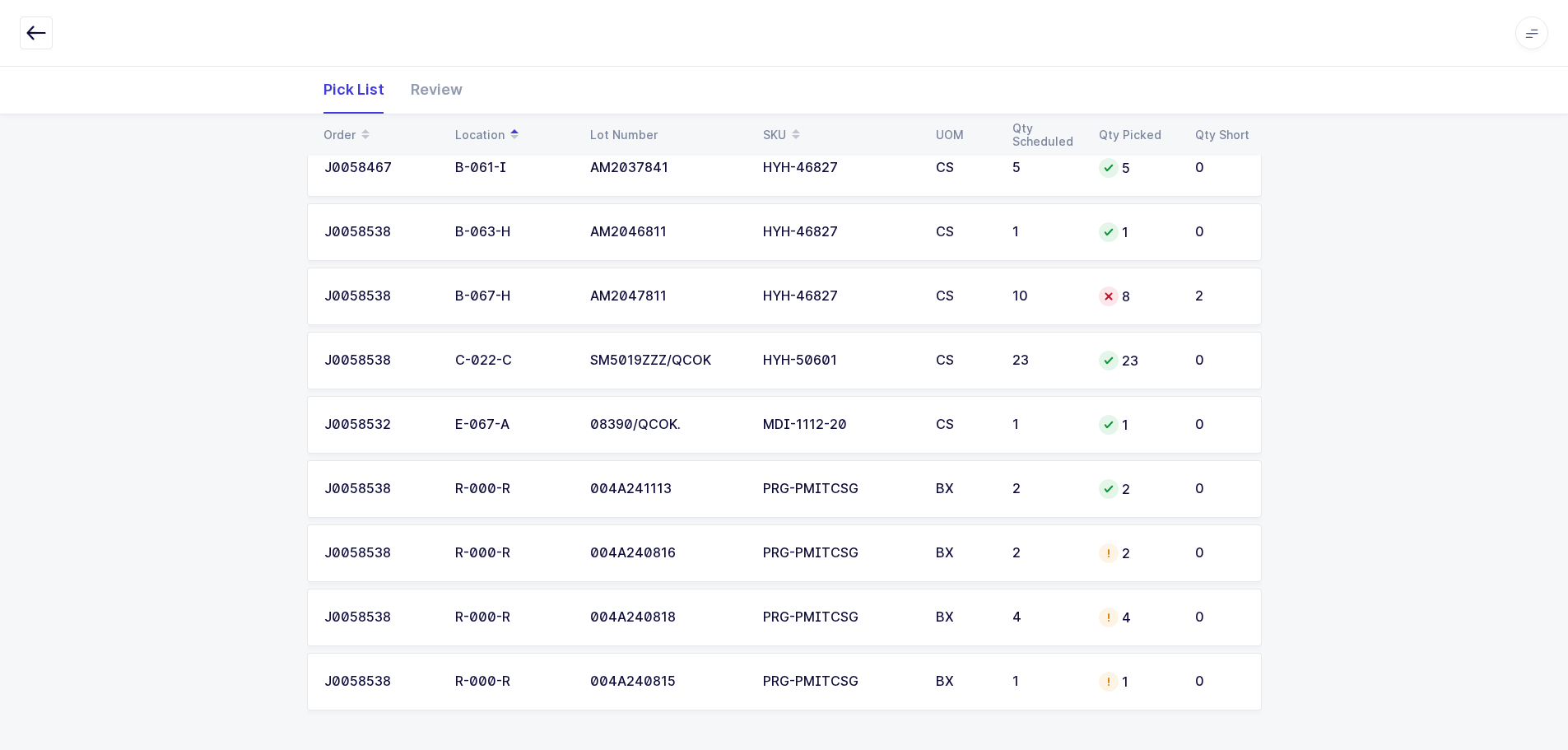
click at [1136, 286] on div "8" at bounding box center [1137, 296] width 77 height 20
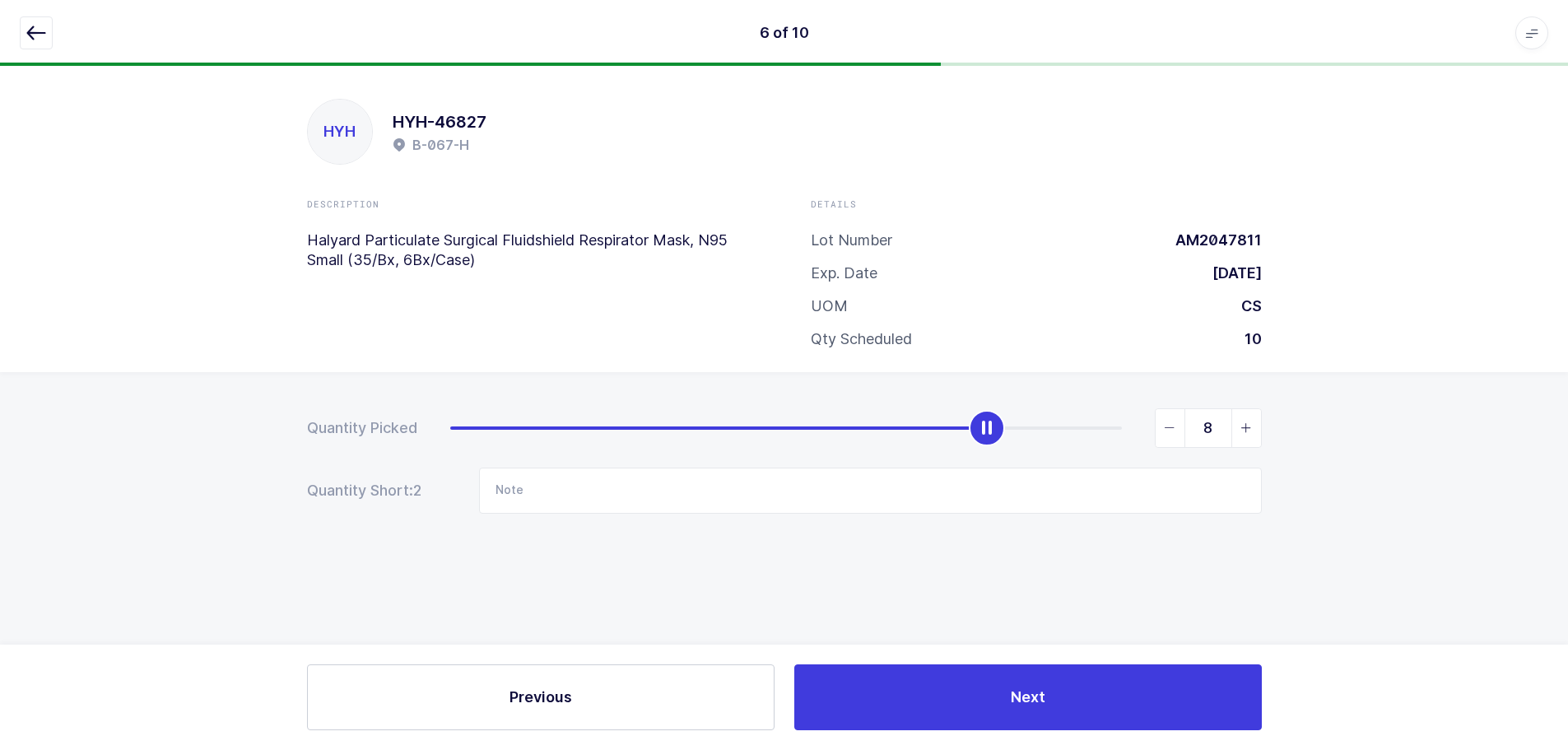
scroll to position [0, 0]
type input "10"
drag, startPoint x: 990, startPoint y: 436, endPoint x: 1340, endPoint y: 433, distance: 350.0
click at [1340, 433] on div "Quantity Picked 10 Quantity Short: 0 Note" at bounding box center [790, 519] width 1580 height 293
click at [28, 27] on icon "button" at bounding box center [36, 32] width 20 height 20
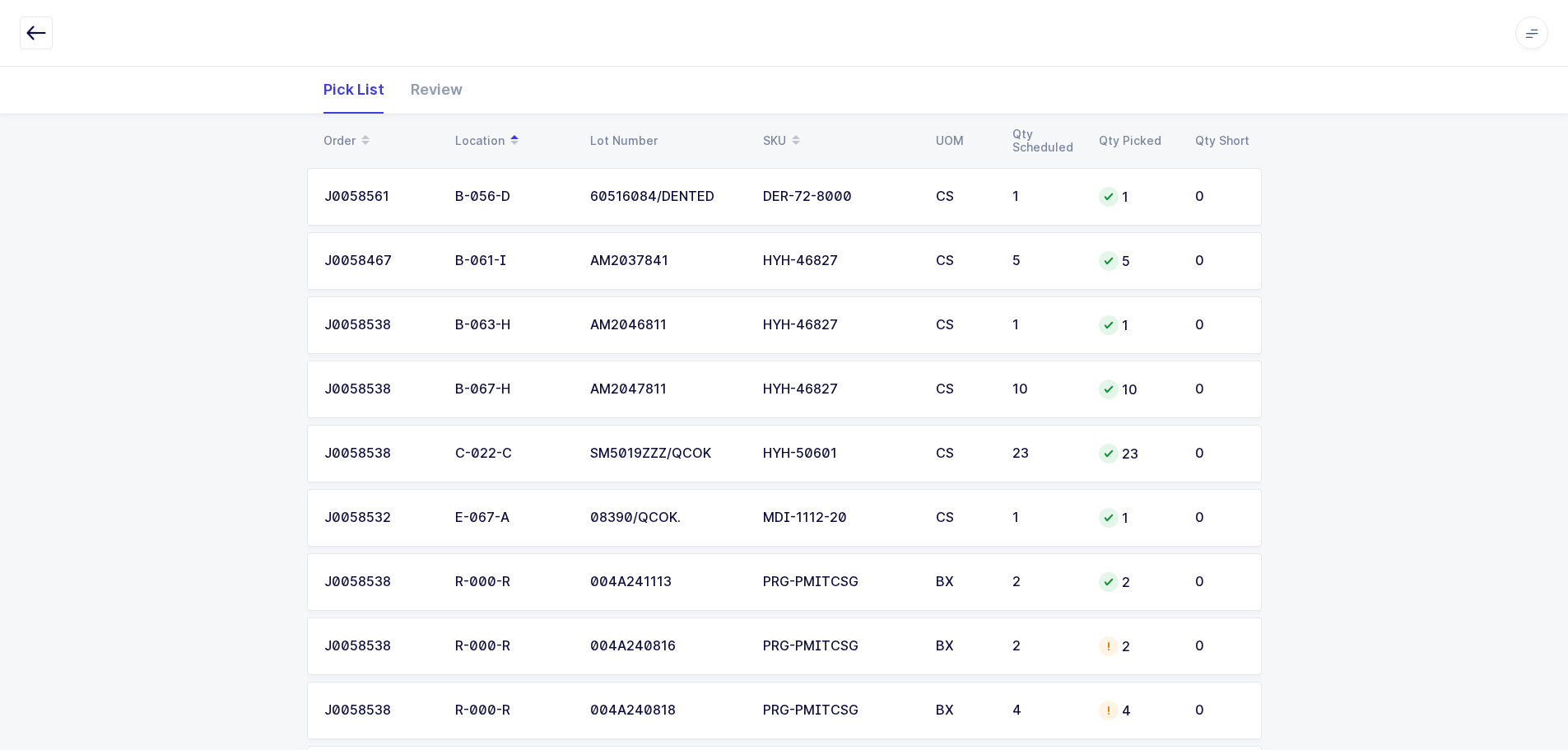
scroll to position [317, 0]
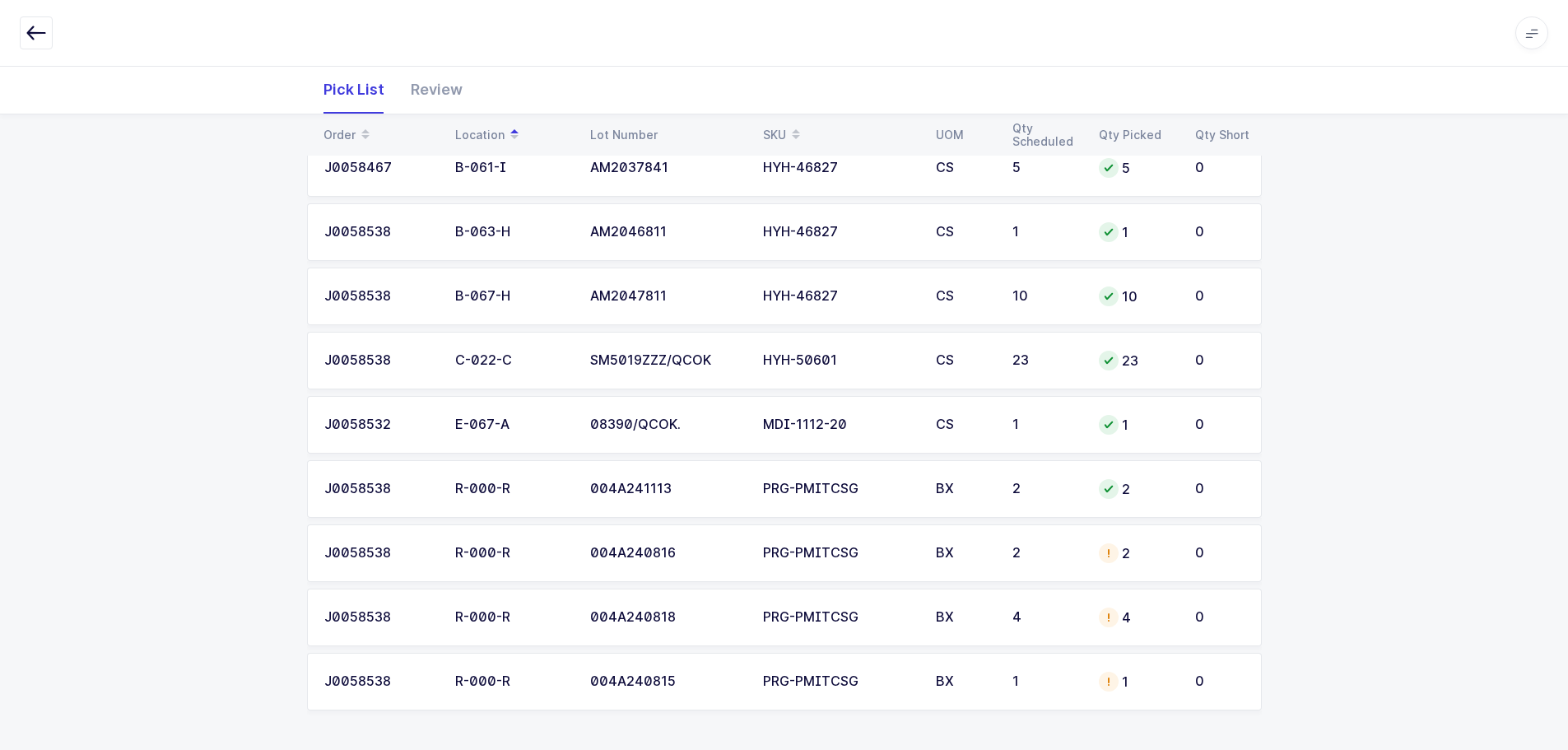
click at [1109, 558] on icon at bounding box center [1108, 552] width 13 height 13
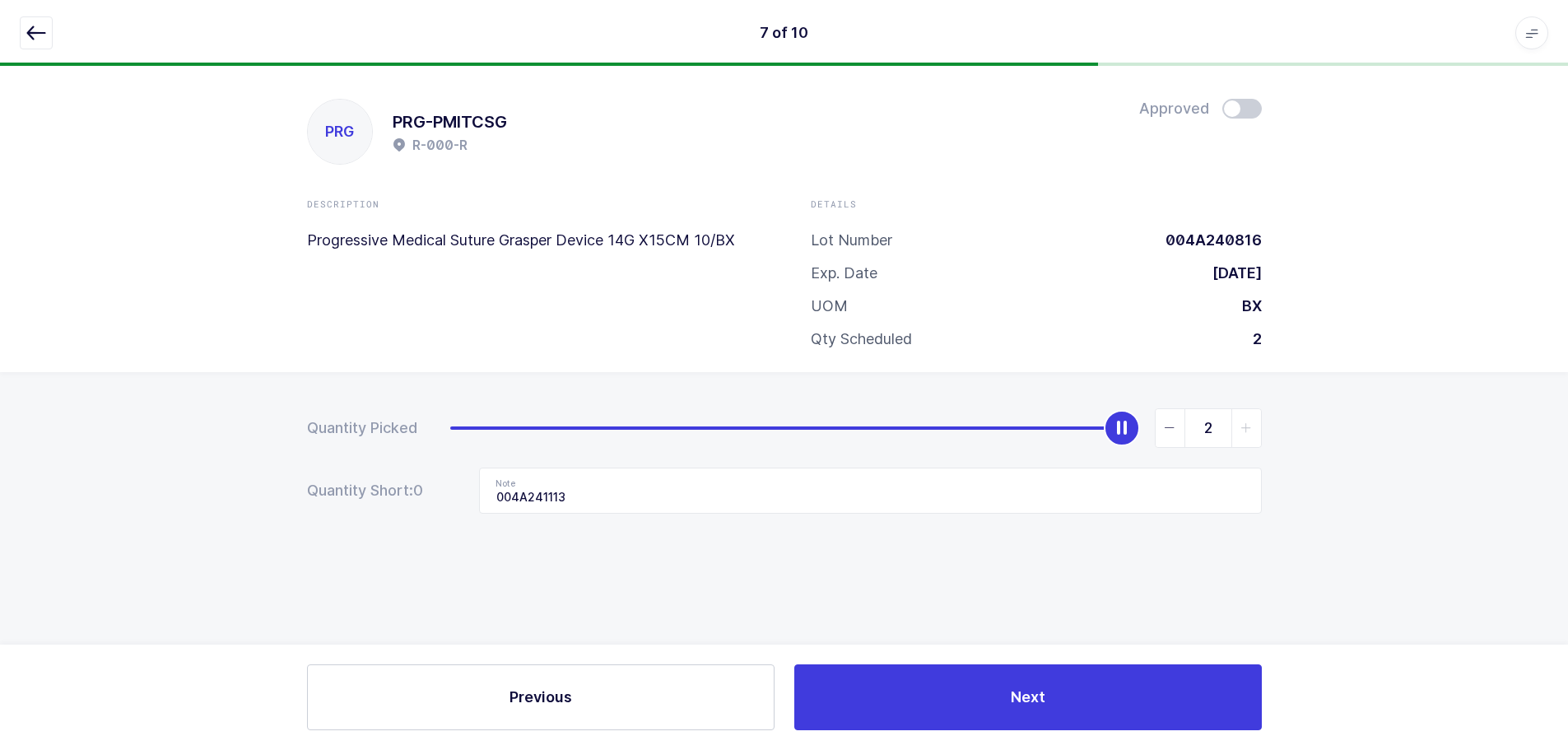
scroll to position [0, 0]
click at [37, 31] on icon "button" at bounding box center [36, 32] width 20 height 20
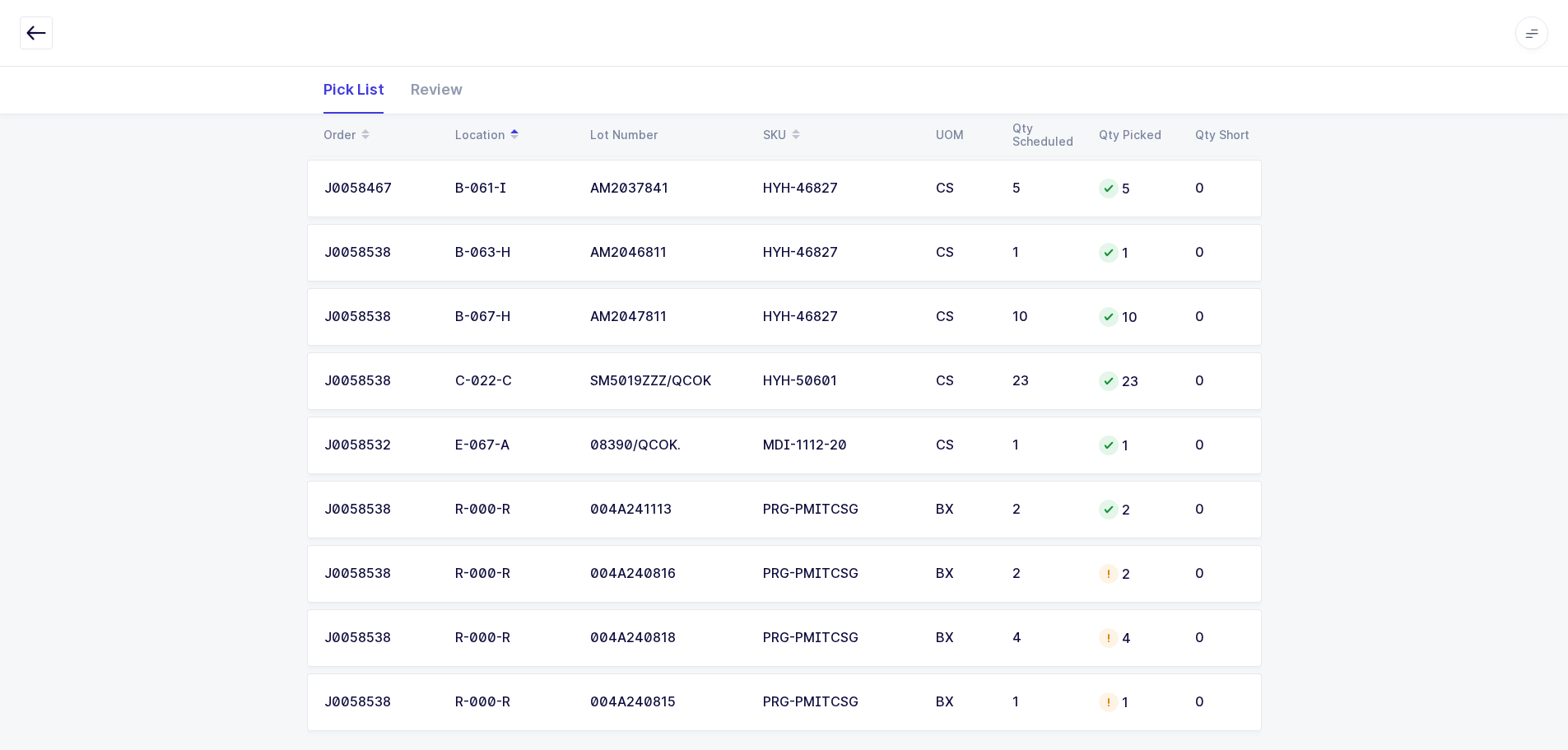
scroll to position [317, 0]
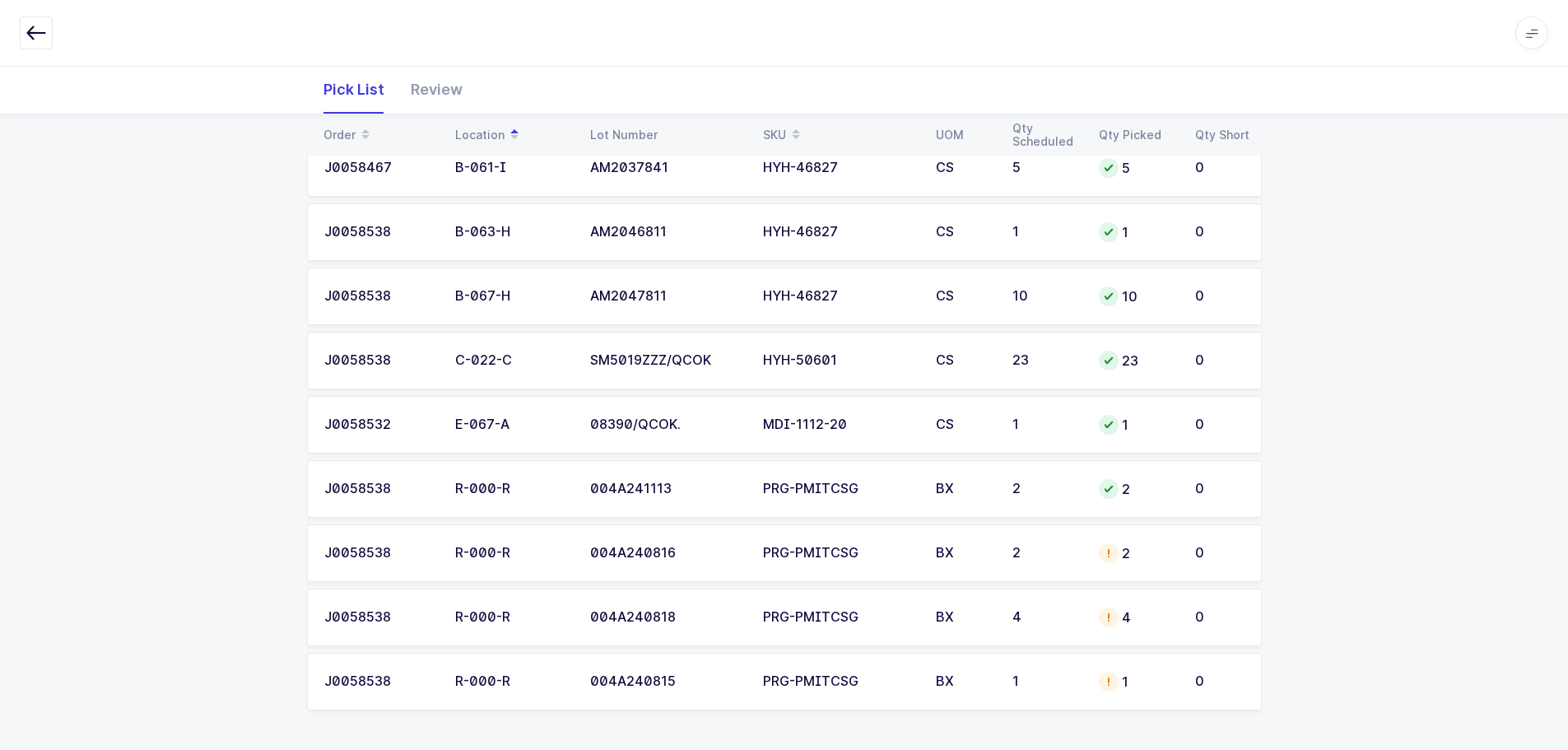
click at [446, 99] on div "Review" at bounding box center [437, 89] width 79 height 48
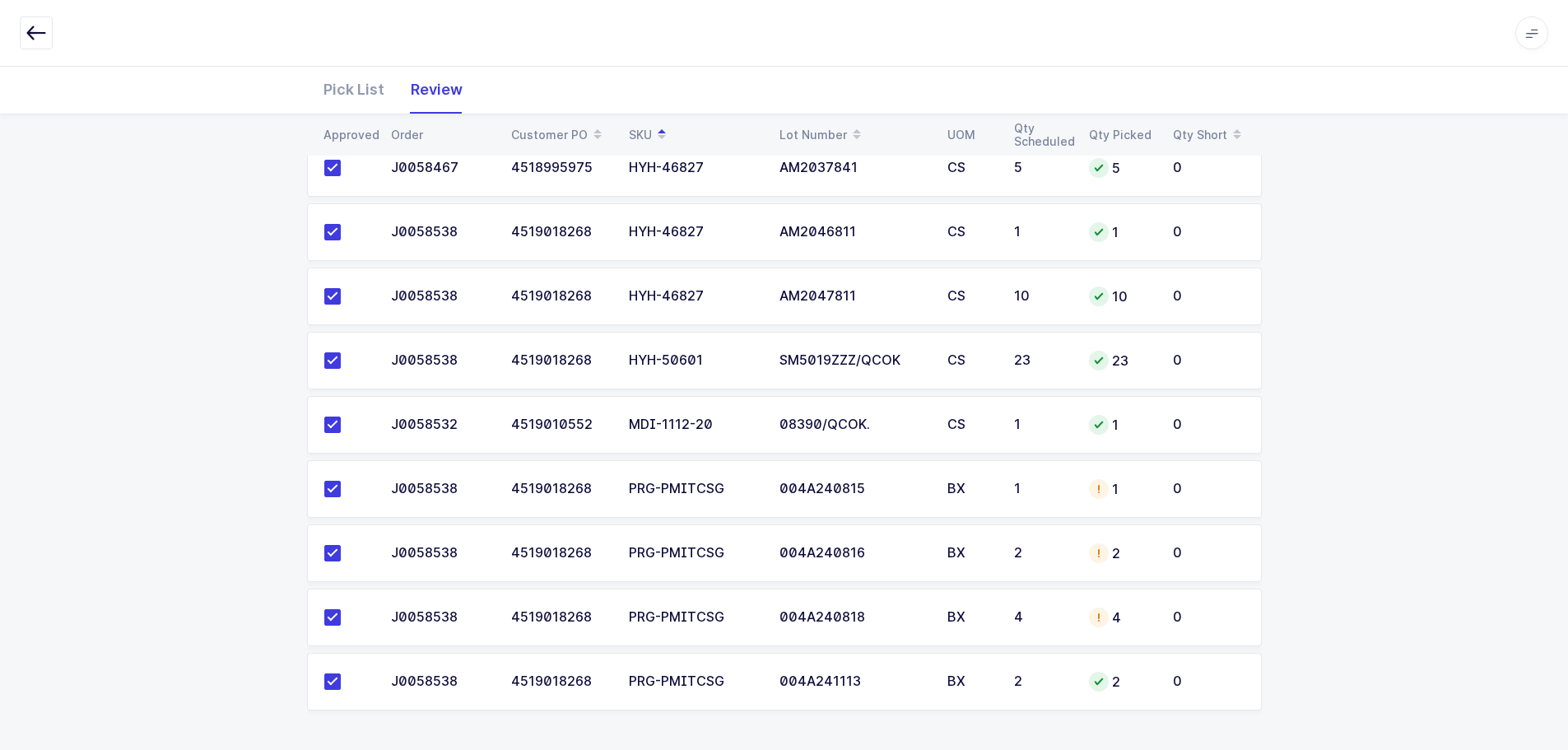
drag, startPoint x: 1116, startPoint y: 474, endPoint x: 1146, endPoint y: 479, distance: 30.4
click at [1116, 474] on td "1" at bounding box center [1120, 489] width 84 height 58
click at [352, 84] on div "Pick List" at bounding box center [354, 89] width 87 height 48
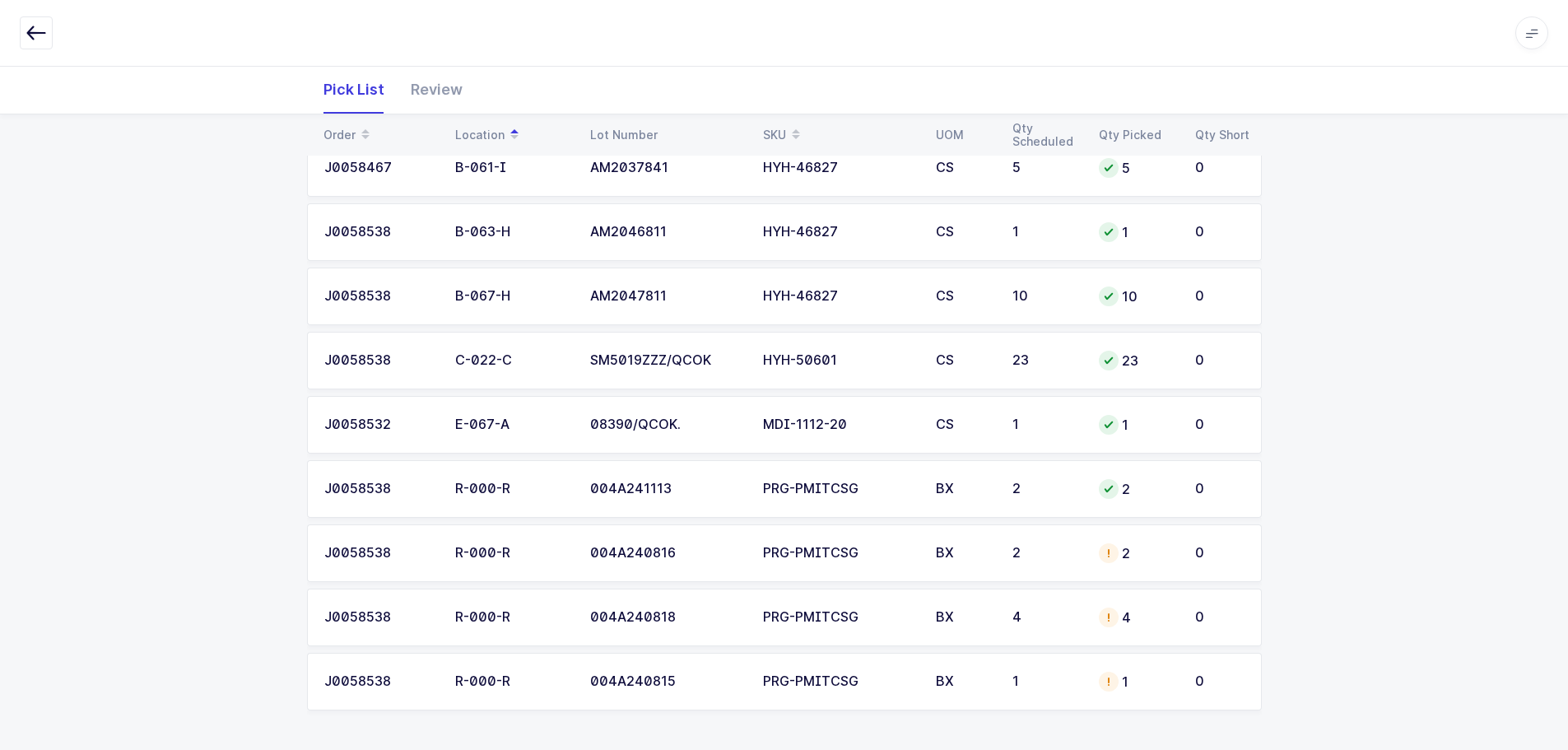
click at [765, 124] on div "SKU" at bounding box center [839, 135] width 153 height 28
click at [418, 550] on div "J0058538" at bounding box center [379, 552] width 111 height 15
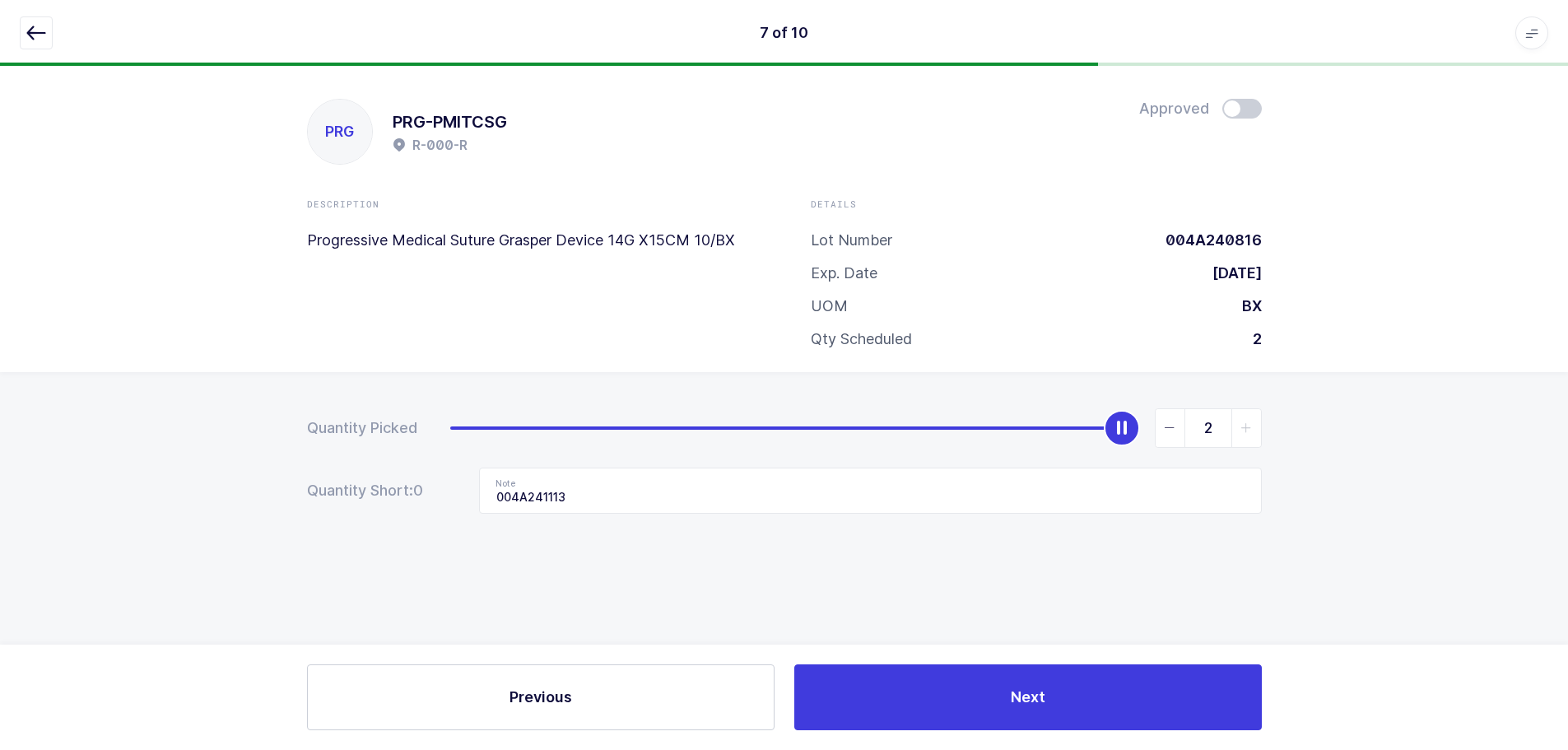
scroll to position [0, 0]
type input "0"
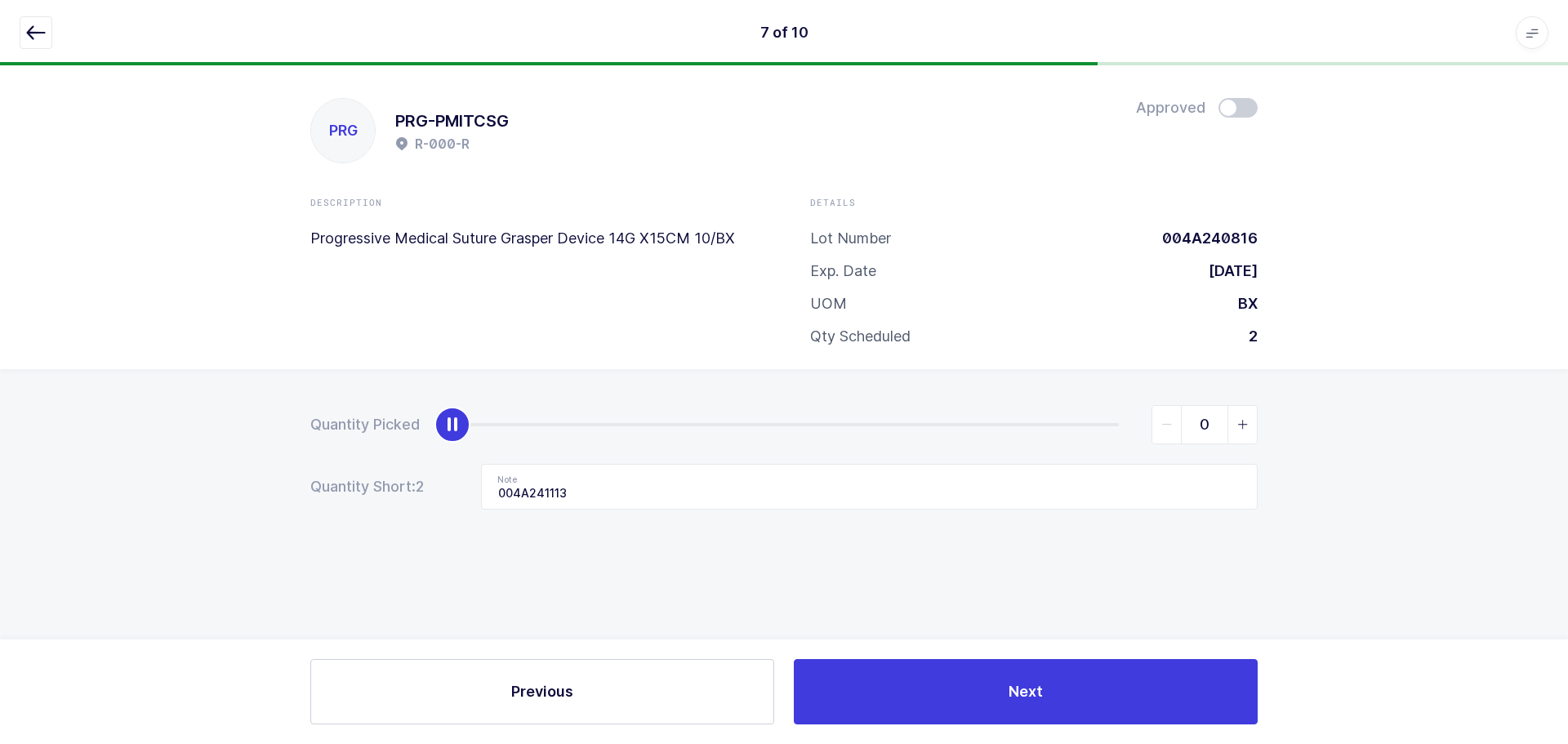
drag, startPoint x: 1106, startPoint y: 419, endPoint x: 280, endPoint y: 407, distance: 826.1
click at [283, 411] on div "Quantity Picked 0 Quantity Short: 2 Note 004A241113" at bounding box center [784, 515] width 1568 height 291
drag, startPoint x: 581, startPoint y: 487, endPoint x: 394, endPoint y: 500, distance: 187.5
click at [394, 500] on div "Quantity Short: 2 Note 004A241113" at bounding box center [784, 487] width 948 height 46
click at [27, 28] on icon "button" at bounding box center [36, 32] width 20 height 20
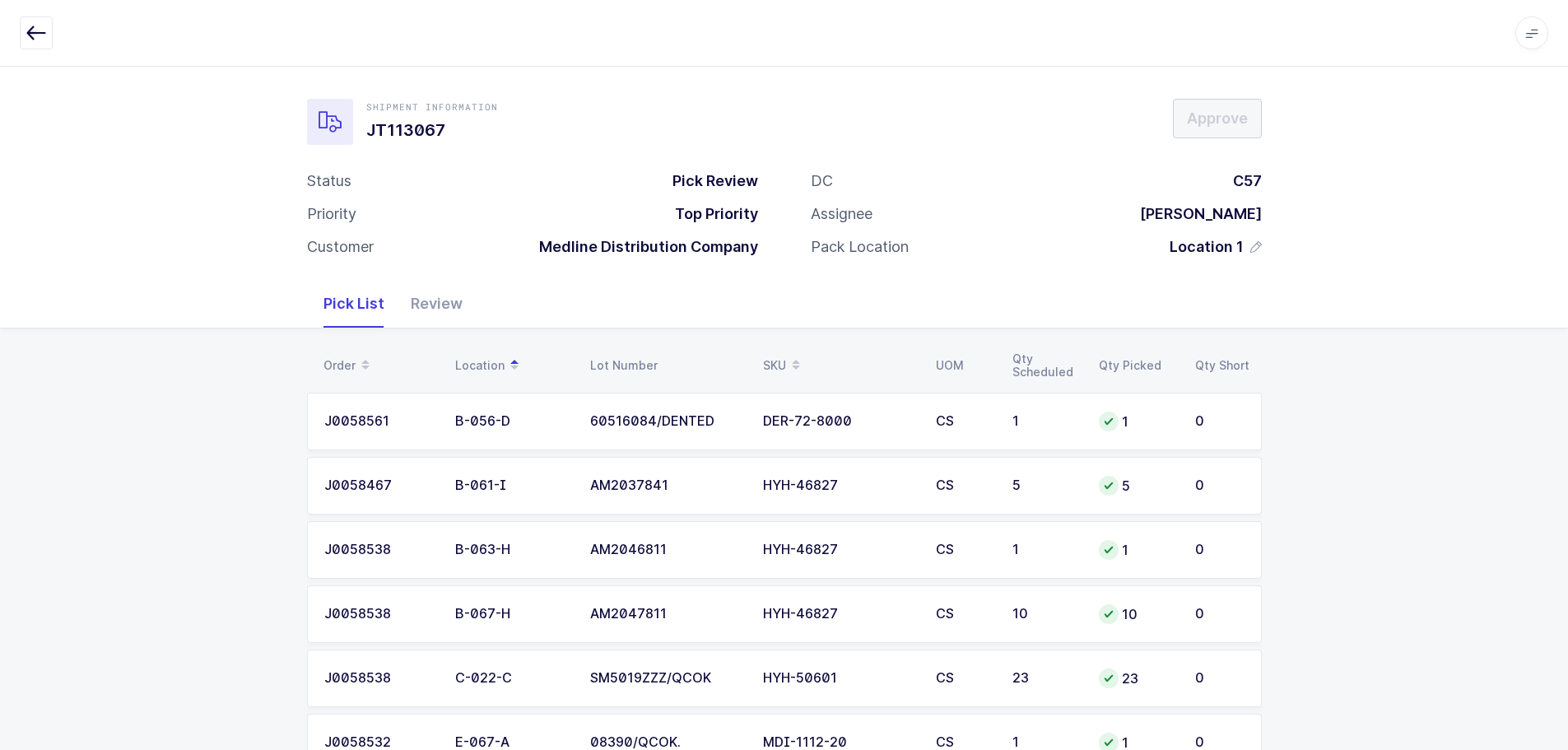
click at [781, 354] on div "SKU" at bounding box center [839, 366] width 153 height 28
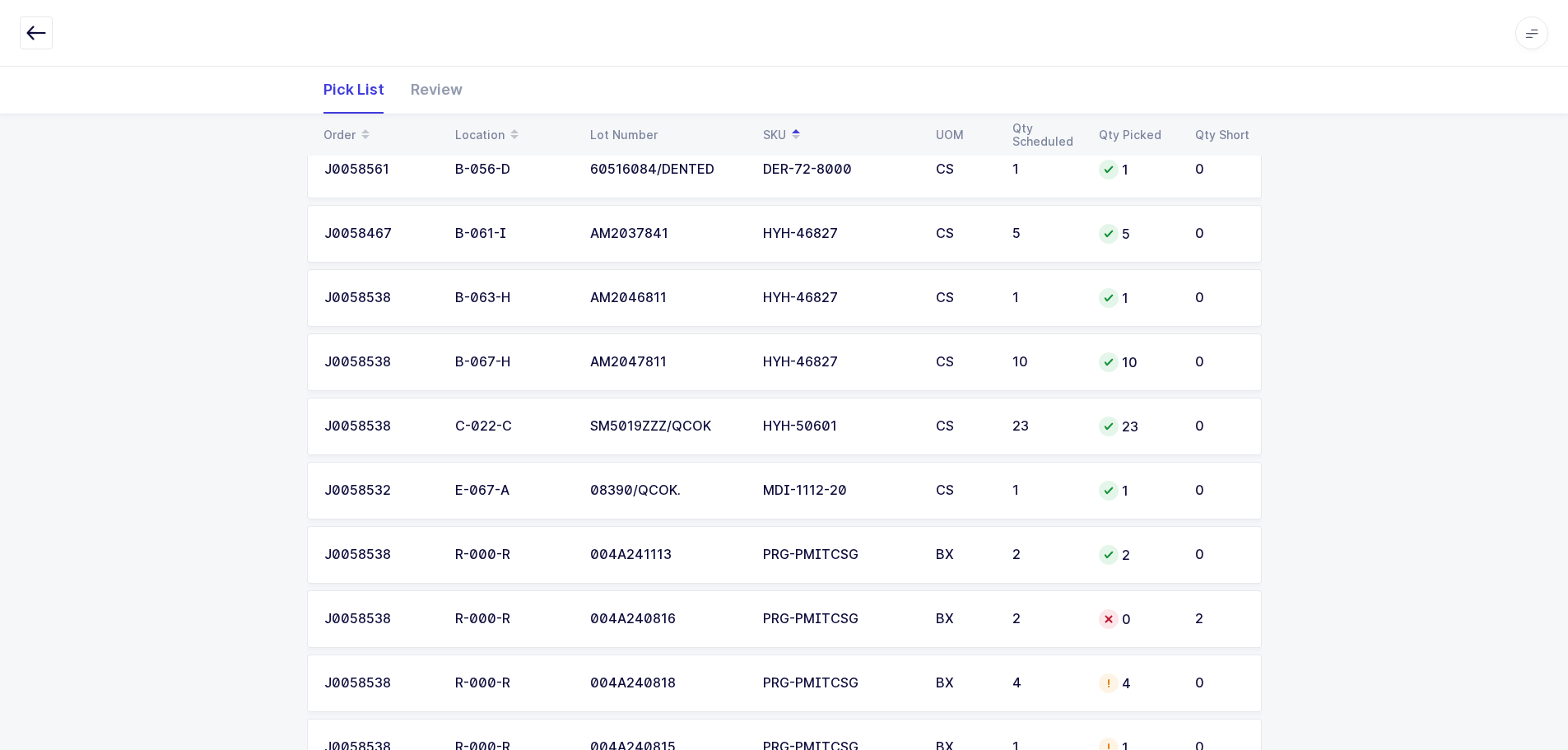
scroll to position [317, 0]
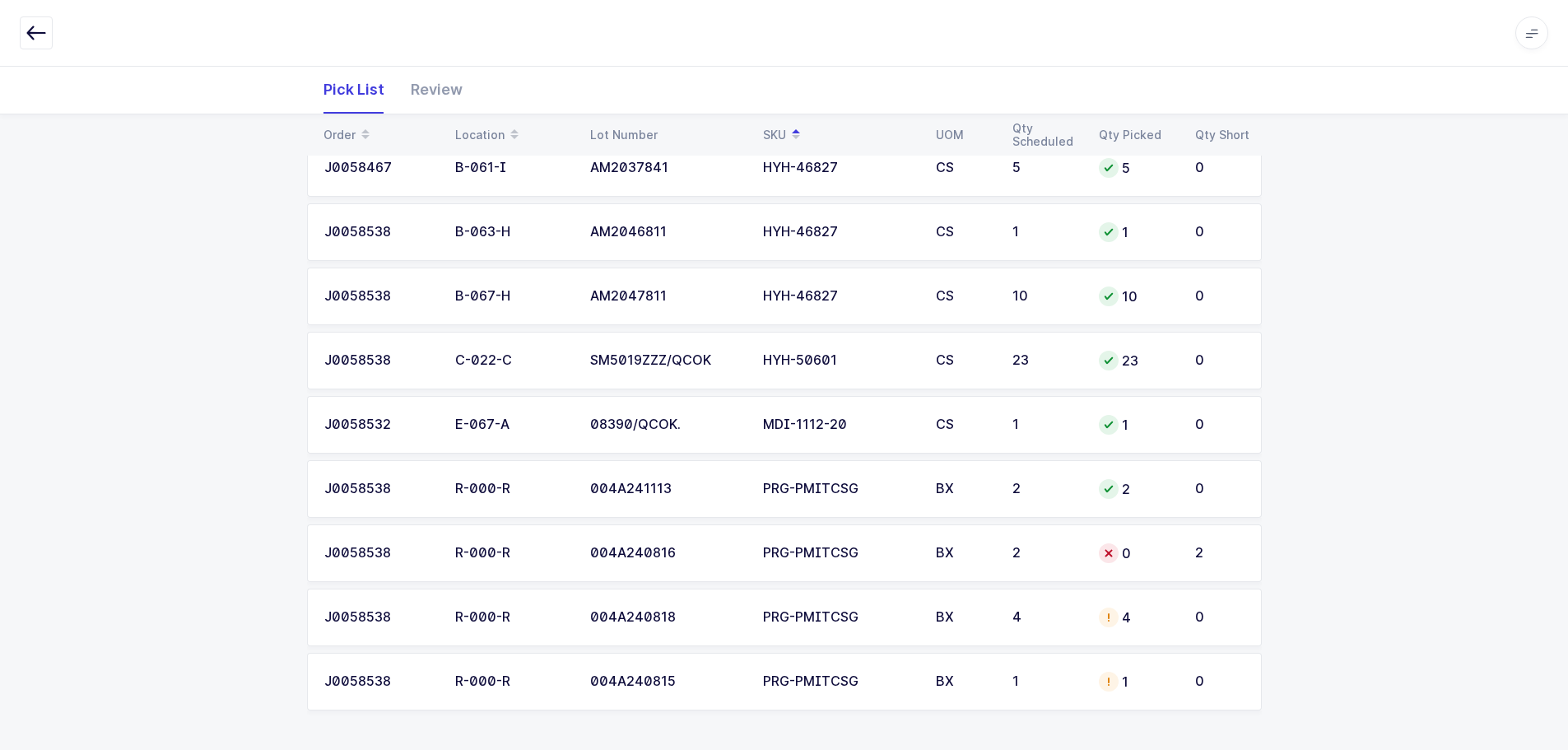
click at [850, 615] on div "PRG-PMITCSG" at bounding box center [839, 617] width 153 height 15
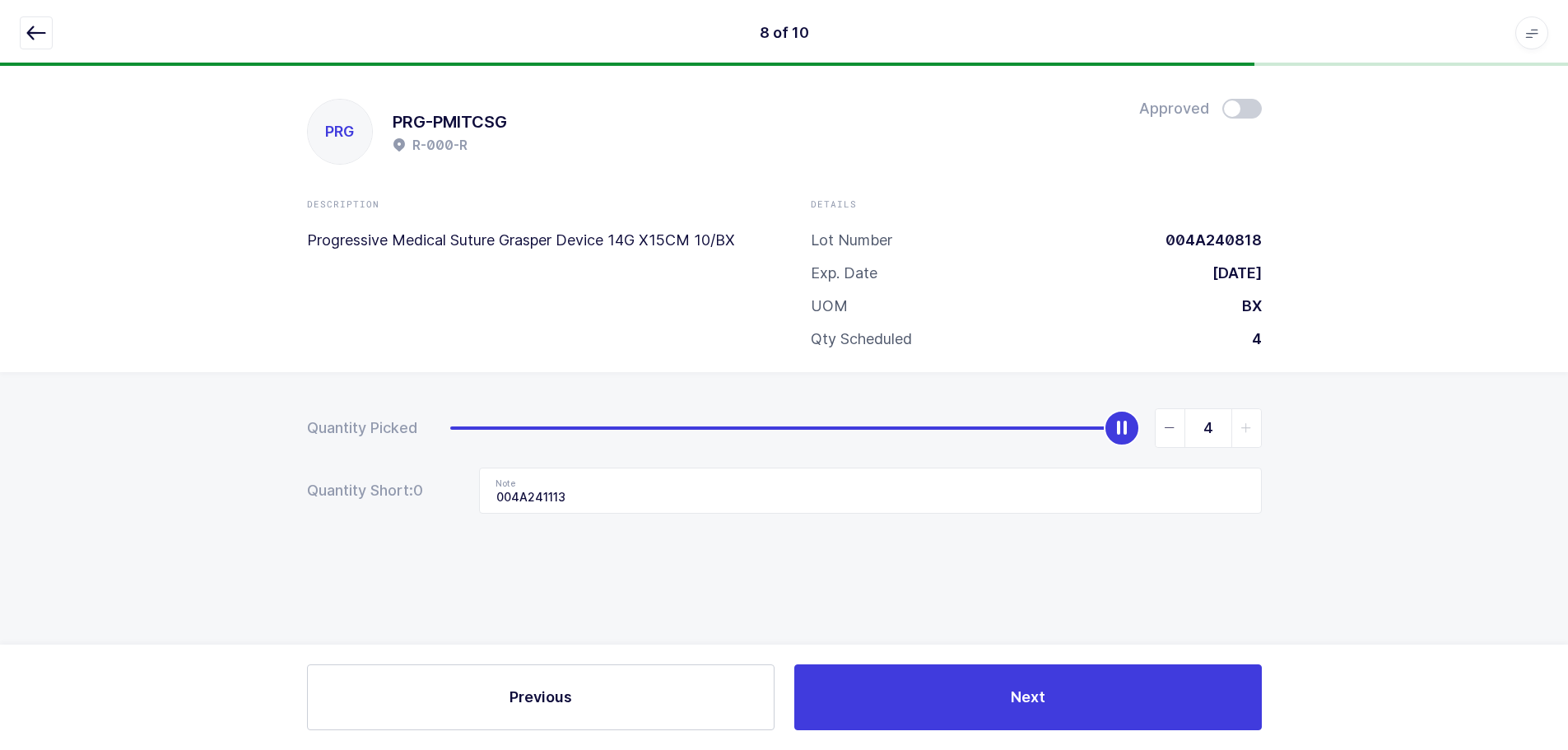
scroll to position [0, 0]
type input "0"
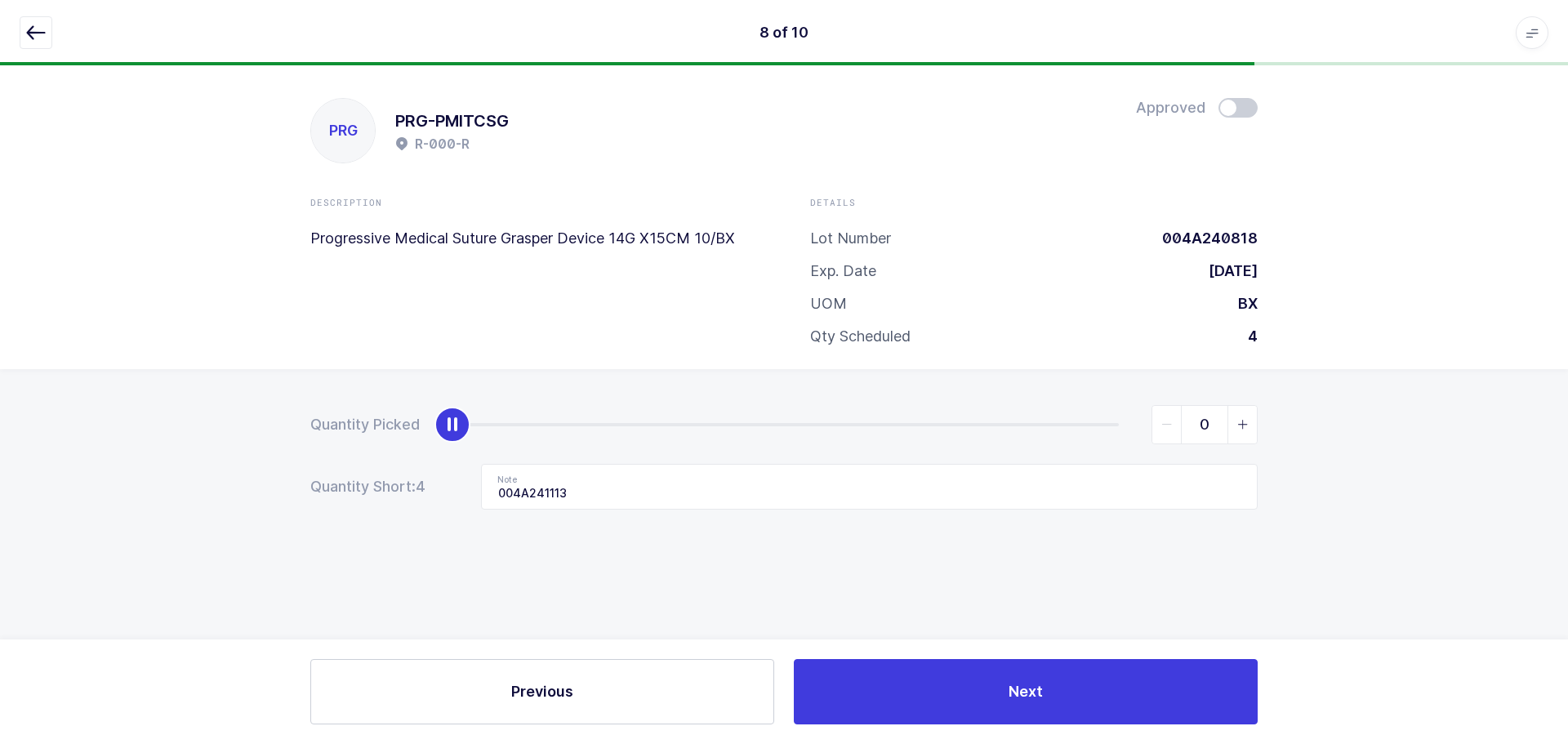
drag, startPoint x: 1117, startPoint y: 423, endPoint x: 20, endPoint y: 413, distance: 1097.0
click at [20, 413] on div "Quantity Picked 0 Quantity Short: 4 Note 004A241113" at bounding box center [784, 515] width 1568 height 291
drag, startPoint x: 573, startPoint y: 492, endPoint x: 338, endPoint y: 491, distance: 235.0
click at [338, 491] on div "Quantity Short: 4 Note 004A241113" at bounding box center [784, 487] width 948 height 46
drag, startPoint x: 31, startPoint y: 33, endPoint x: 187, endPoint y: 133, distance: 185.3
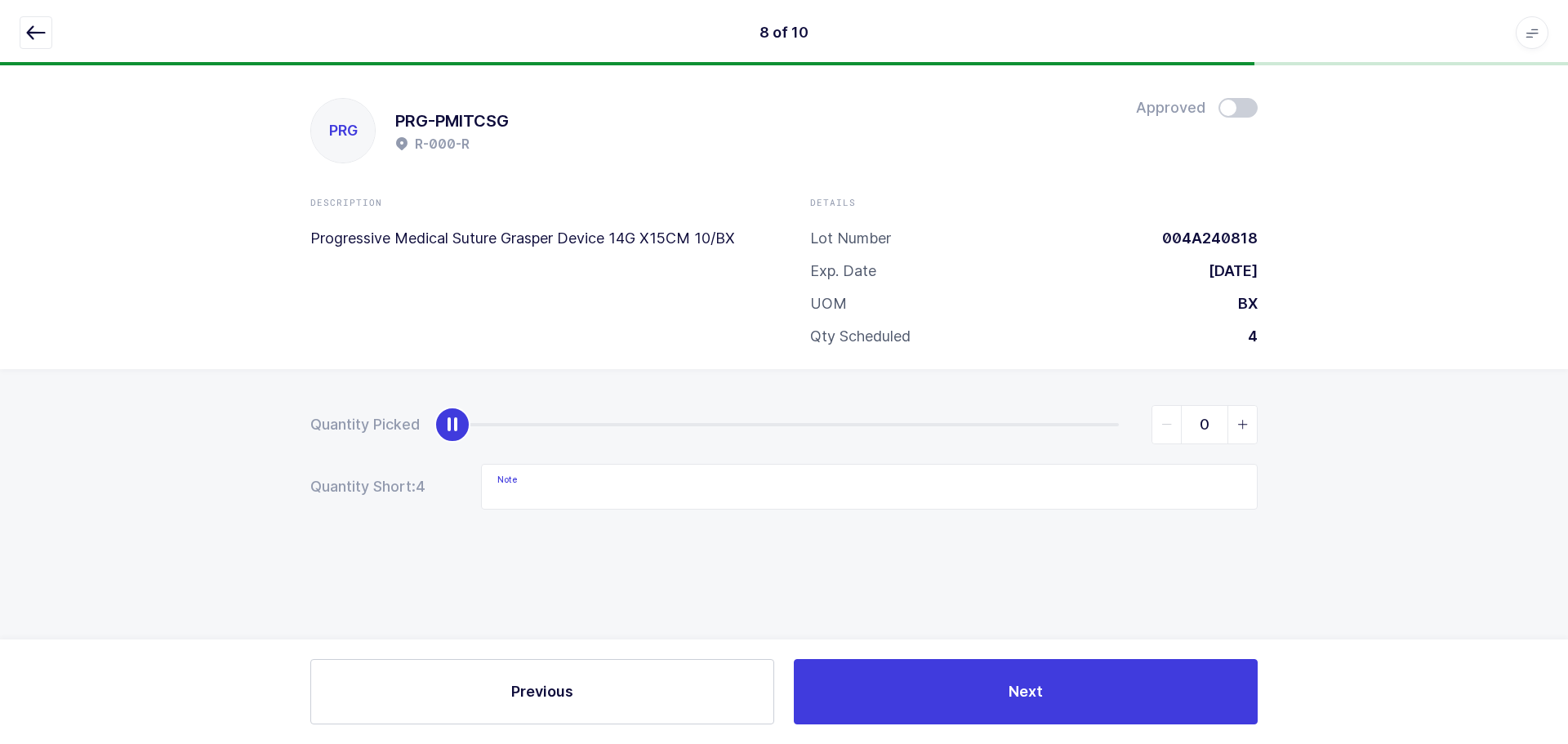
click at [31, 35] on icon "button" at bounding box center [36, 32] width 20 height 20
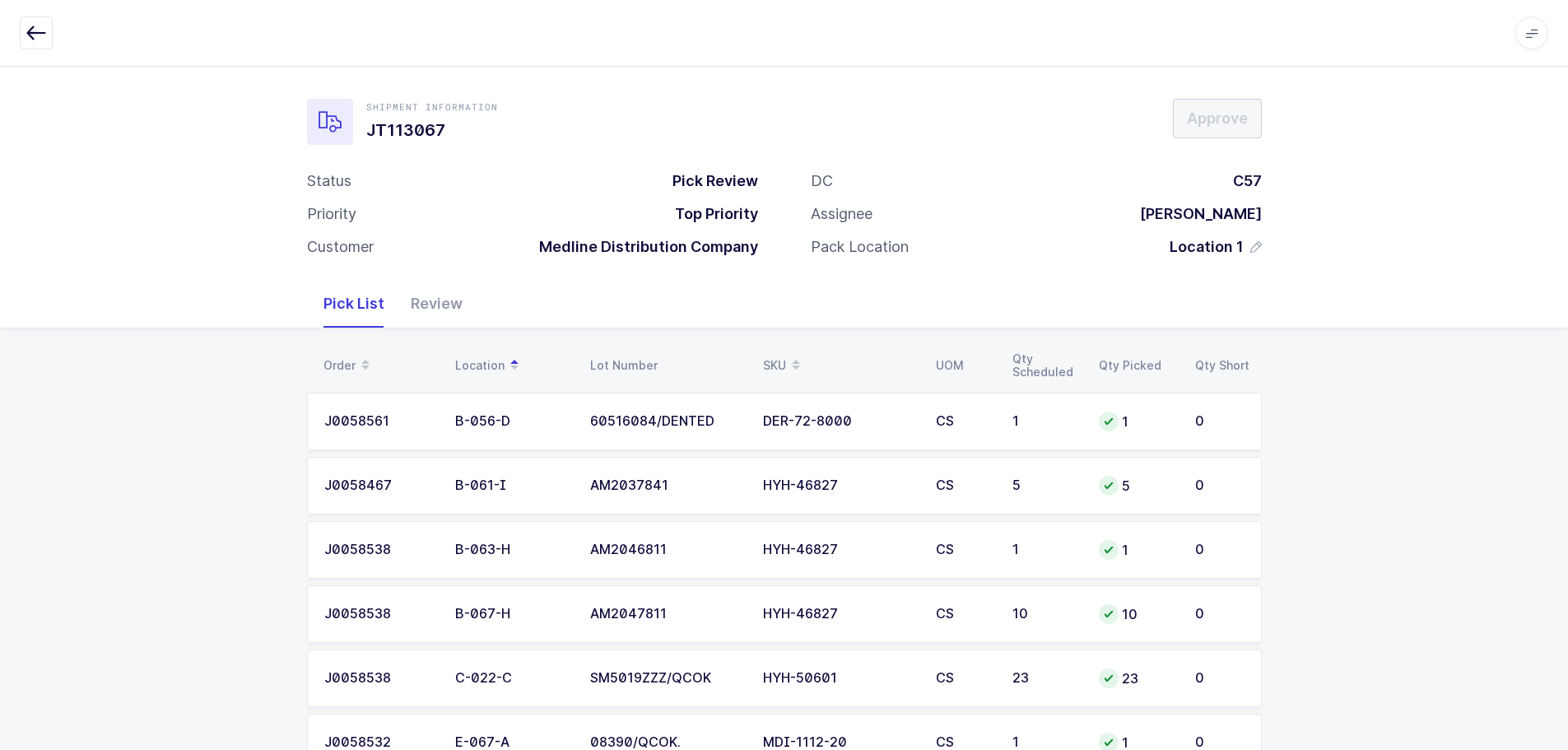
click at [773, 358] on div "SKU" at bounding box center [839, 366] width 153 height 28
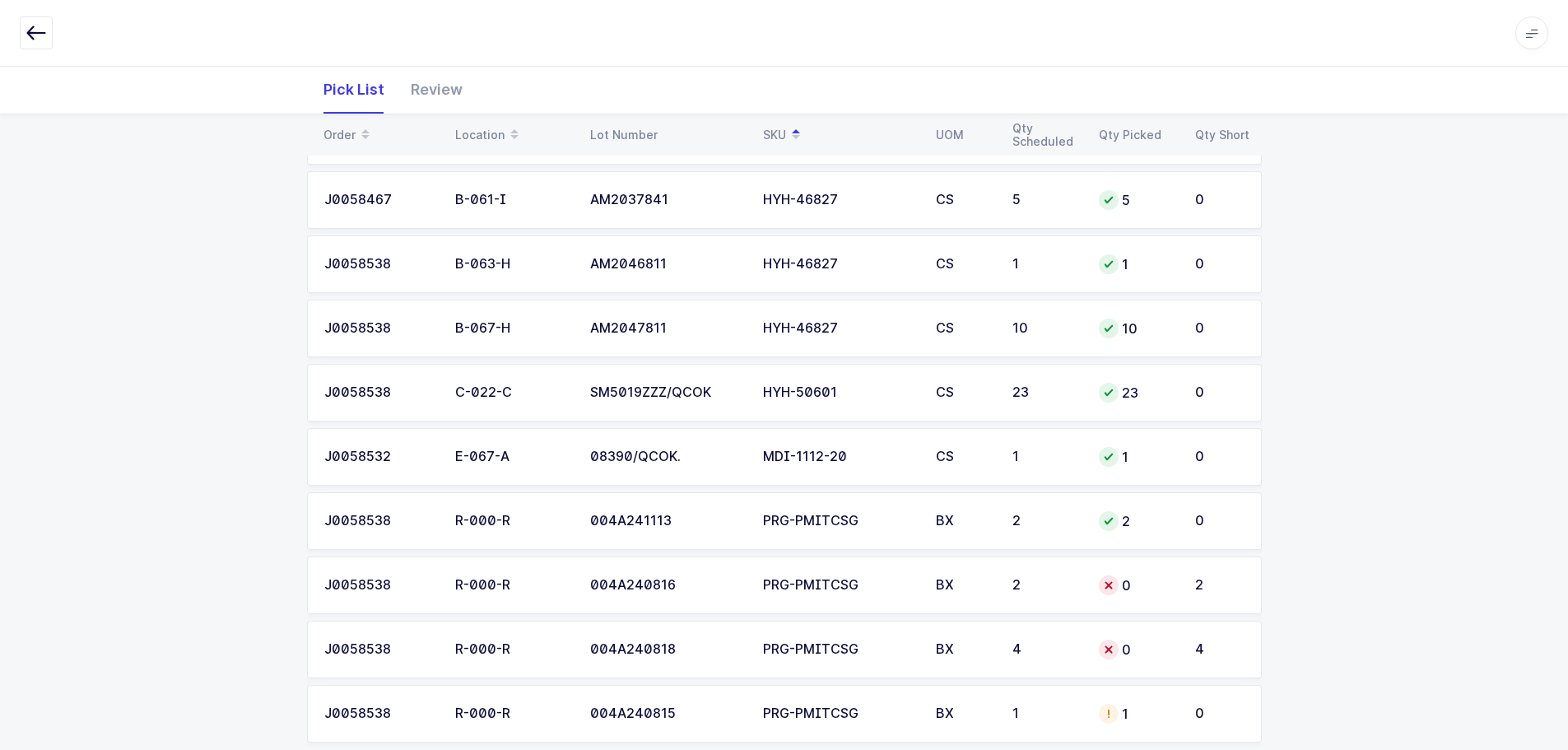
scroll to position [317, 0]
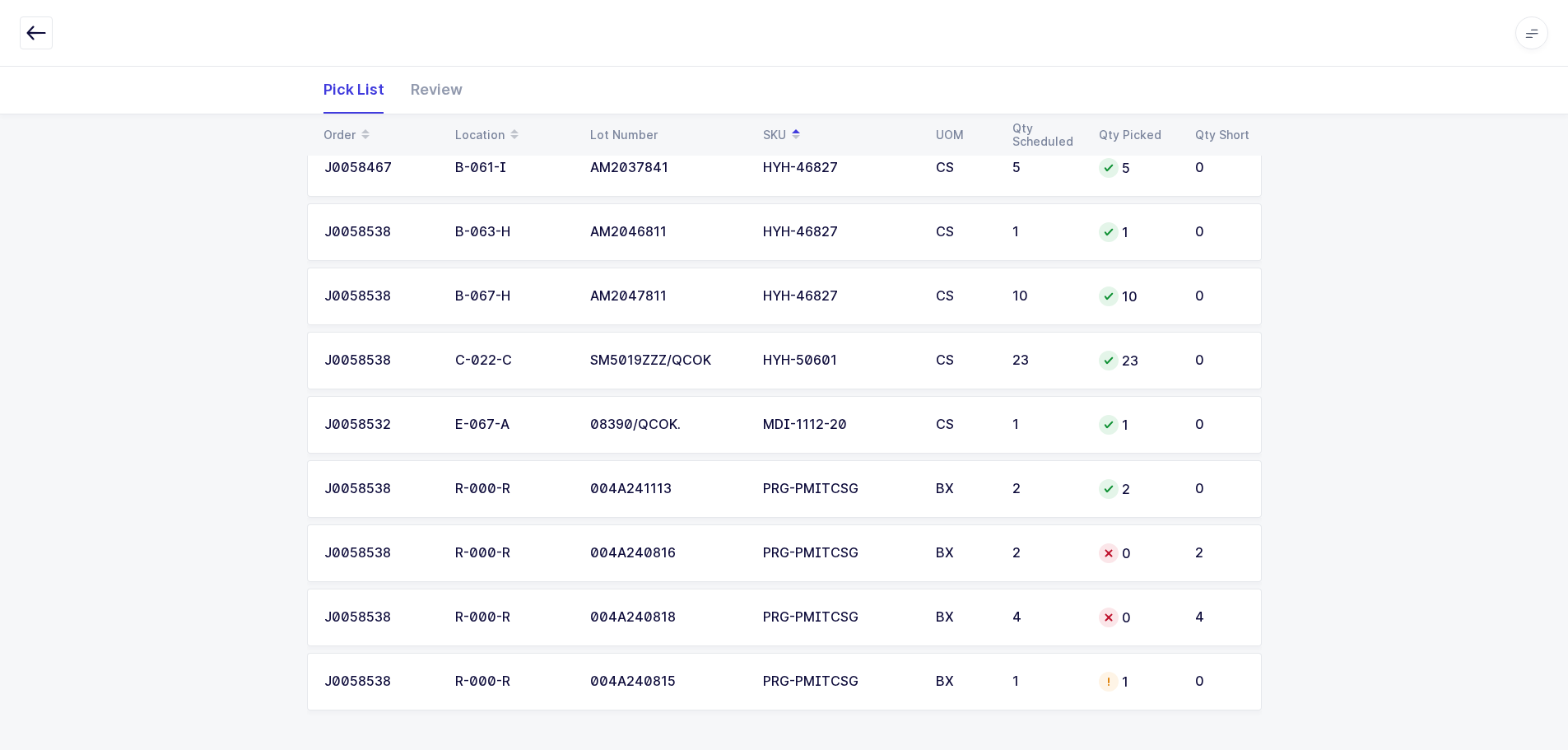
click at [876, 693] on td "PRG-PMITCSG" at bounding box center [839, 681] width 173 height 58
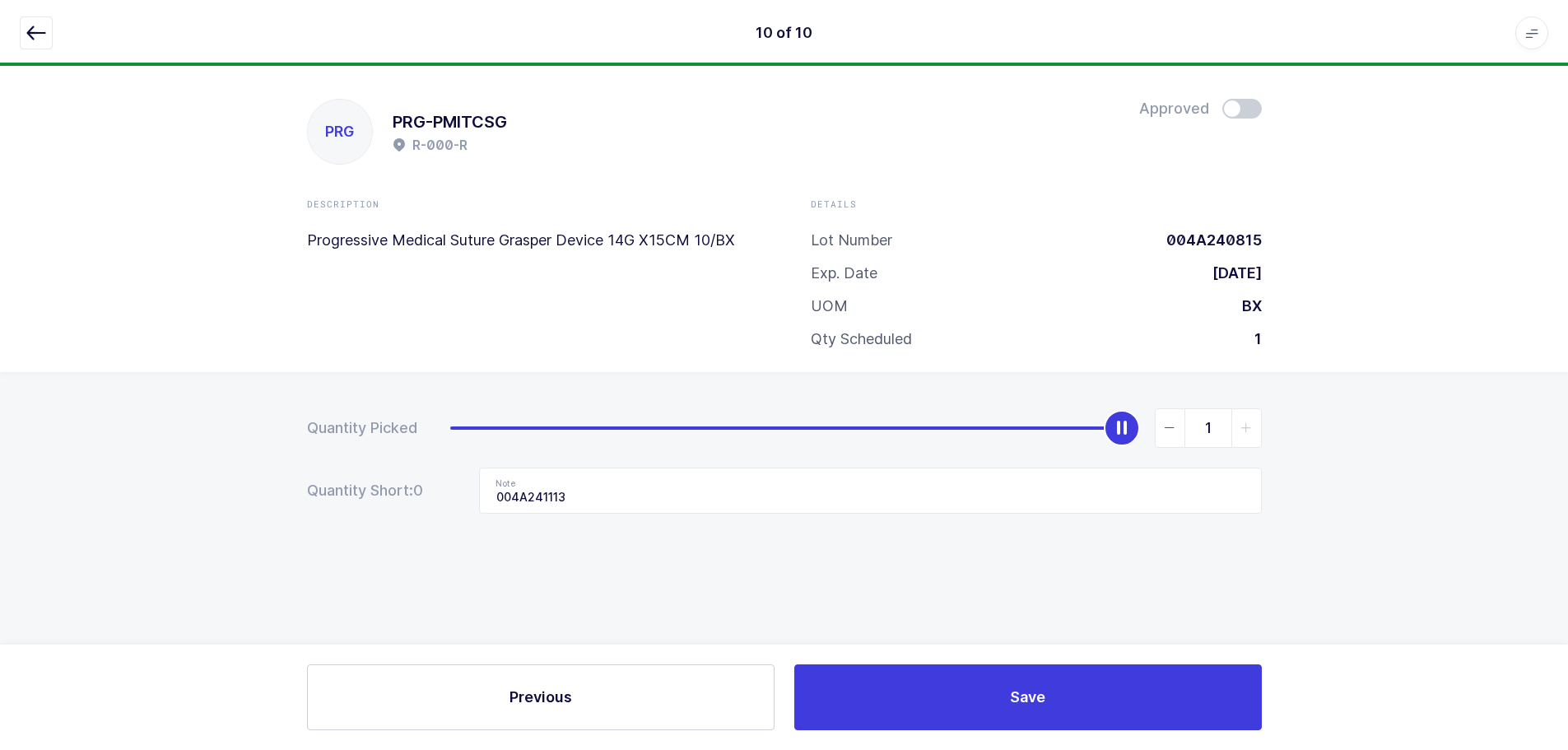
scroll to position [0, 0]
type input "0"
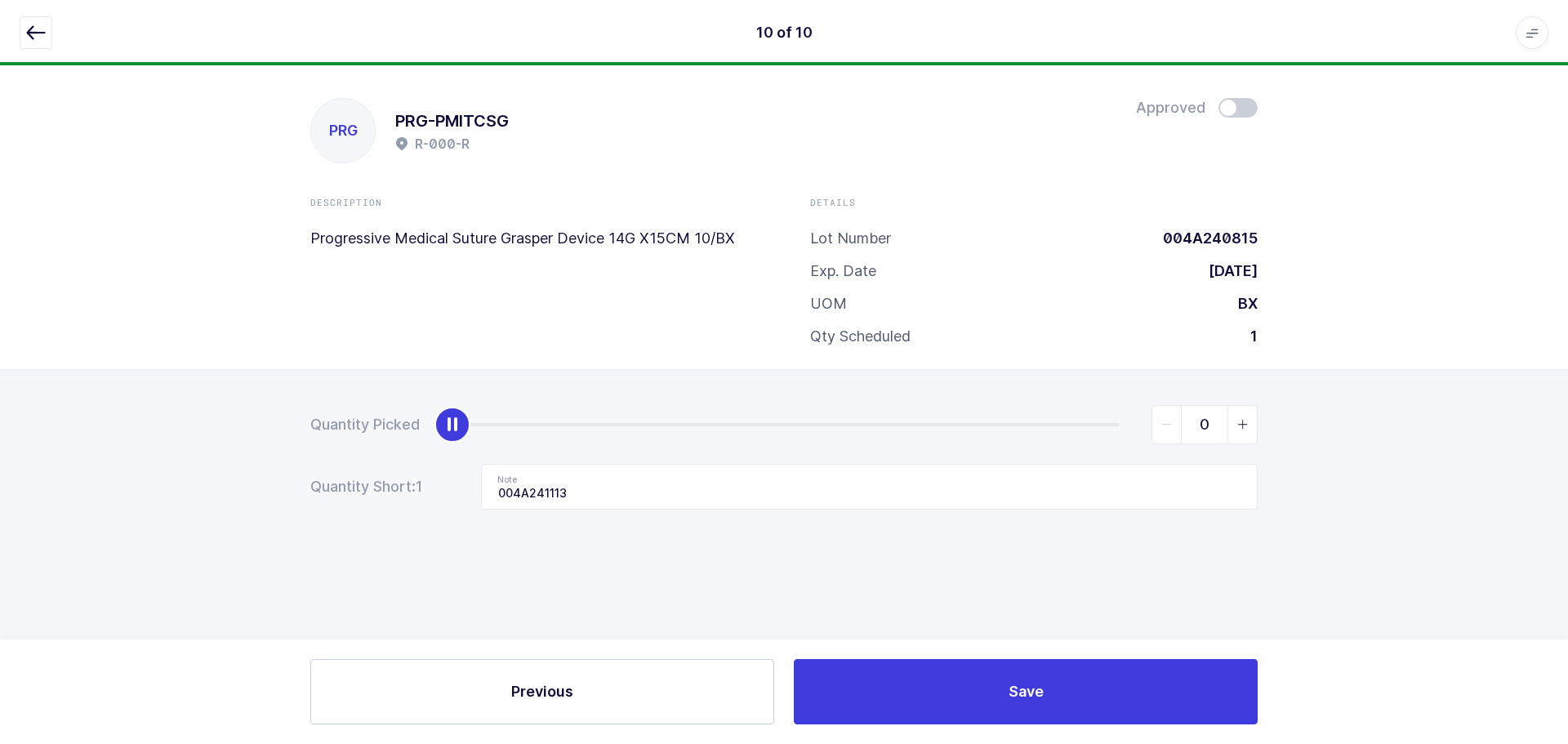
drag, startPoint x: 1116, startPoint y: 415, endPoint x: 22, endPoint y: 445, distance: 1094.4
click at [19, 450] on div "Quantity Picked 0 Quantity Short: 1 Note 004A241113" at bounding box center [784, 515] width 1568 height 291
drag, startPoint x: 606, startPoint y: 487, endPoint x: 373, endPoint y: 496, distance: 233.2
click at [373, 496] on div "Quantity Short: 1 Note 004A241113" at bounding box center [784, 487] width 948 height 46
click at [42, 40] on icon "button" at bounding box center [36, 32] width 20 height 20
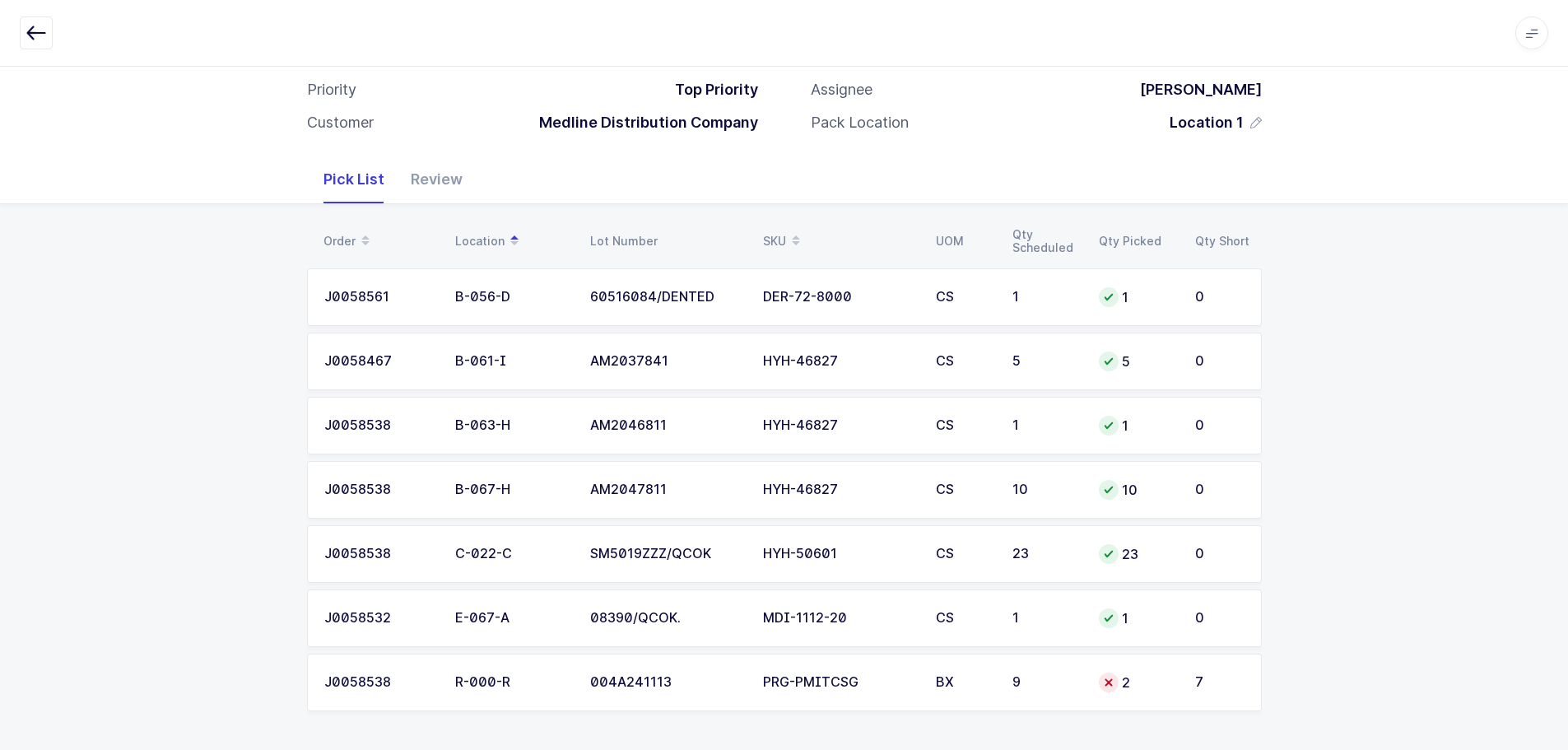
scroll to position [125, 0]
click at [1164, 683] on div "2" at bounding box center [1137, 681] width 77 height 20
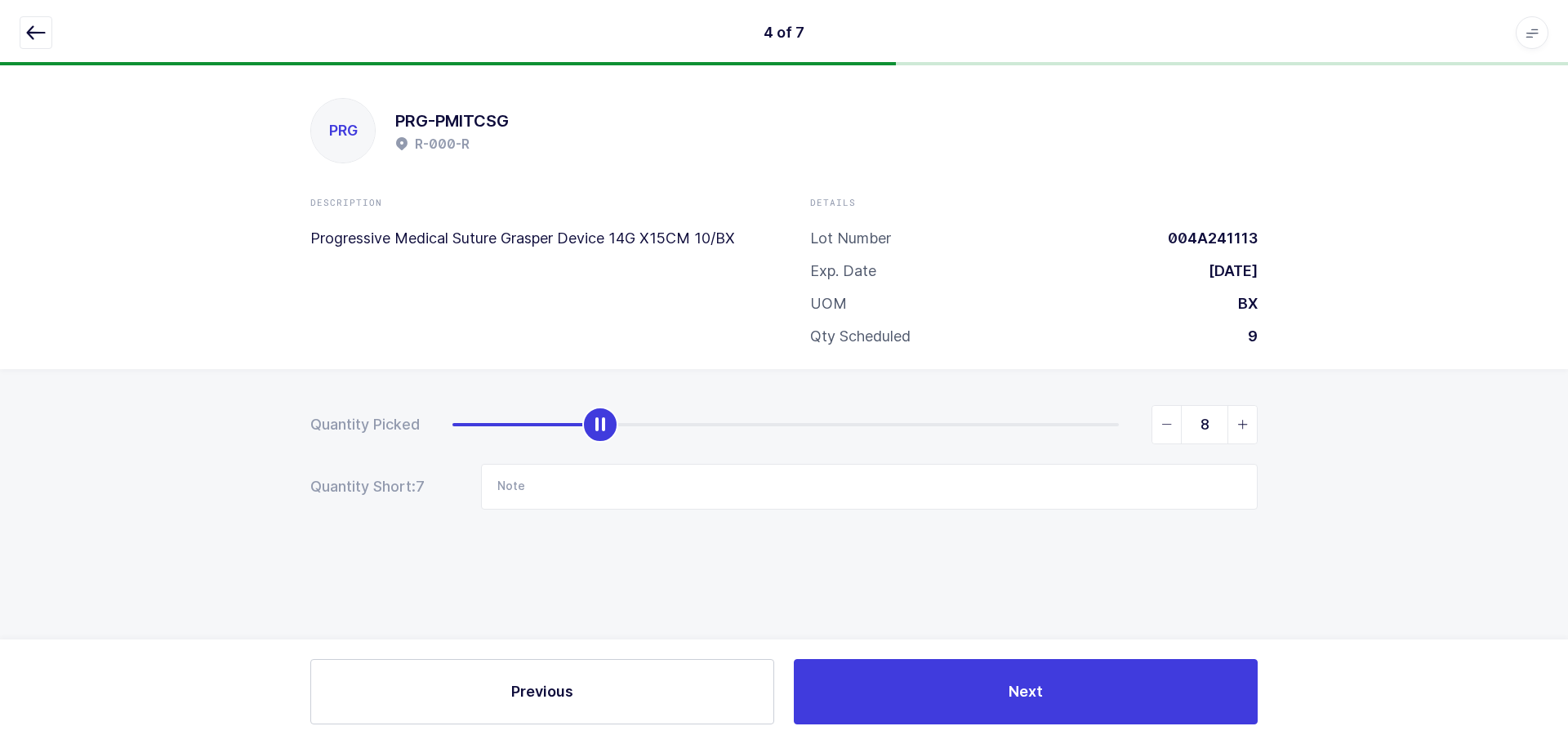
type input "9"
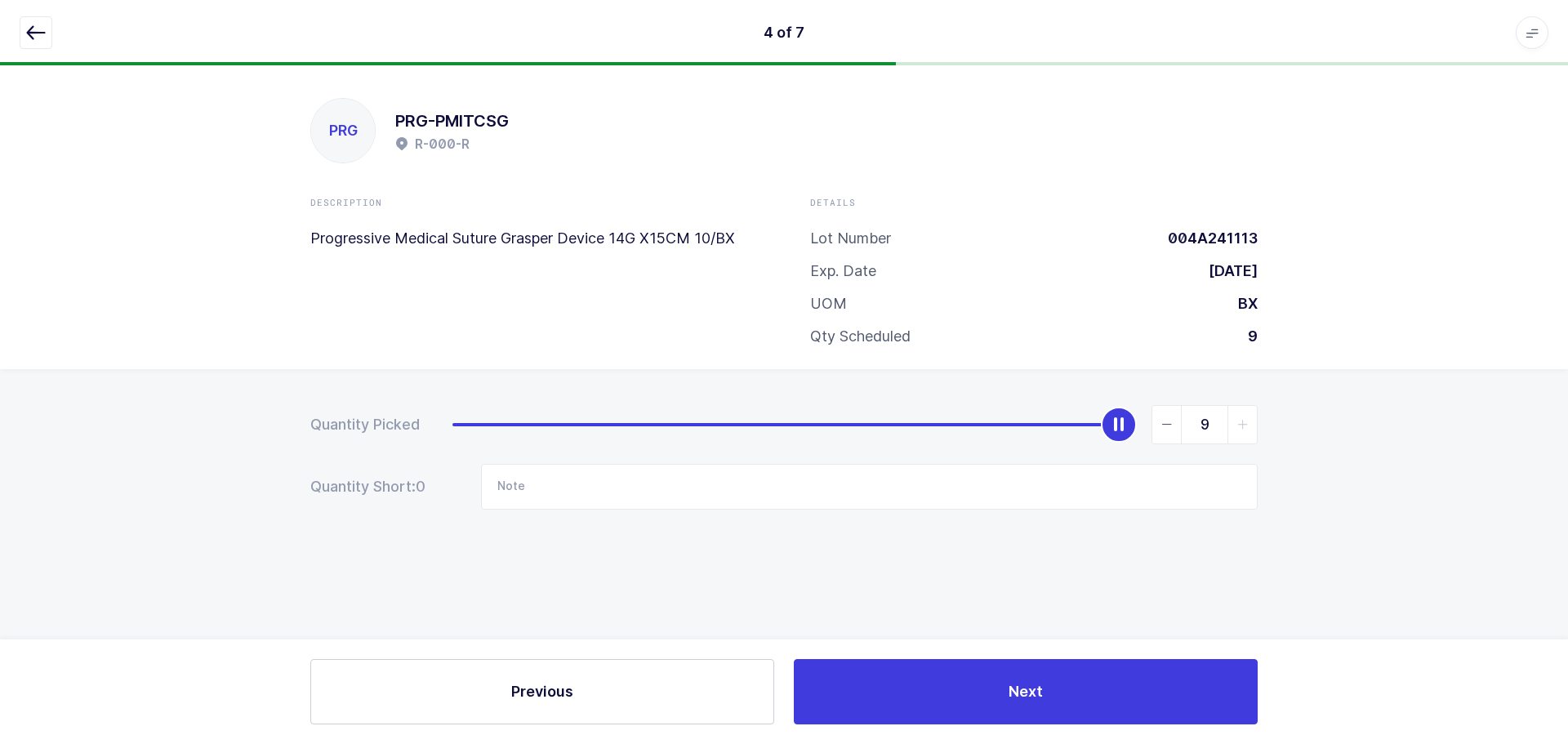
drag, startPoint x: 611, startPoint y: 420, endPoint x: 1552, endPoint y: 337, distance: 944.7
click at [1555, 337] on div "PRG PRG-PMITCSG R-000-R Description Progressive Medical Suture Grasper Device 1…" at bounding box center [784, 405] width 1568 height 679
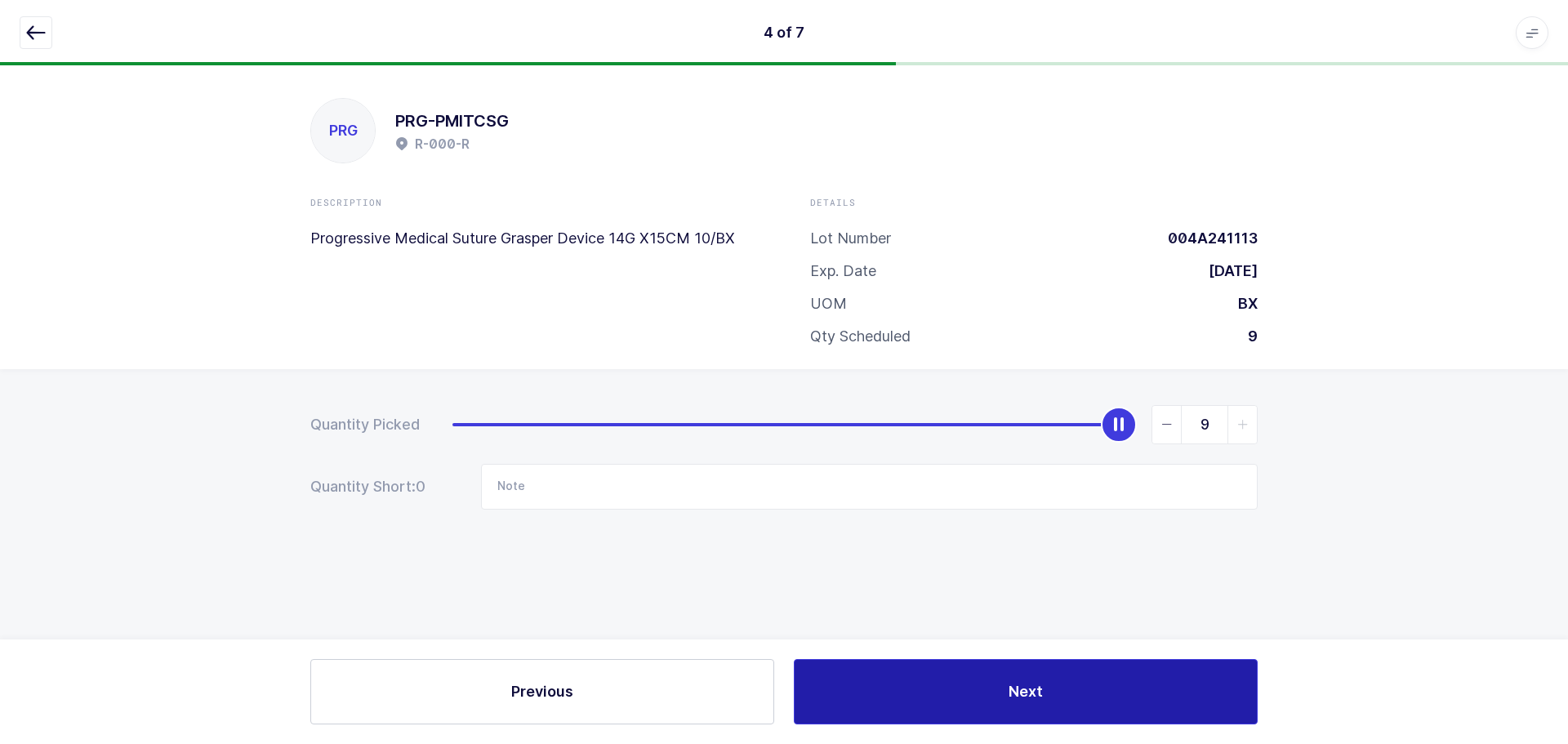
click at [1005, 665] on button "Next" at bounding box center [1026, 691] width 464 height 65
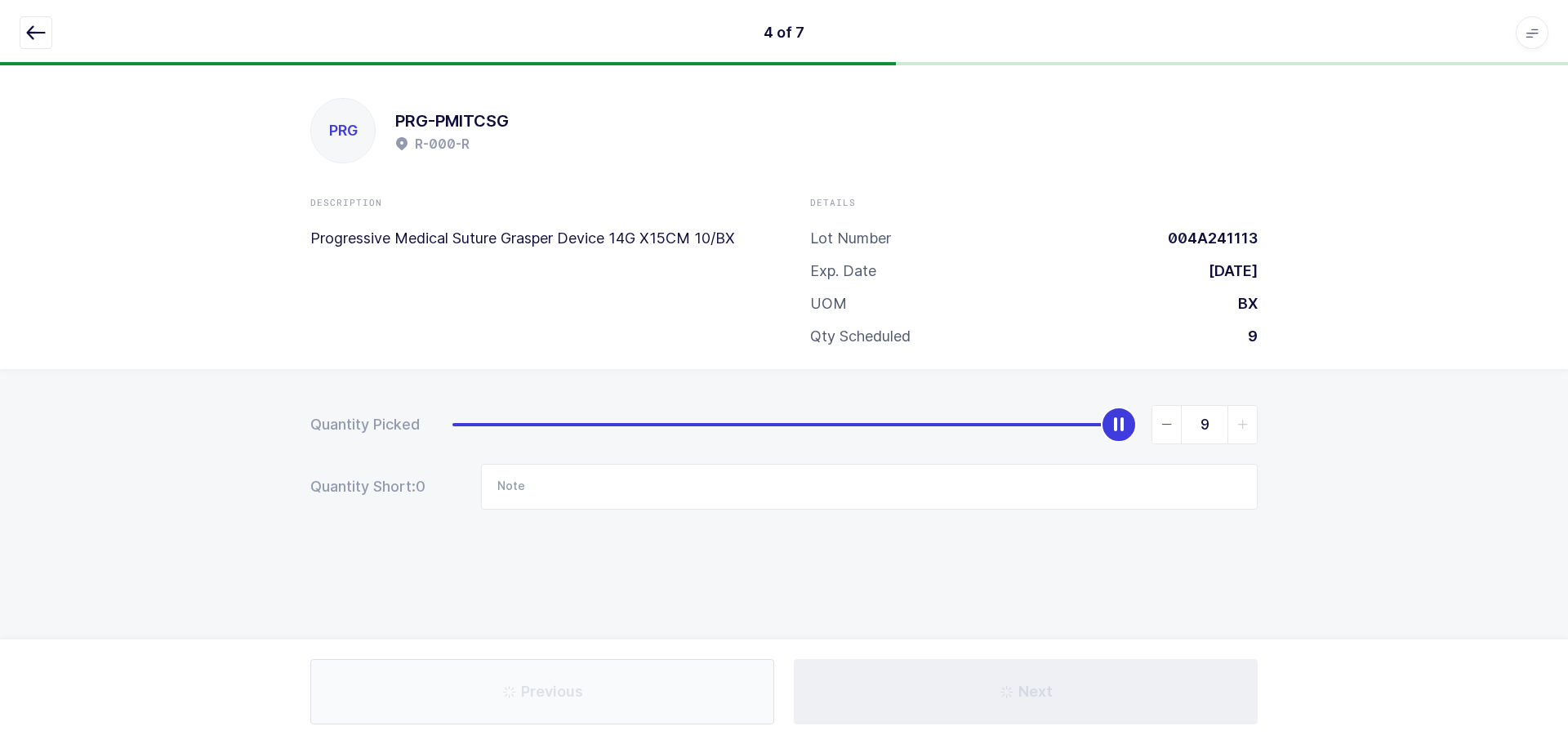
type input "AM2047811"
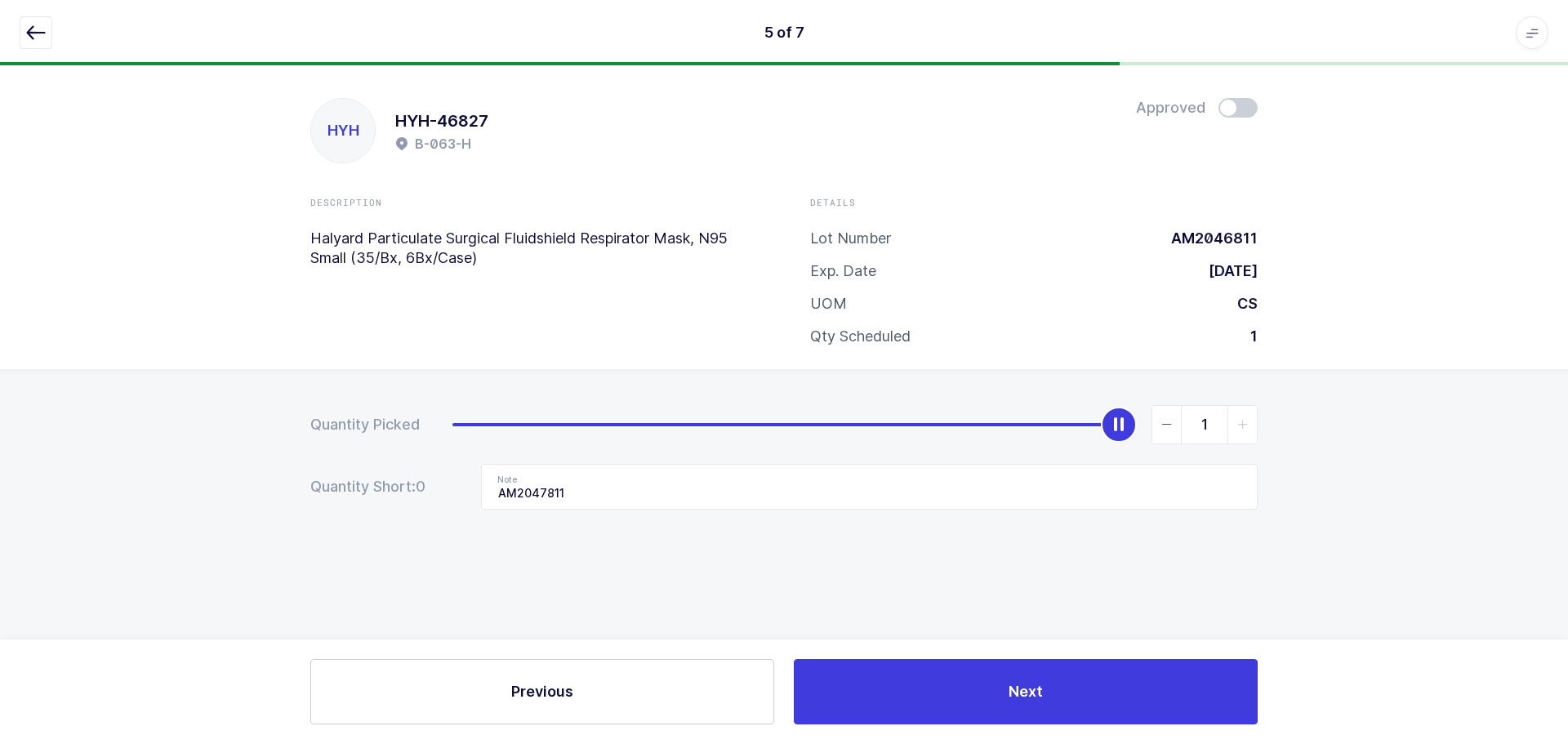
click at [45, 33] on icon "button" at bounding box center [36, 32] width 20 height 20
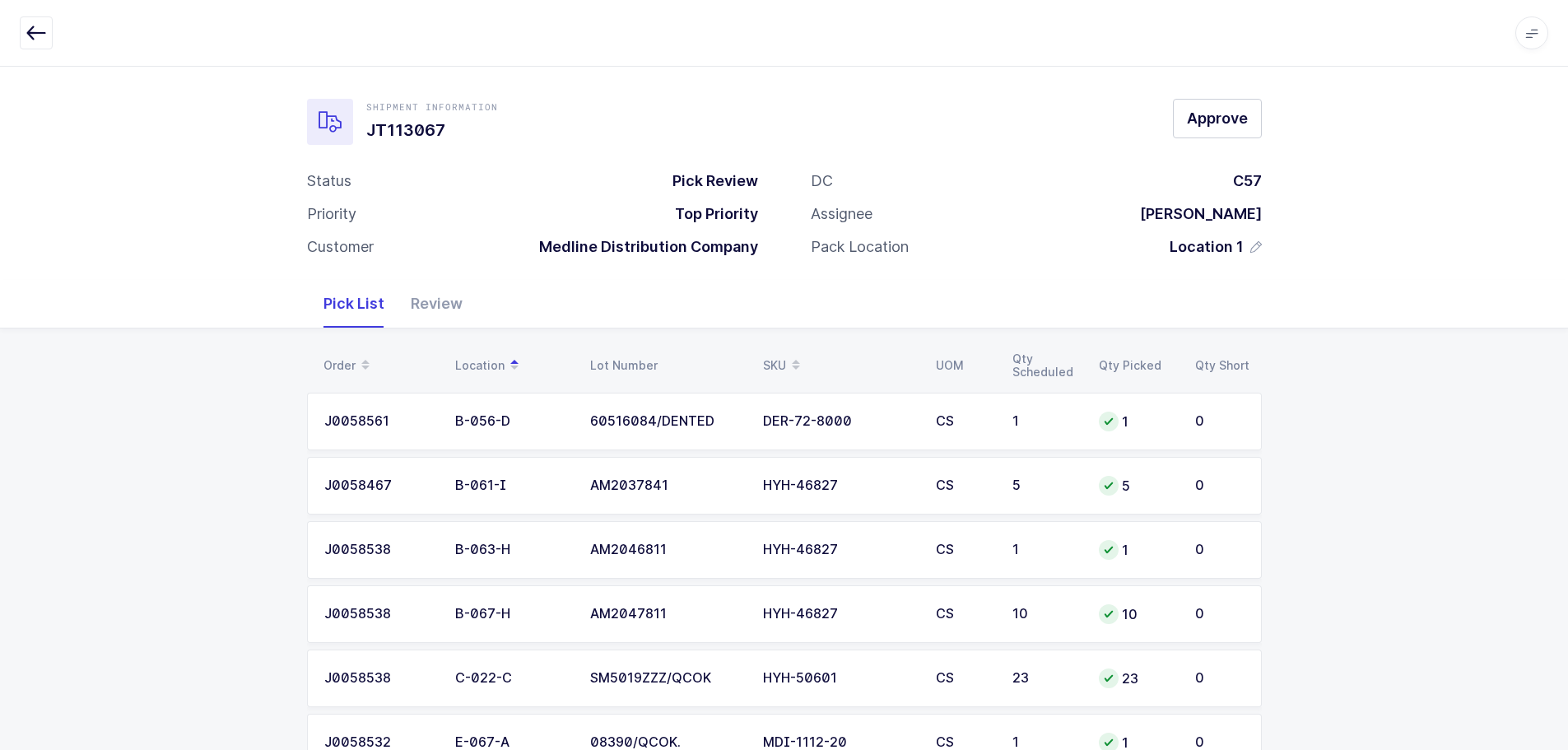
click at [423, 298] on div "Review" at bounding box center [437, 304] width 79 height 48
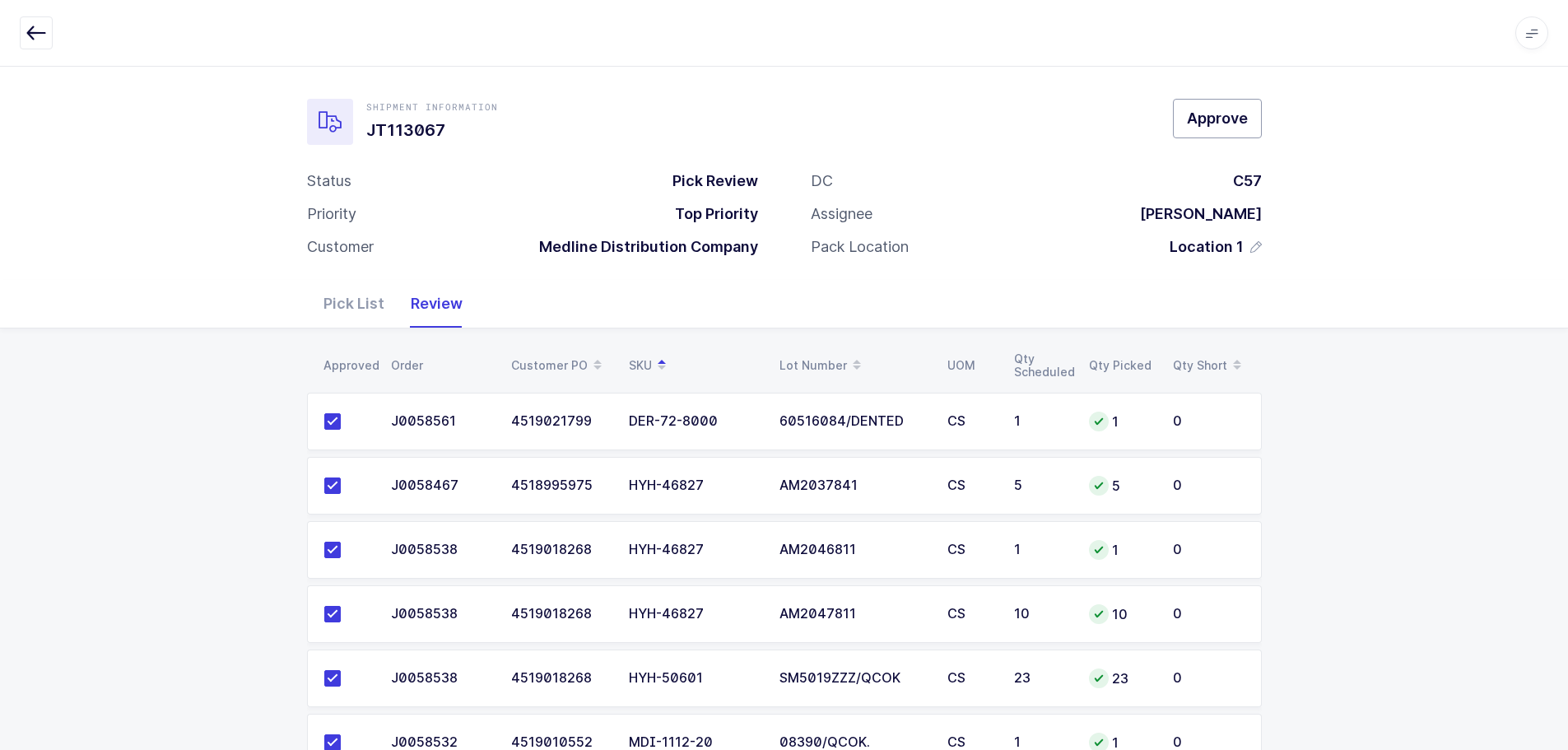
click at [1213, 118] on span "Approve" at bounding box center [1217, 118] width 61 height 21
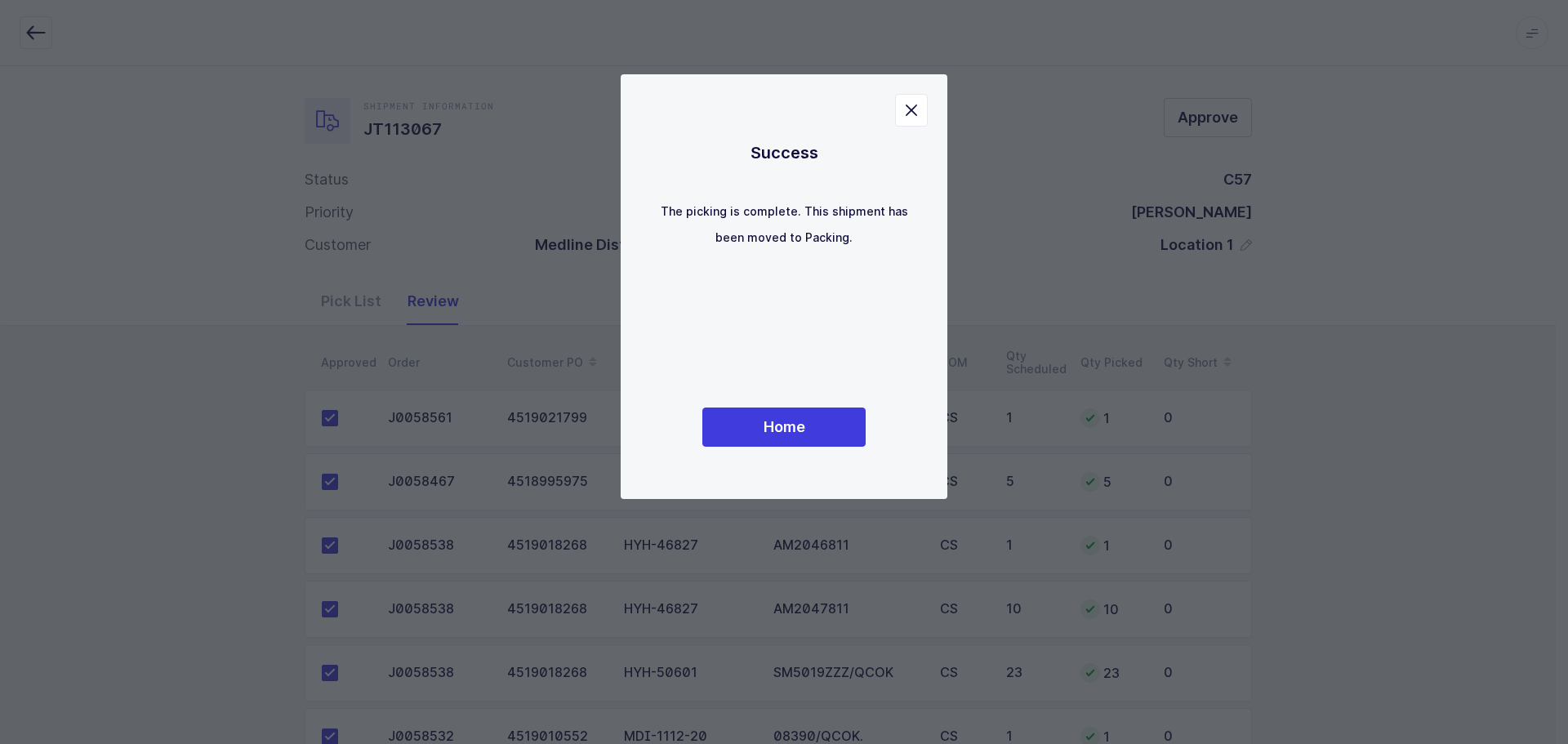
click at [729, 447] on div "Success The picking is complete. This shipment has been moved to Packing. Home" at bounding box center [784, 287] width 261 height 360
drag, startPoint x: 790, startPoint y: 446, endPoint x: 807, endPoint y: 440, distance: 18.0
click at [790, 445] on button "Home" at bounding box center [784, 427] width 164 height 39
